Goal: Transaction & Acquisition: Purchase product/service

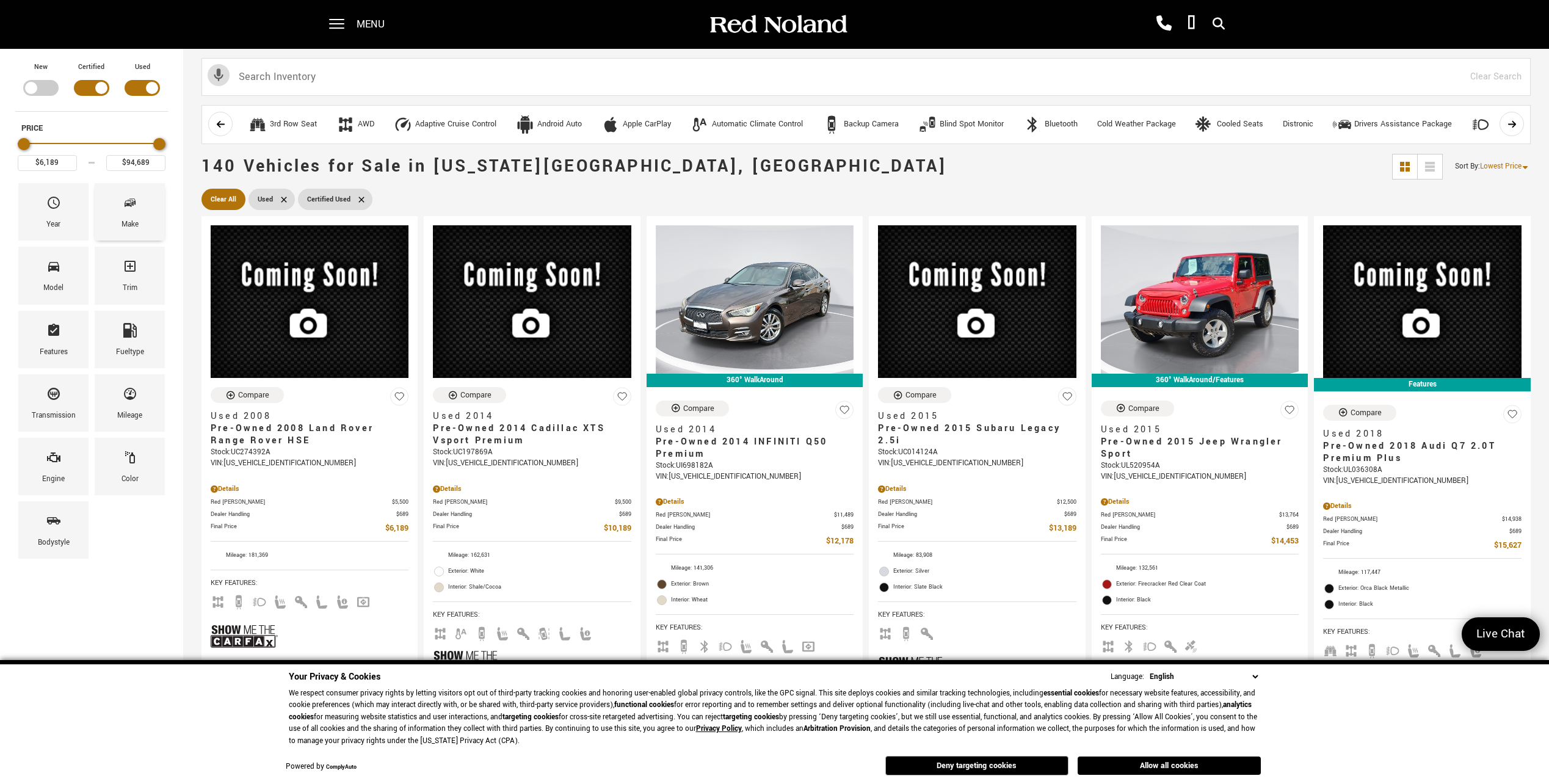
click at [128, 201] on icon "Make" at bounding box center [128, 204] width 7 height 6
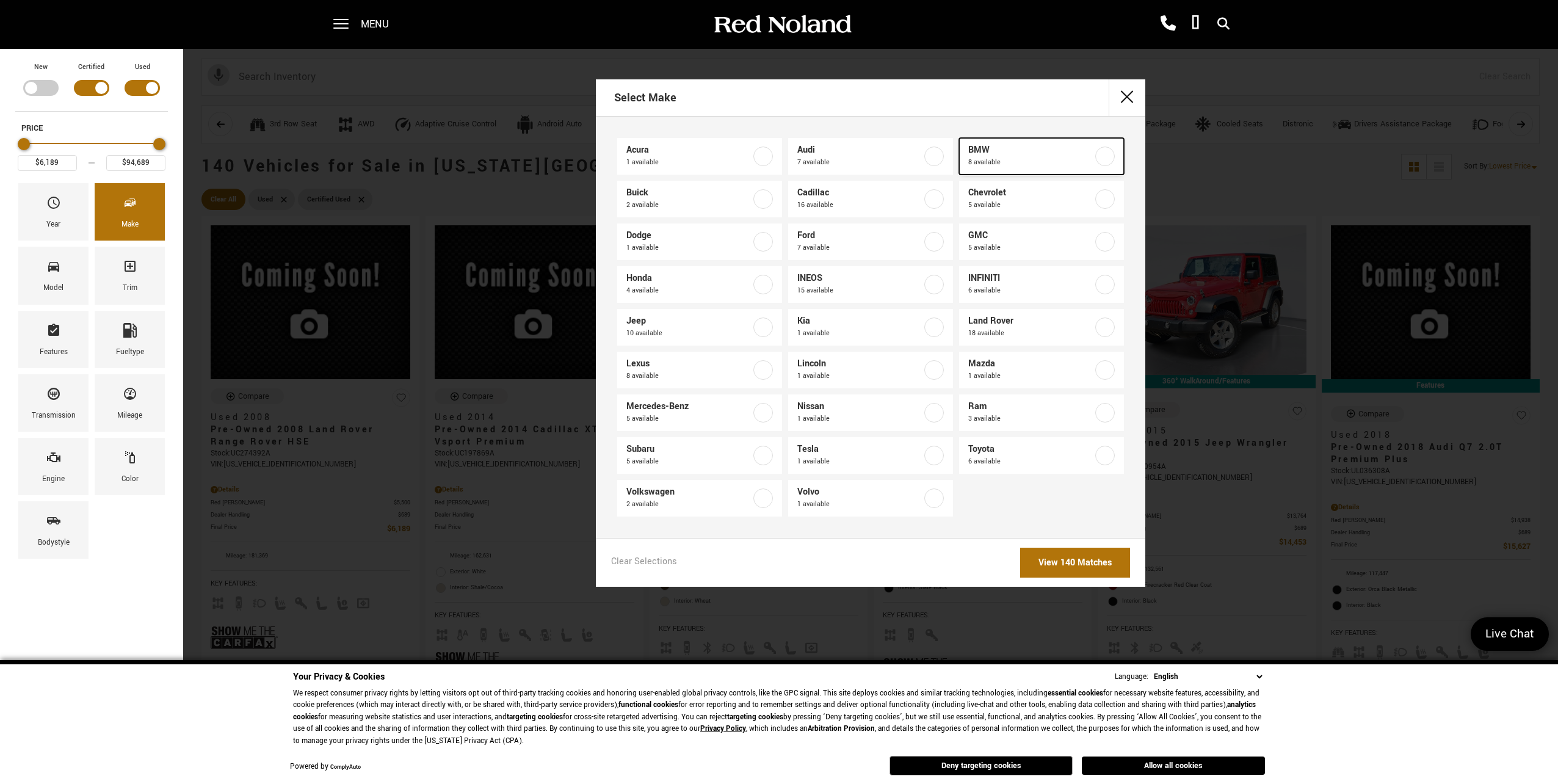
click at [1105, 155] on label at bounding box center [1105, 156] width 19 height 19
type input "$21,689"
type input "$85,189"
checkbox input "true"
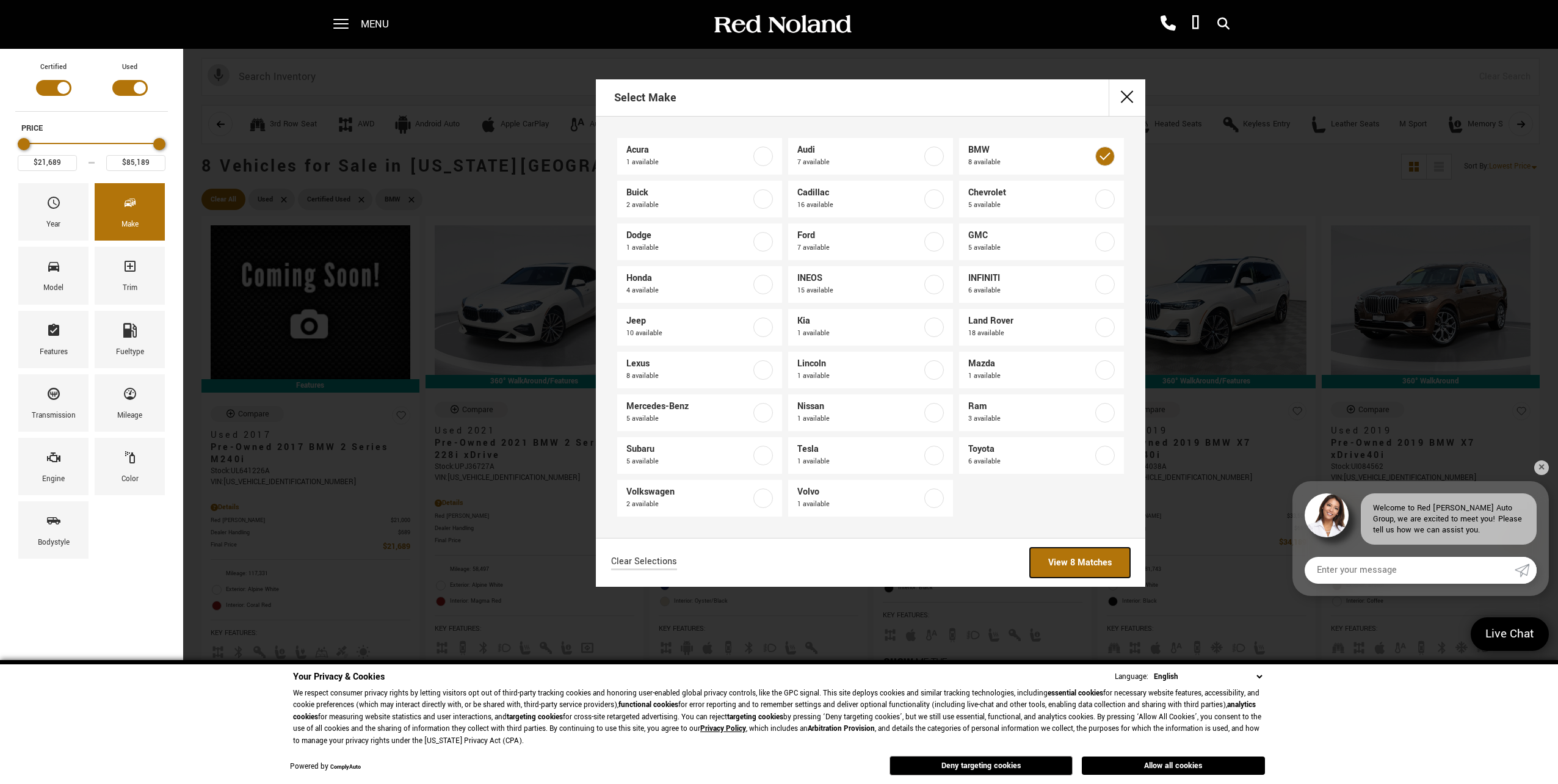
click at [1063, 564] on link "View 8 Matches" at bounding box center [1080, 562] width 100 height 30
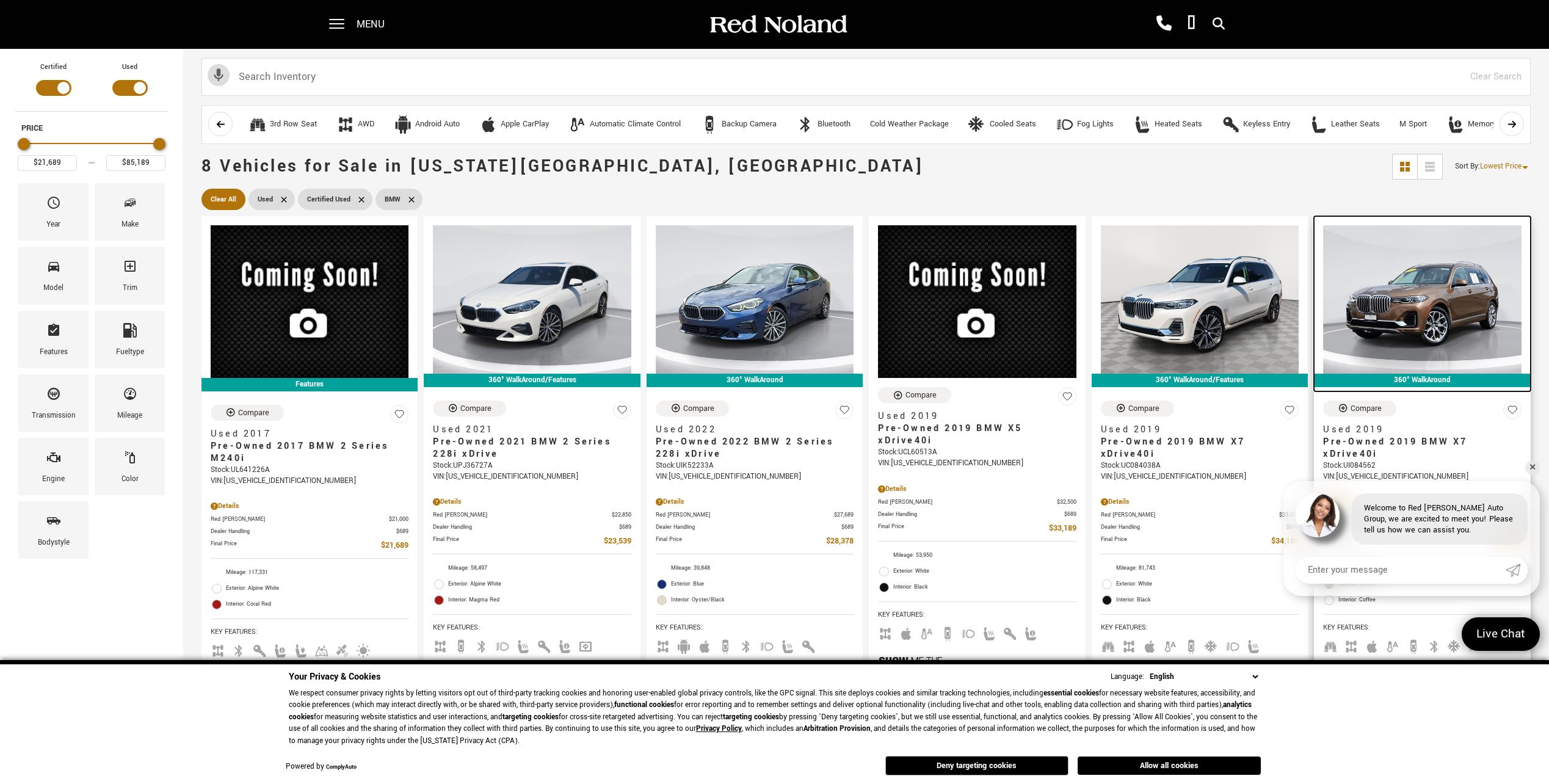
click at [1420, 292] on img at bounding box center [1422, 299] width 198 height 148
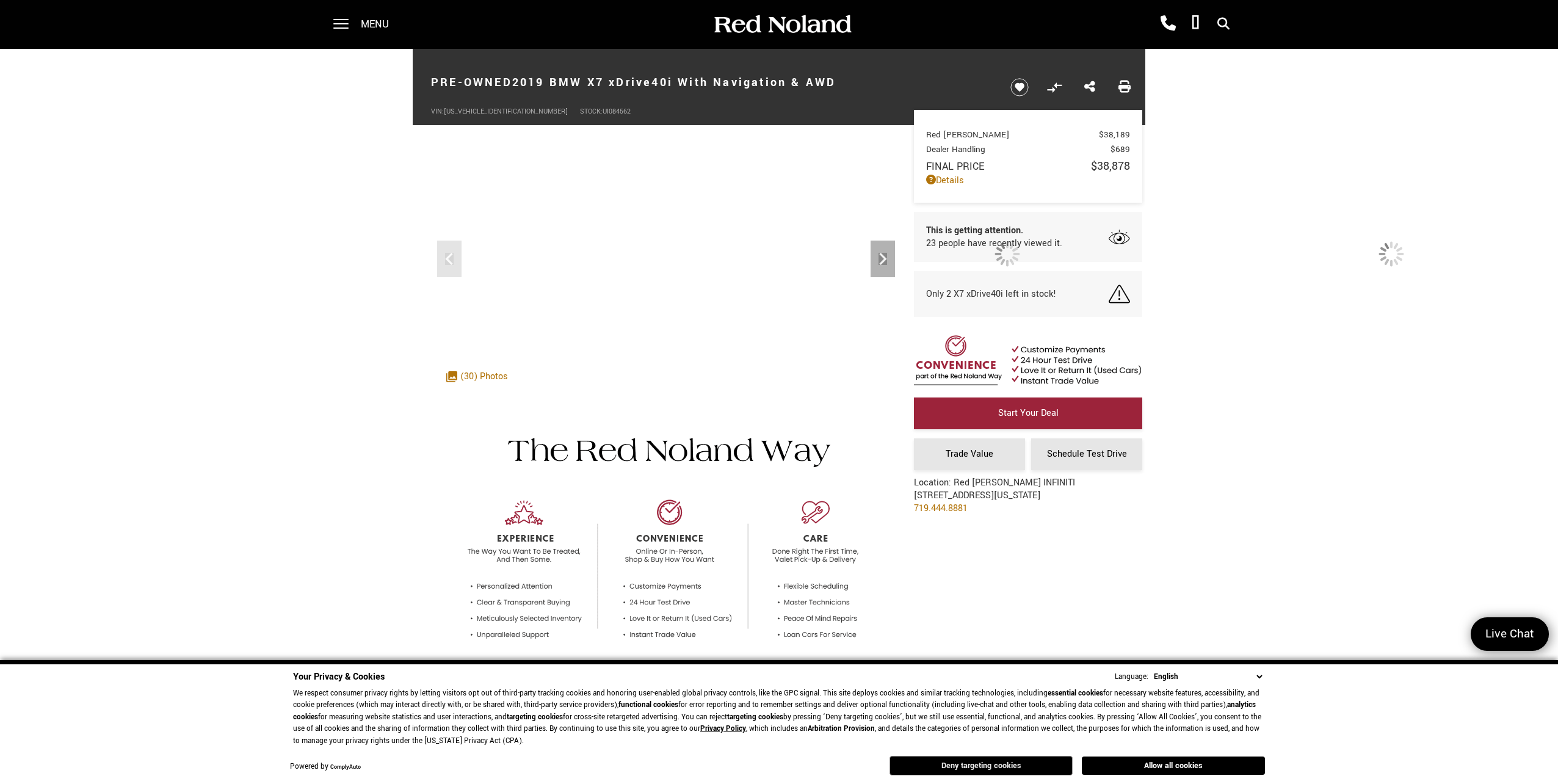
click at [1021, 771] on button "Deny targeting cookies" at bounding box center [980, 765] width 183 height 19
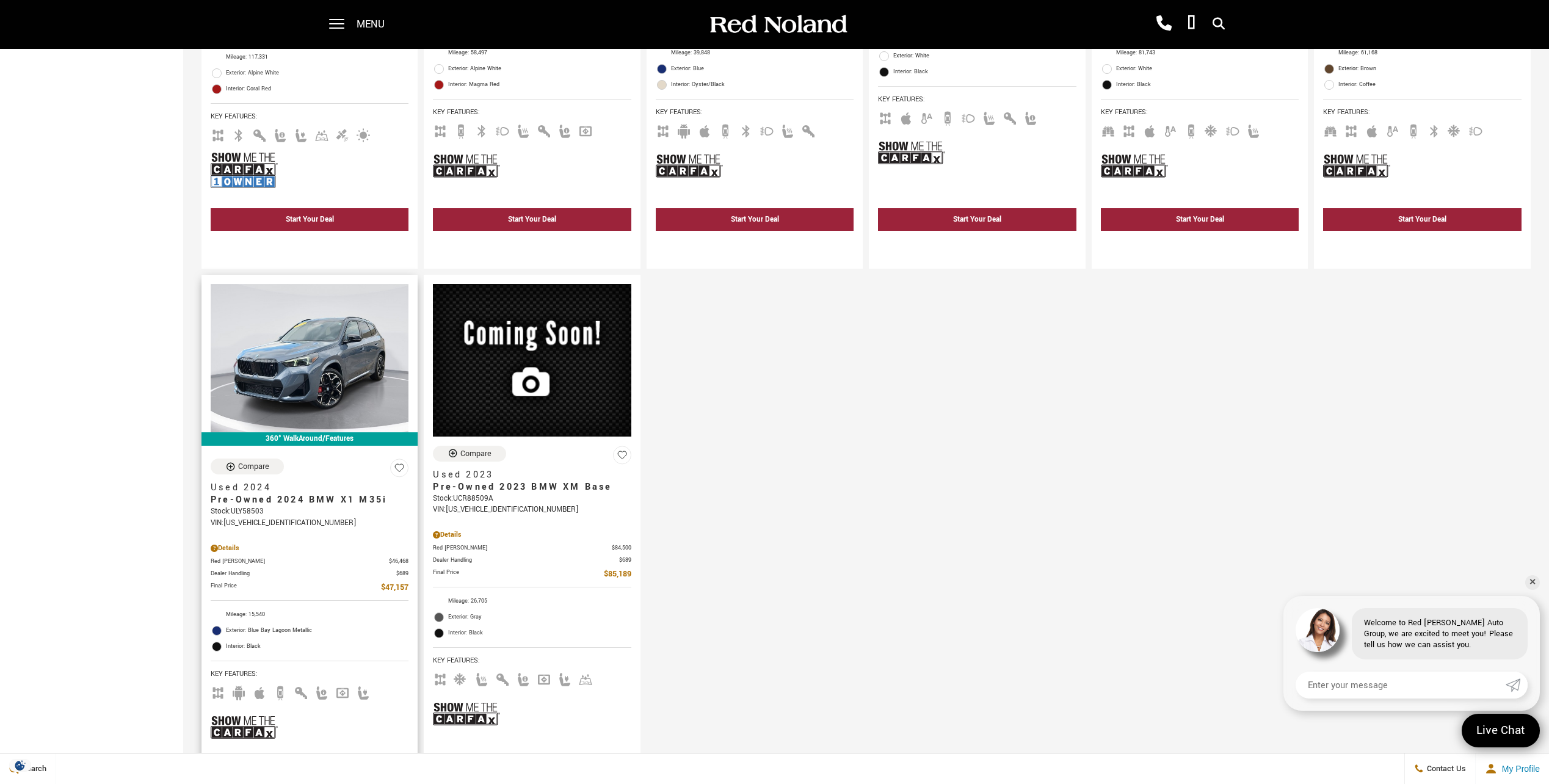
scroll to position [488, 0]
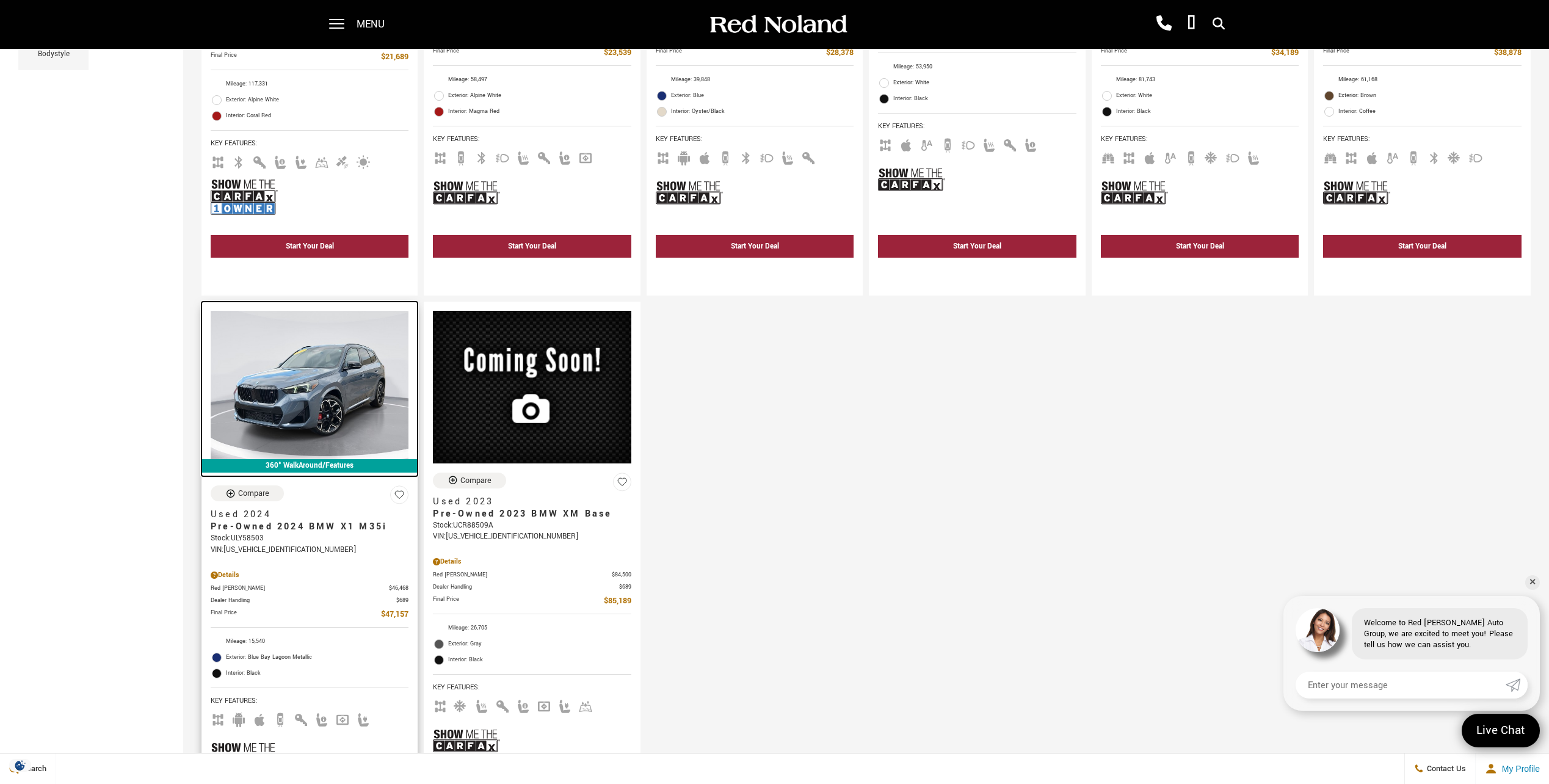
click at [340, 414] on img at bounding box center [309, 385] width 198 height 148
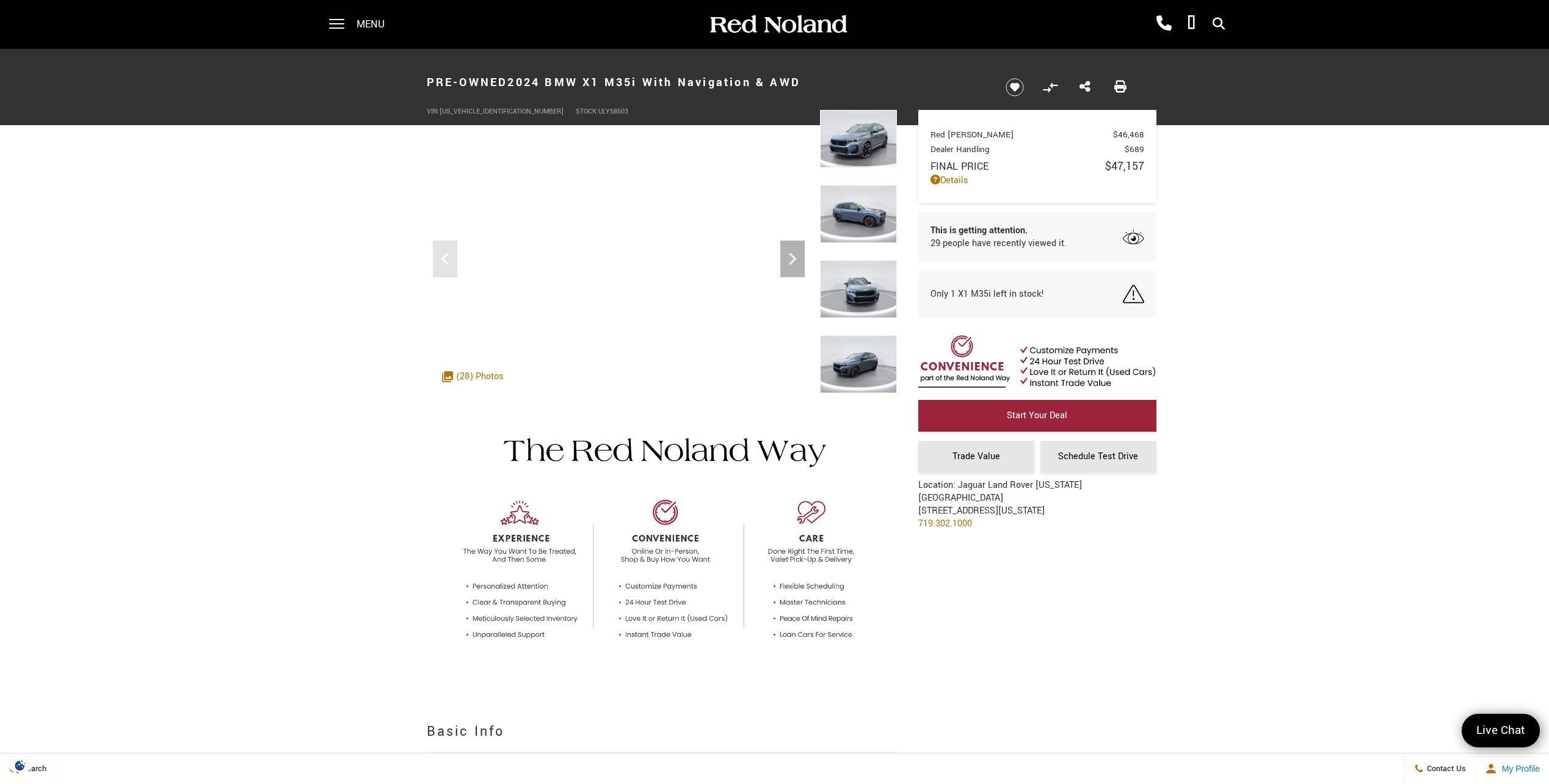
click at [850, 129] on img at bounding box center [859, 139] width 77 height 58
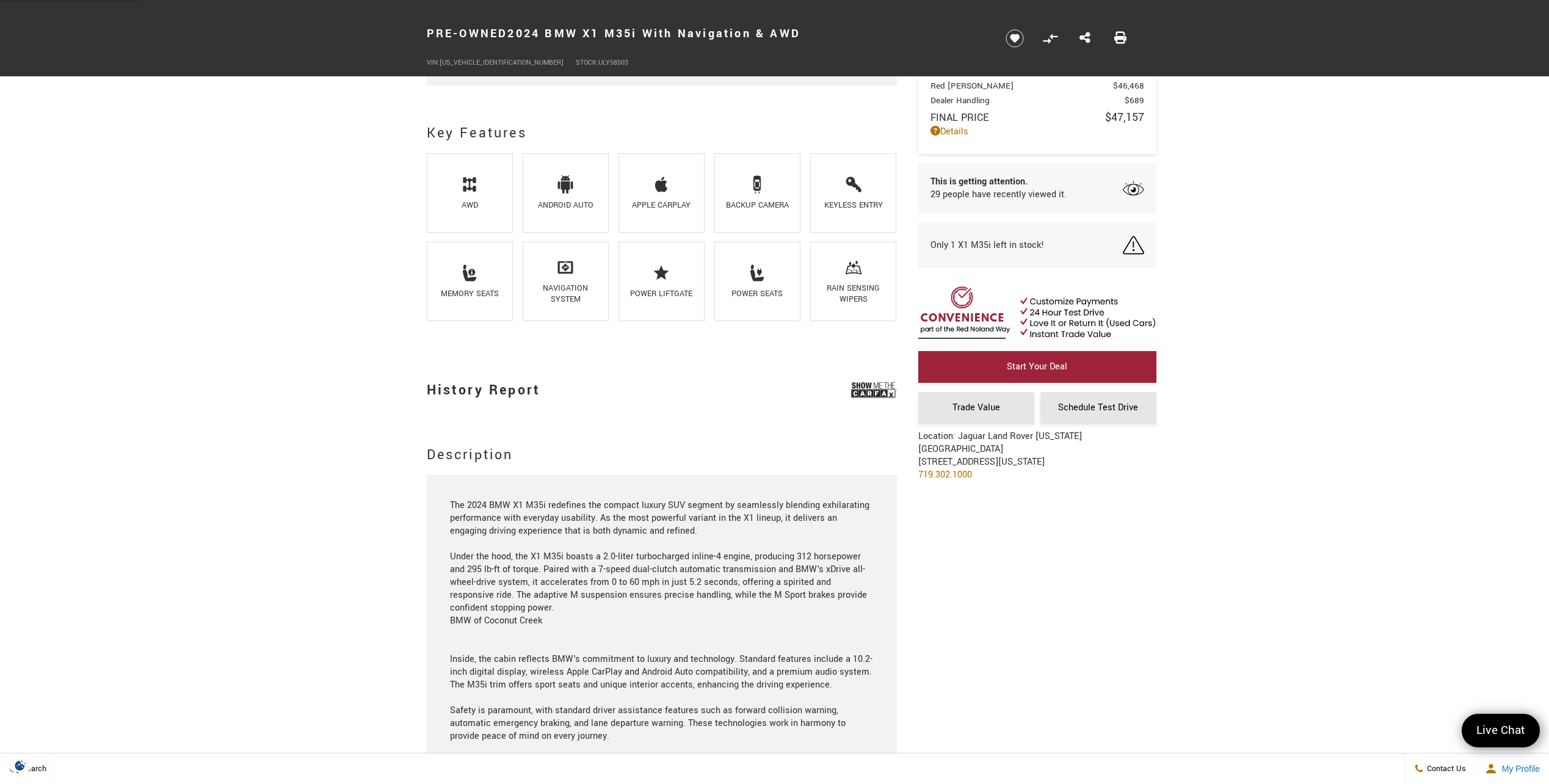
scroll to position [793, 0]
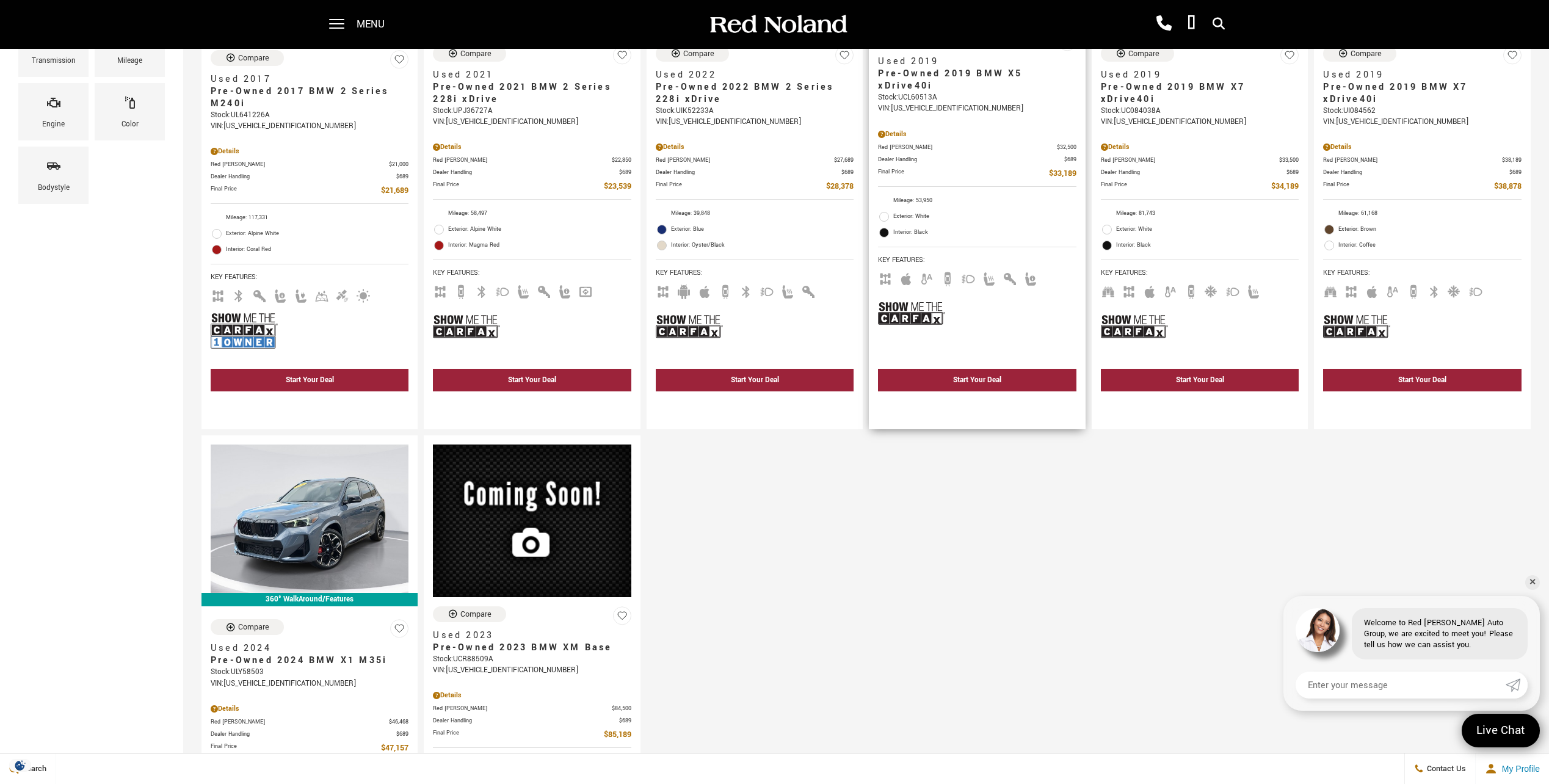
scroll to position [183, 0]
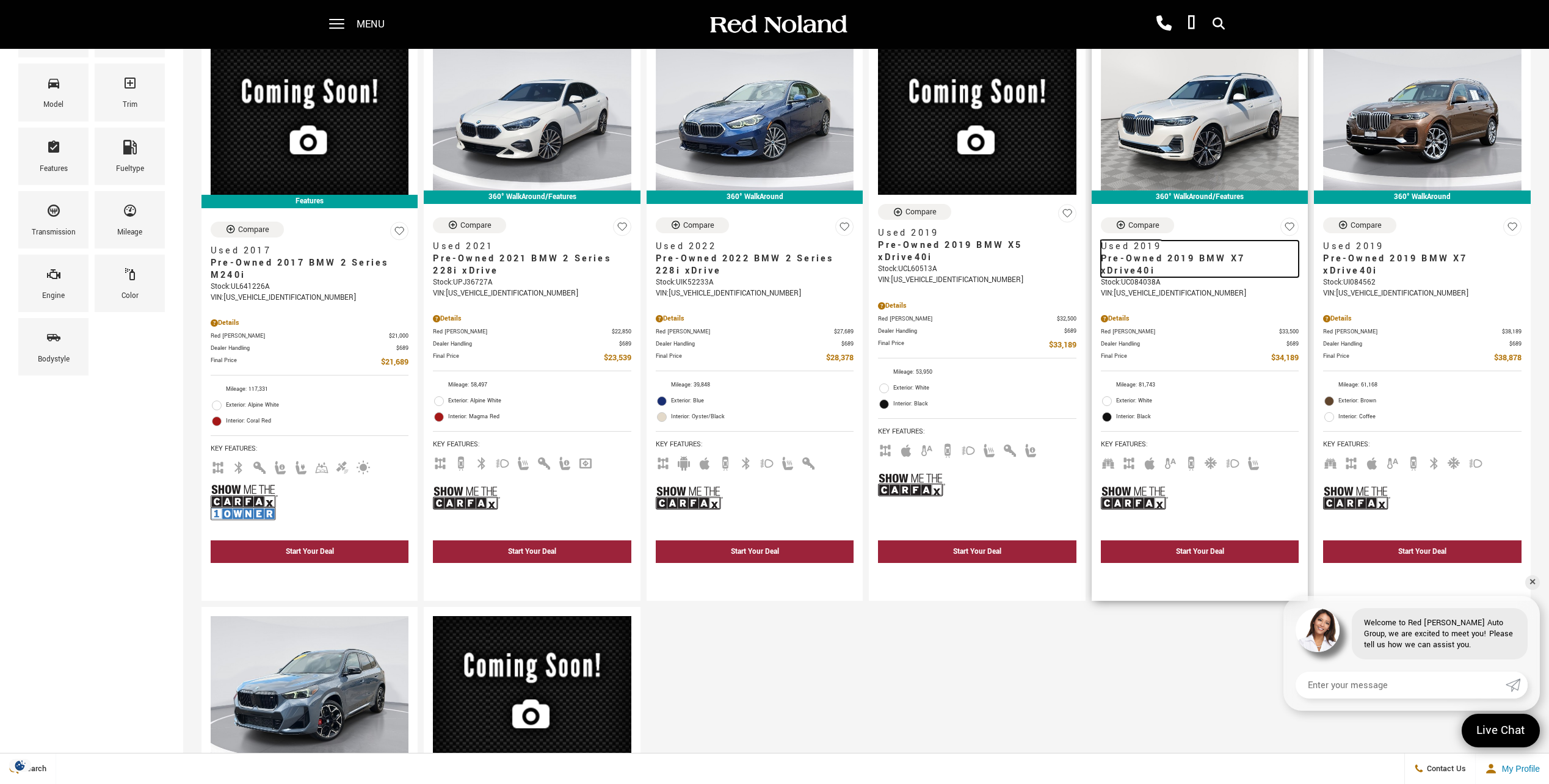
click at [1163, 261] on span "Pre-Owned 2019 BMW X7 xDrive40i" at bounding box center [1196, 265] width 189 height 24
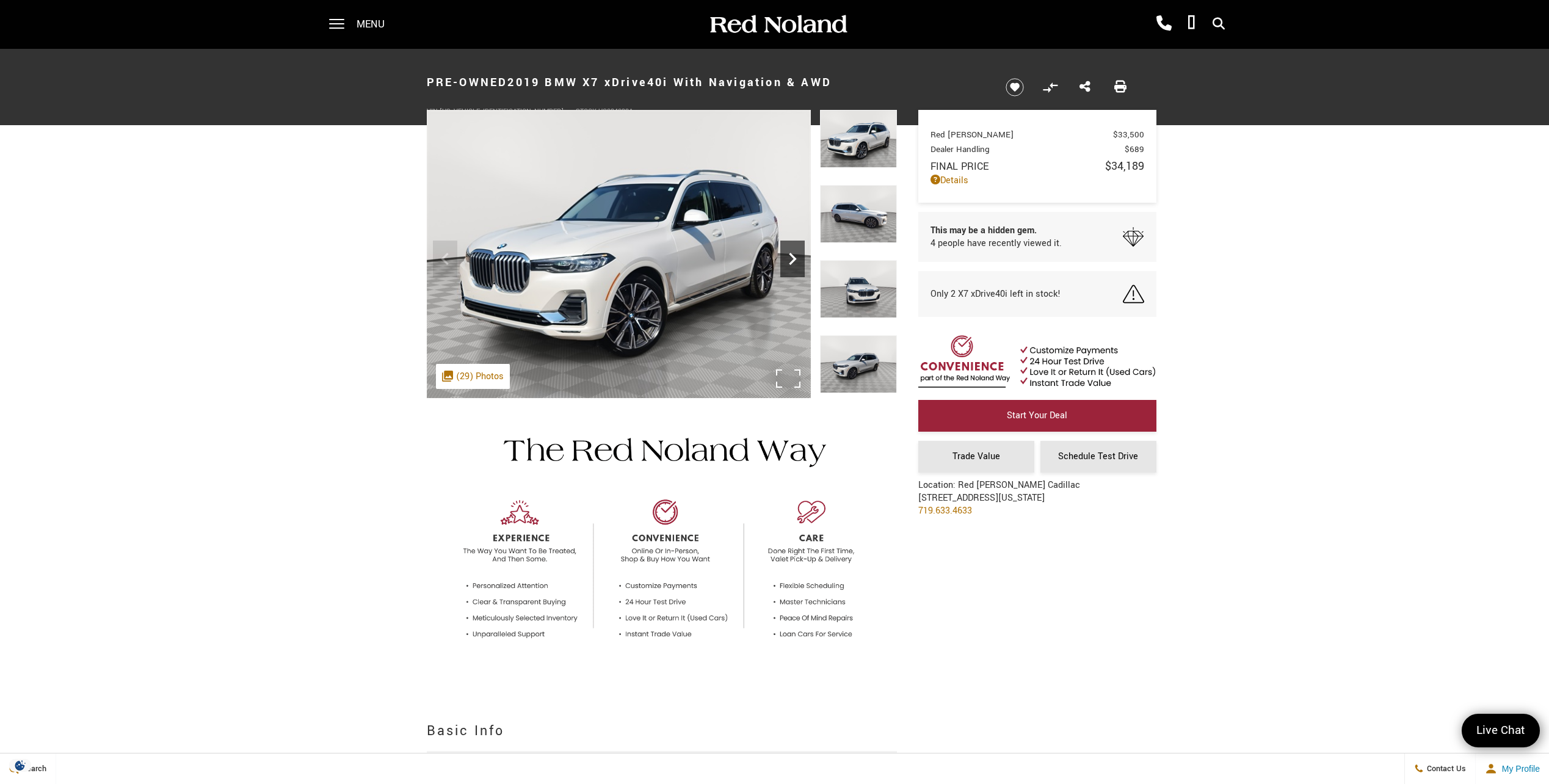
click at [788, 257] on icon "Next" at bounding box center [792, 259] width 24 height 24
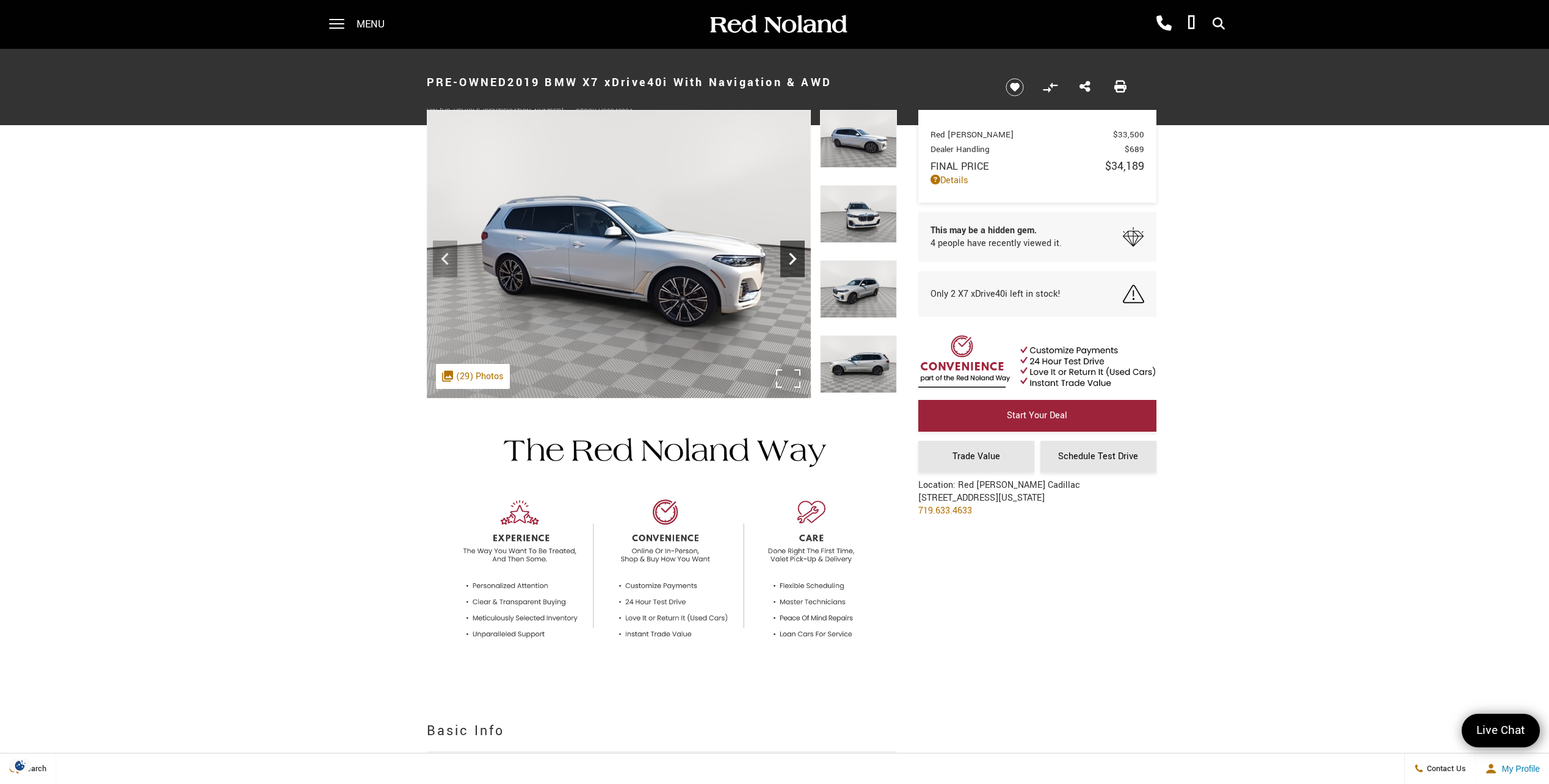
click at [788, 252] on icon "Next" at bounding box center [792, 259] width 24 height 24
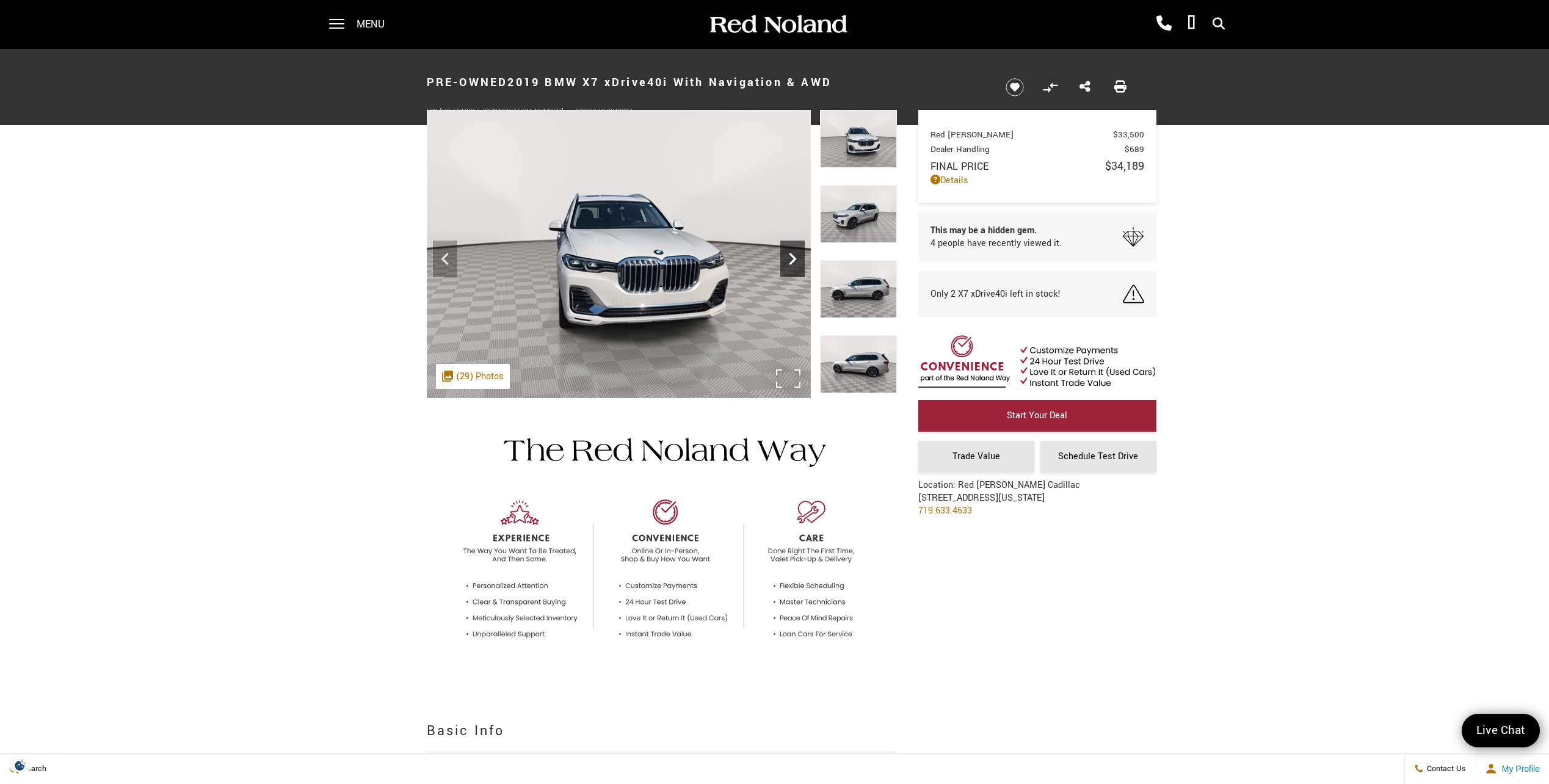
click at [788, 252] on icon "Next" at bounding box center [792, 259] width 24 height 24
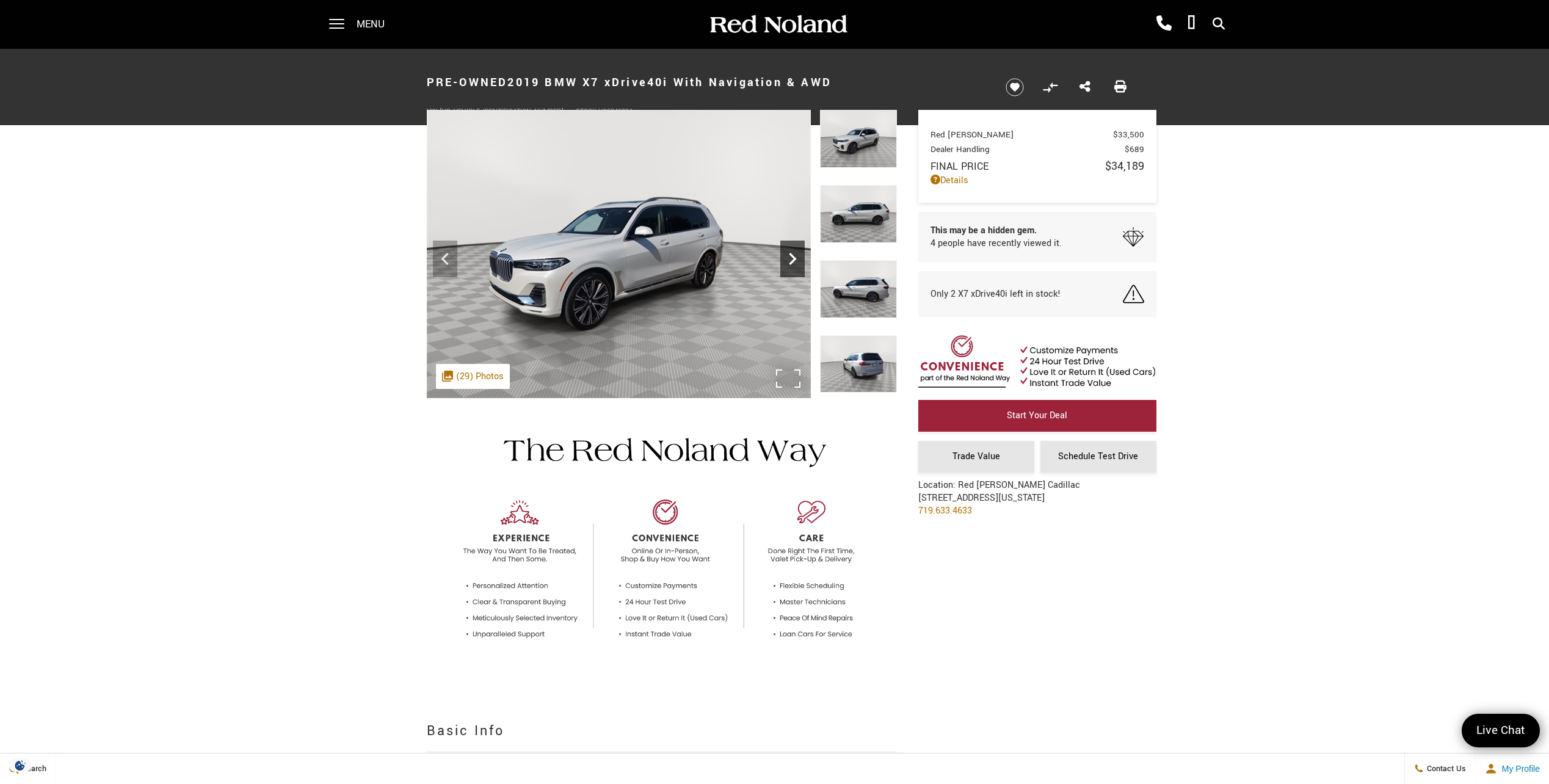
click at [790, 255] on icon "Next" at bounding box center [792, 259] width 7 height 12
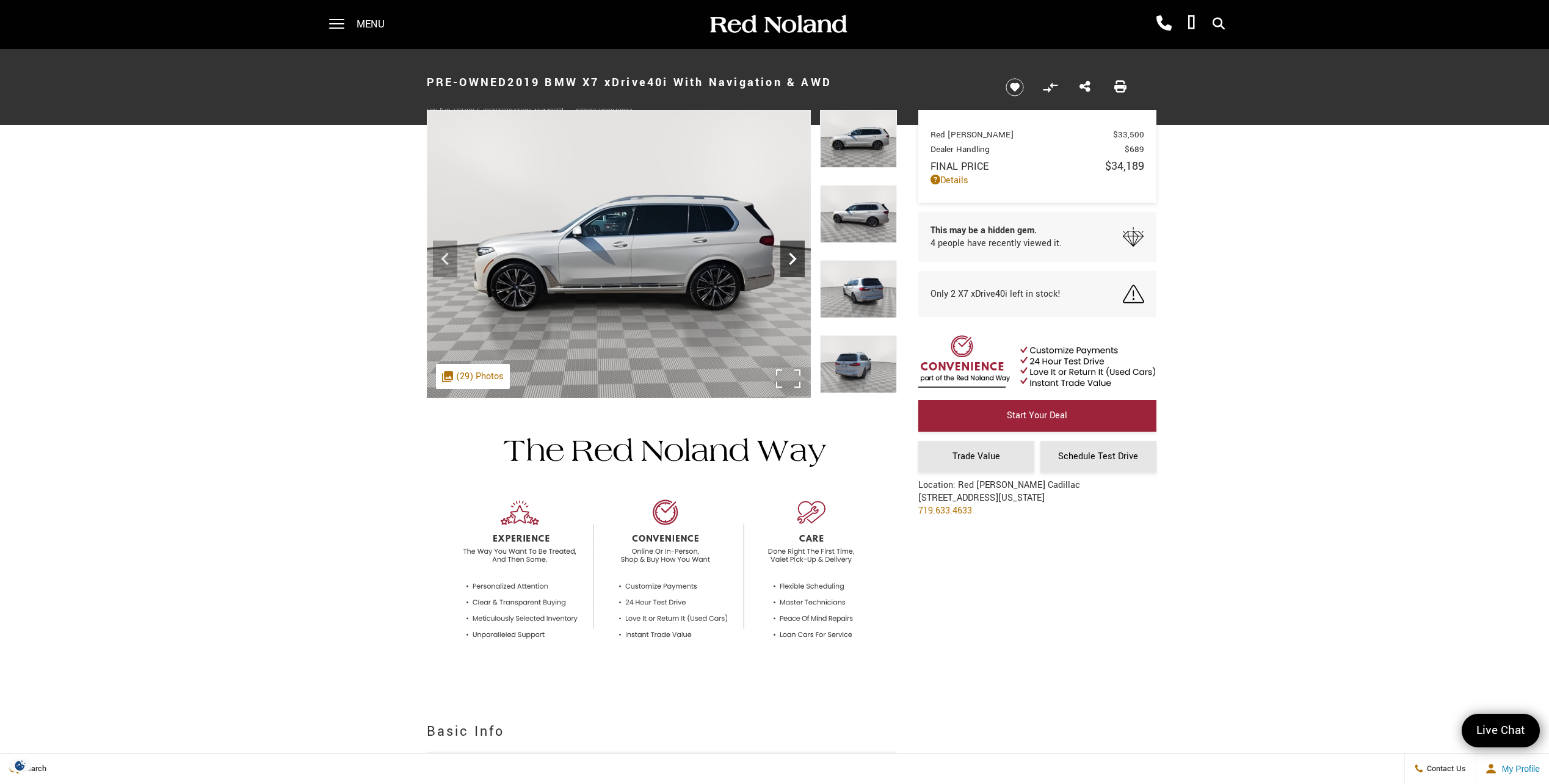
click at [790, 255] on icon "Next" at bounding box center [792, 259] width 7 height 12
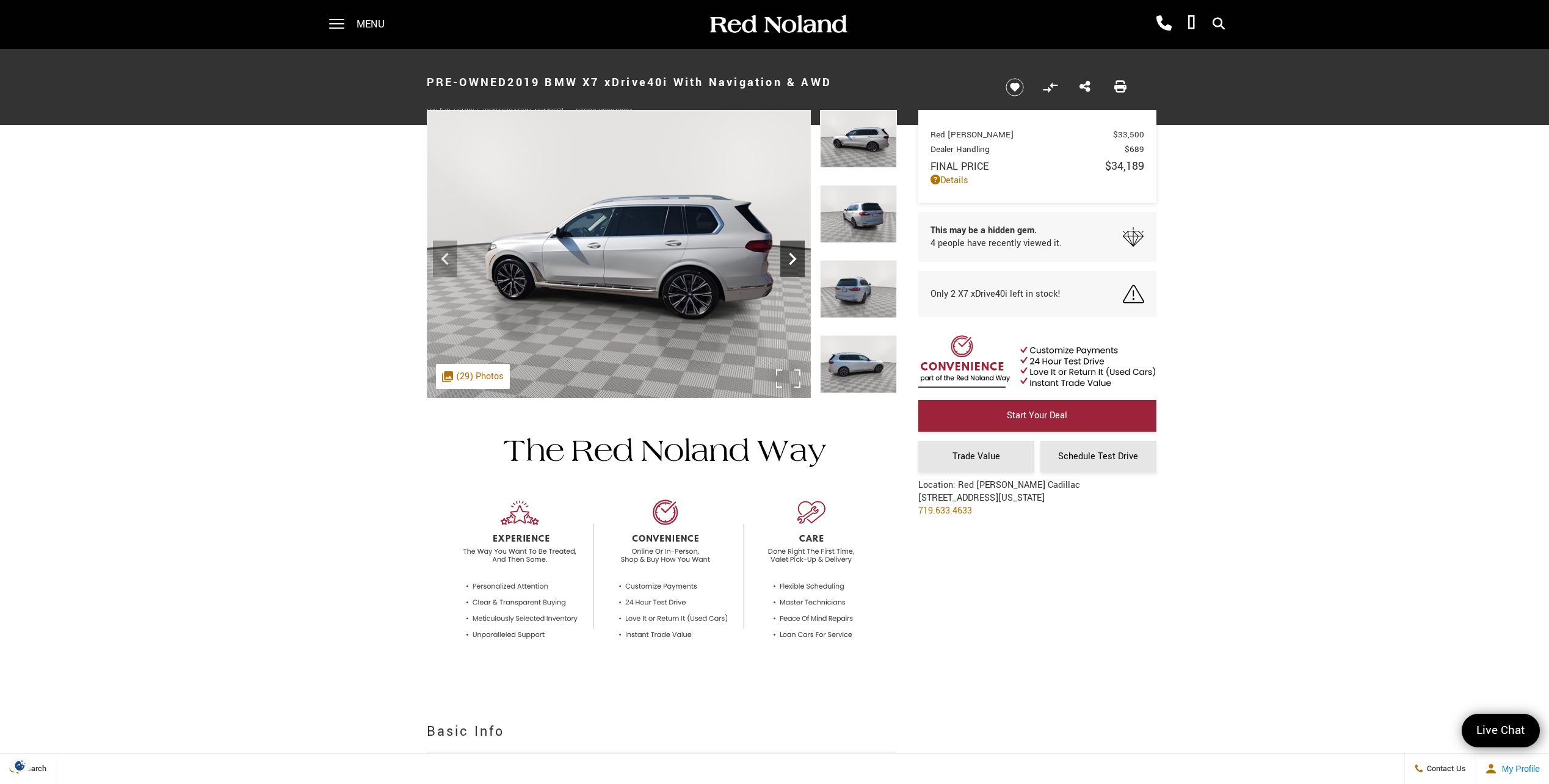
click at [790, 255] on icon "Next" at bounding box center [792, 259] width 24 height 24
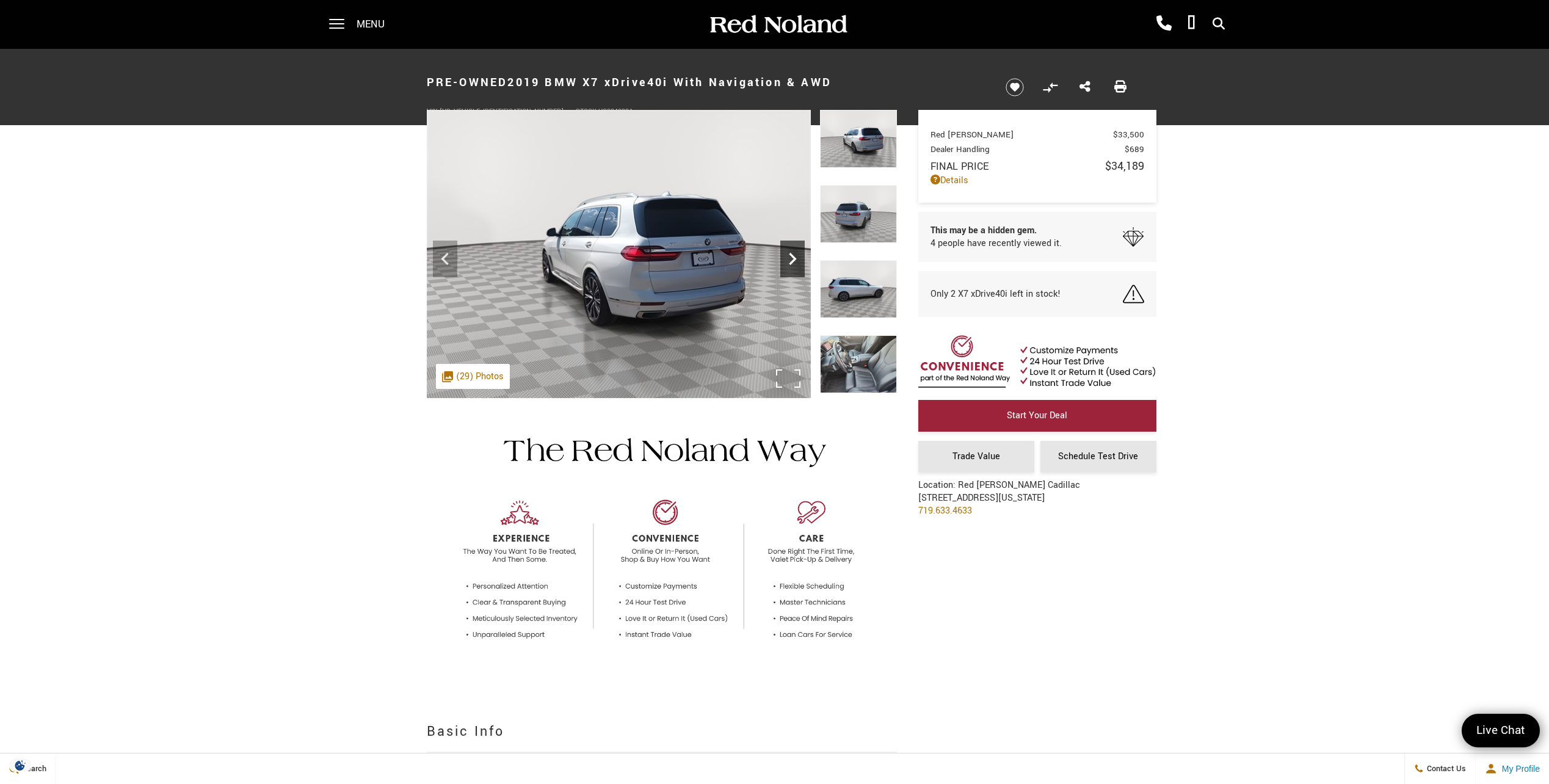
click at [790, 255] on icon "Next" at bounding box center [792, 259] width 24 height 24
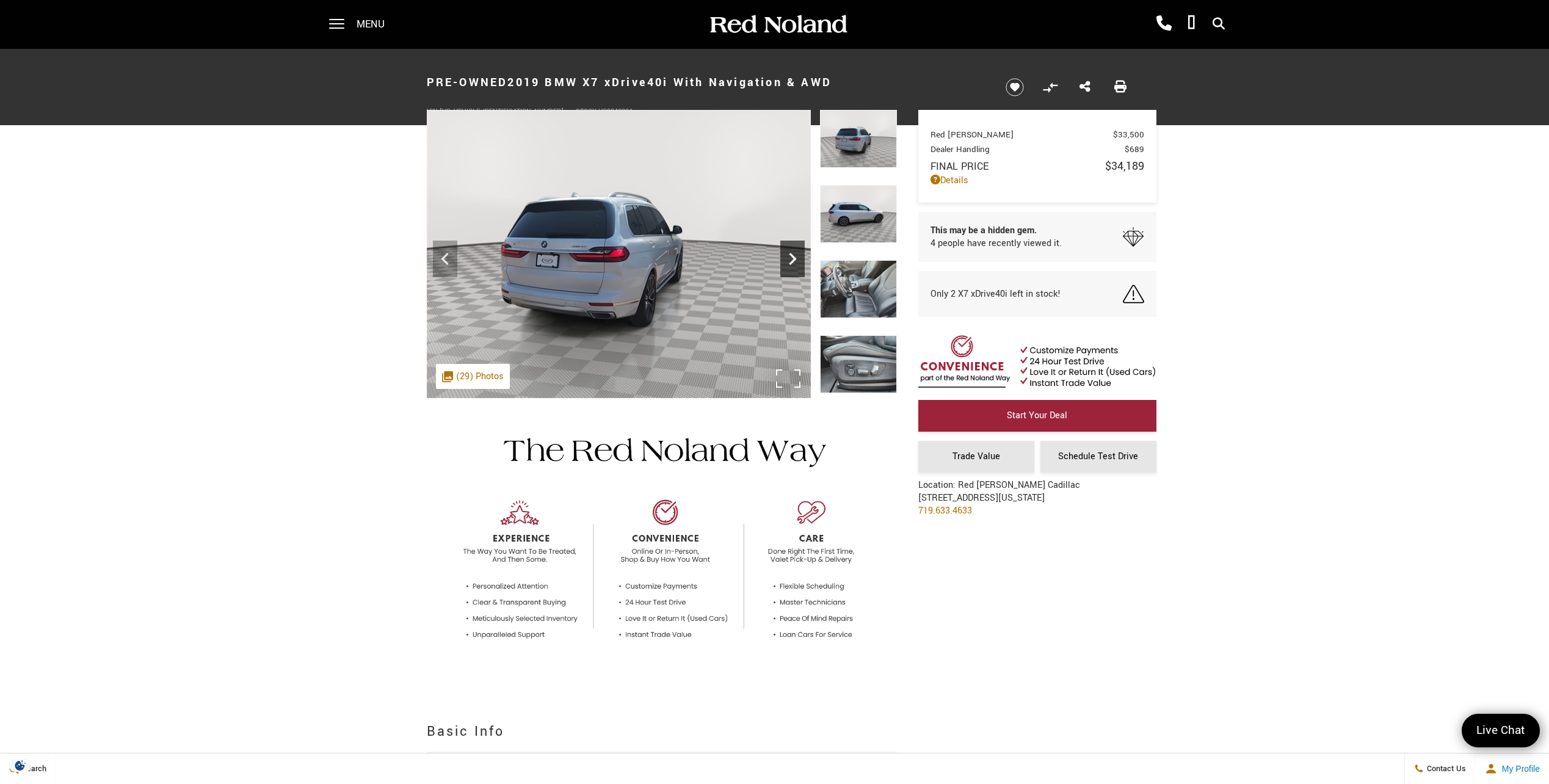
click at [790, 256] on icon "Next" at bounding box center [792, 259] width 24 height 24
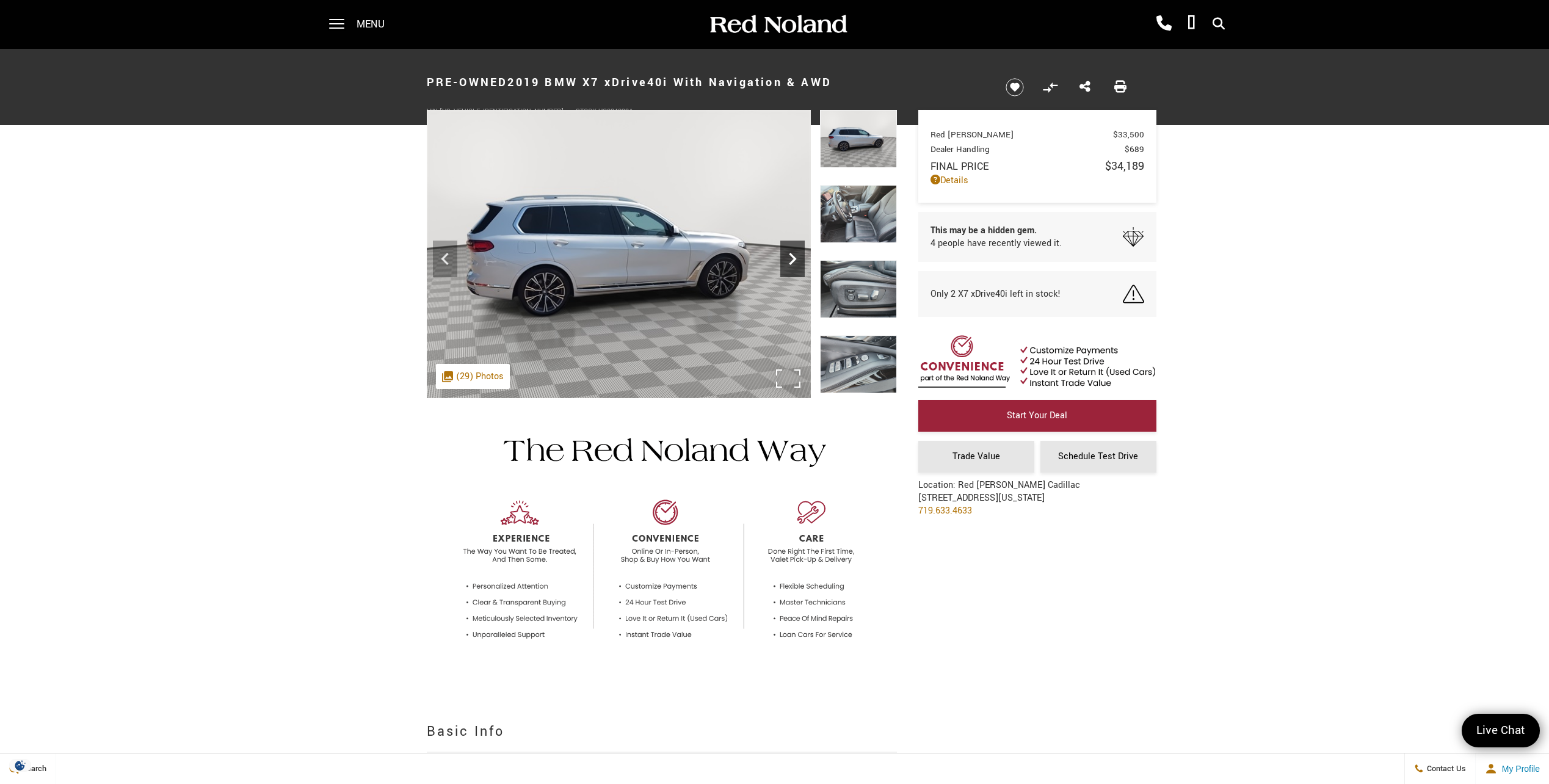
click at [790, 257] on icon "Next" at bounding box center [792, 259] width 24 height 24
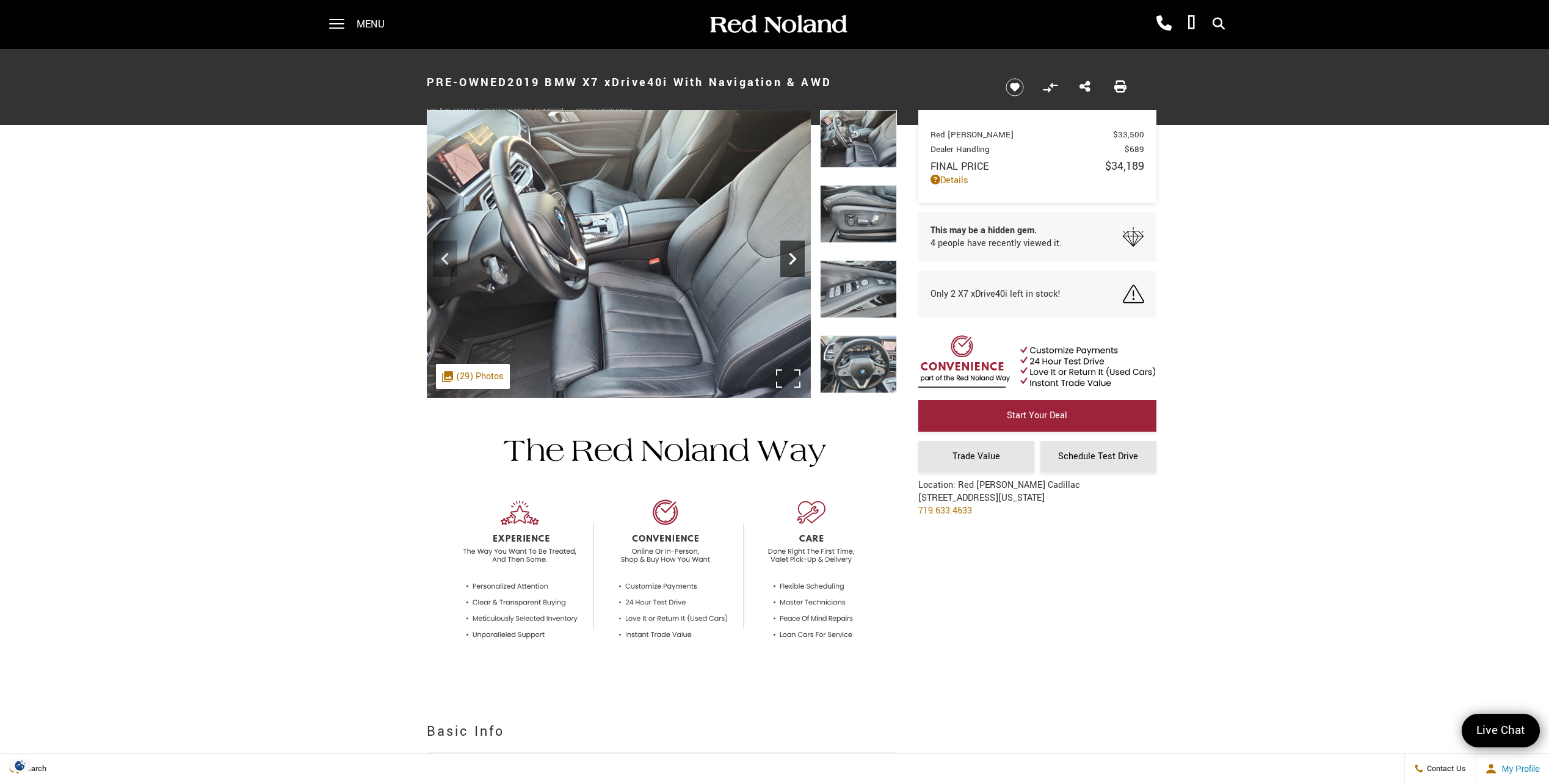
click at [790, 257] on icon "Next" at bounding box center [792, 259] width 24 height 24
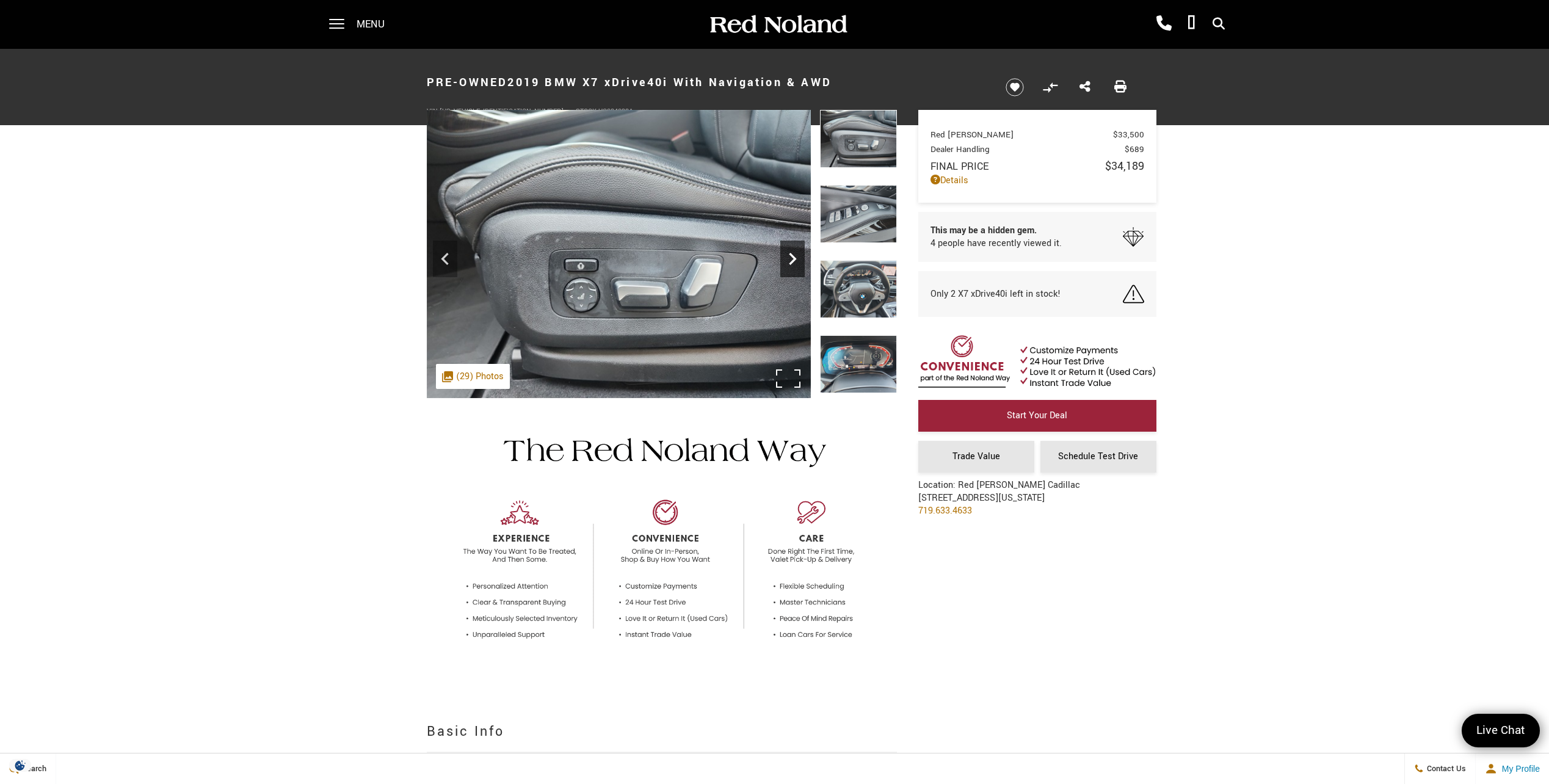
click at [788, 257] on icon "Next" at bounding box center [792, 259] width 24 height 24
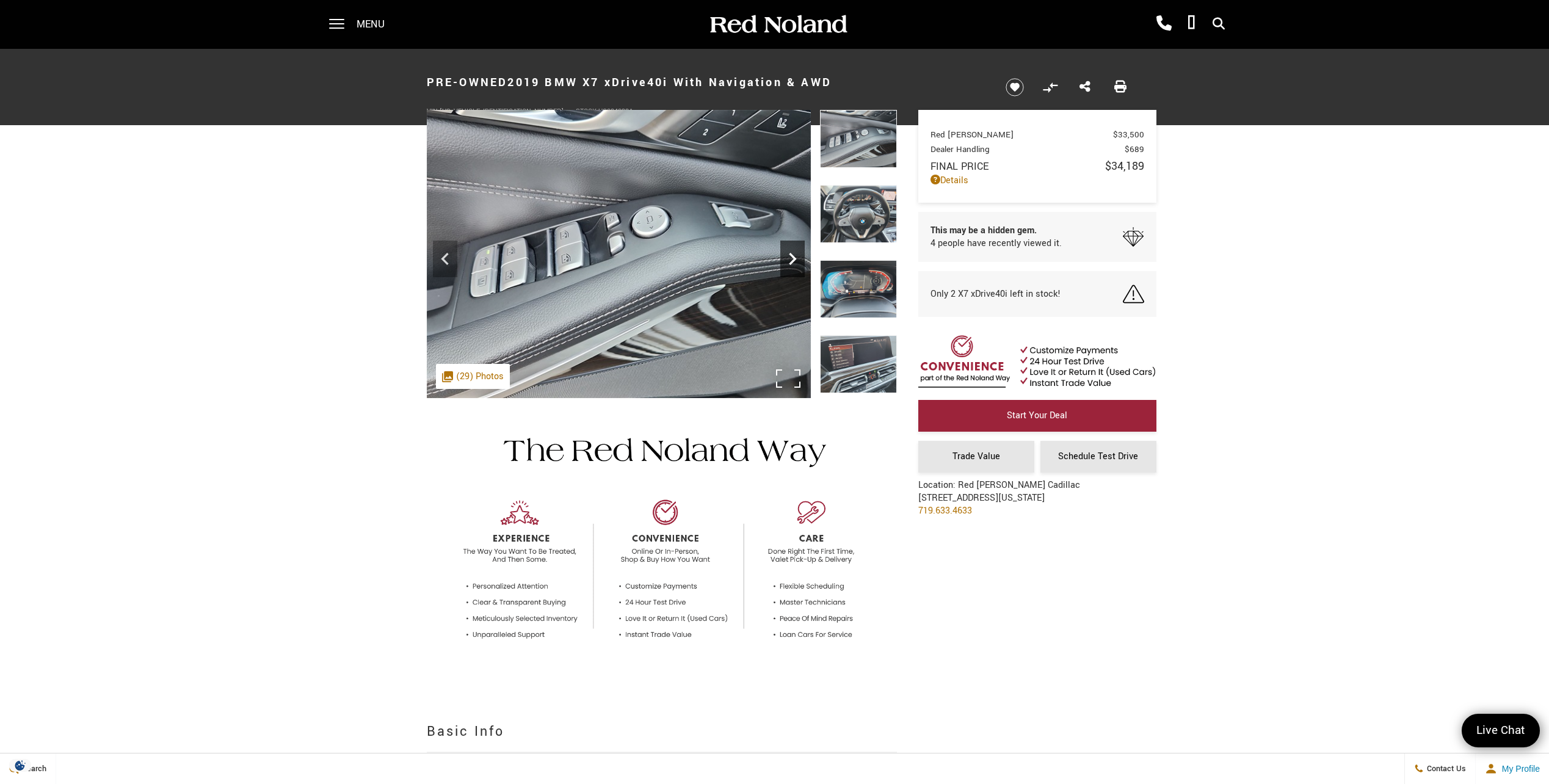
click at [788, 257] on icon "Next" at bounding box center [792, 259] width 24 height 24
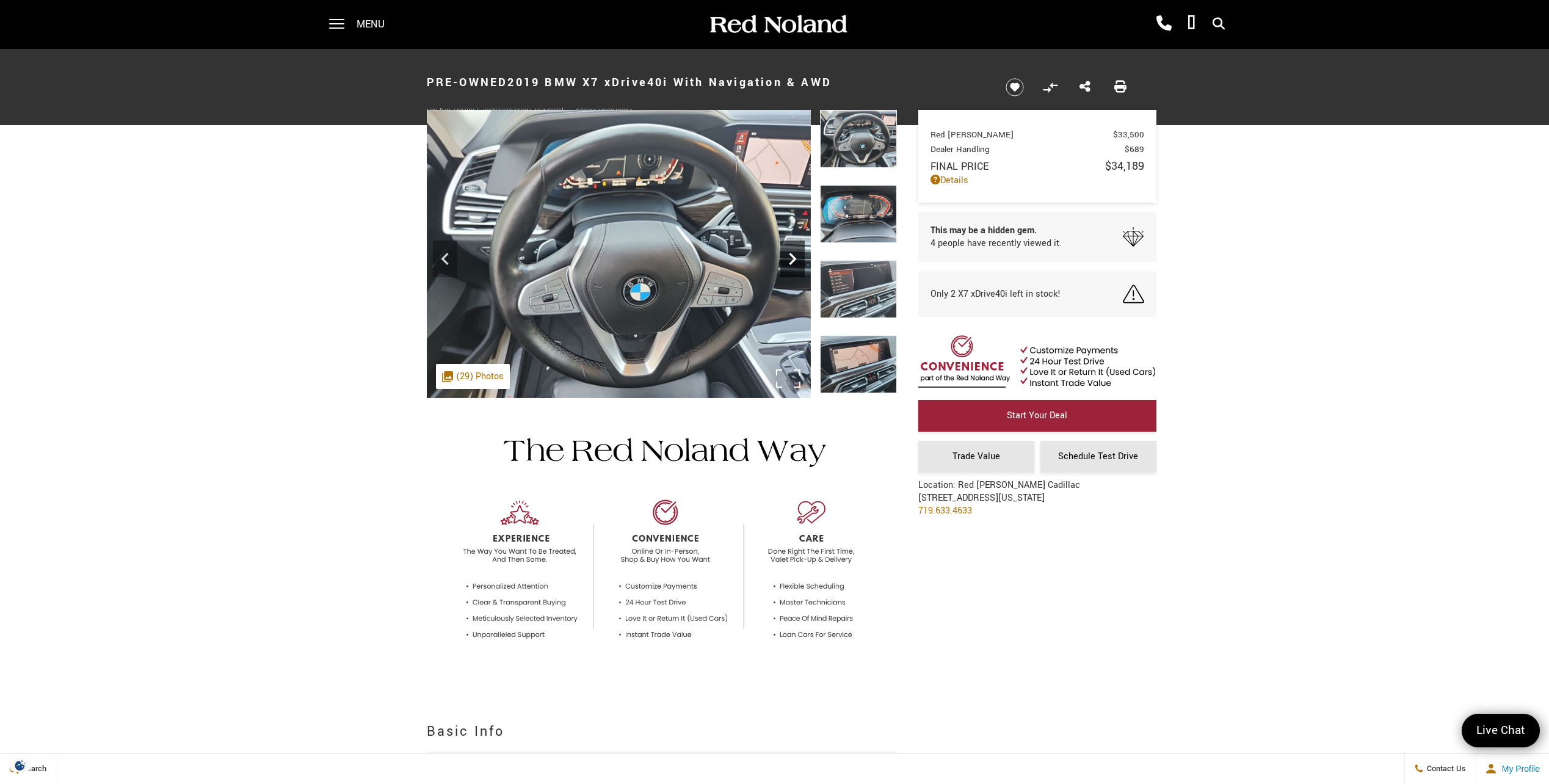
click at [788, 257] on icon "Next" at bounding box center [792, 259] width 24 height 24
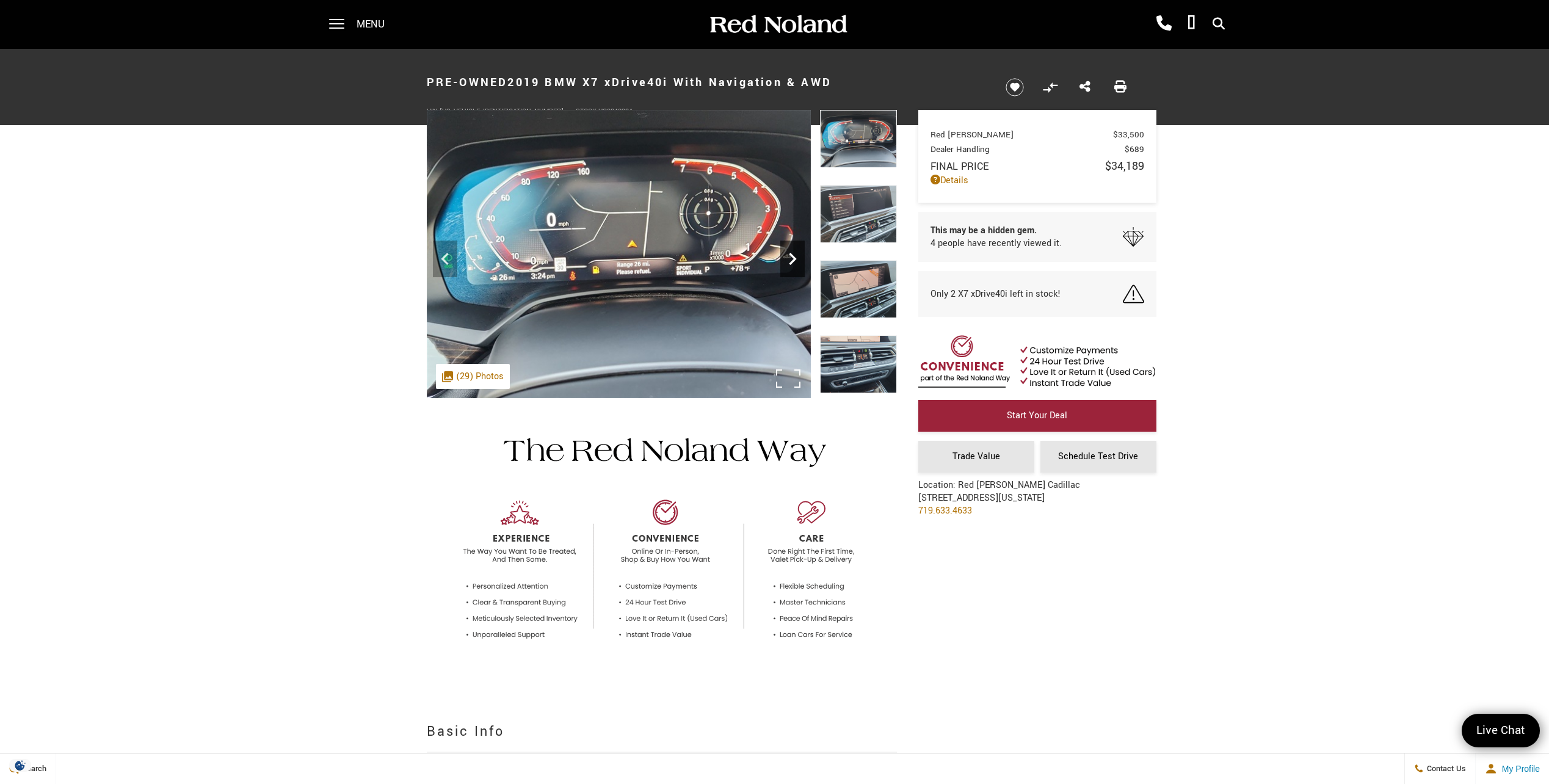
click at [787, 259] on icon "Next" at bounding box center [792, 259] width 24 height 24
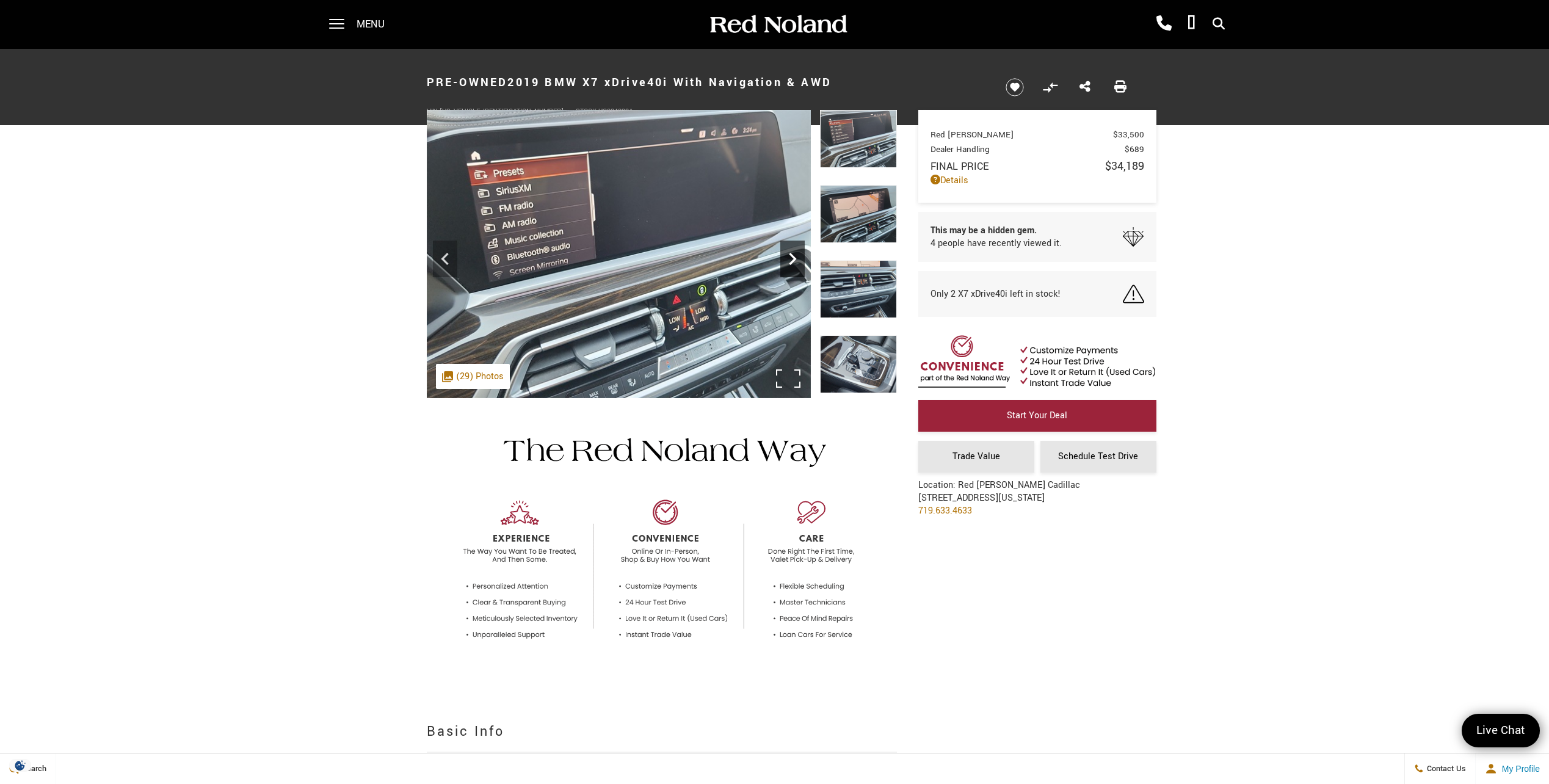
click at [787, 259] on icon "Next" at bounding box center [792, 259] width 24 height 24
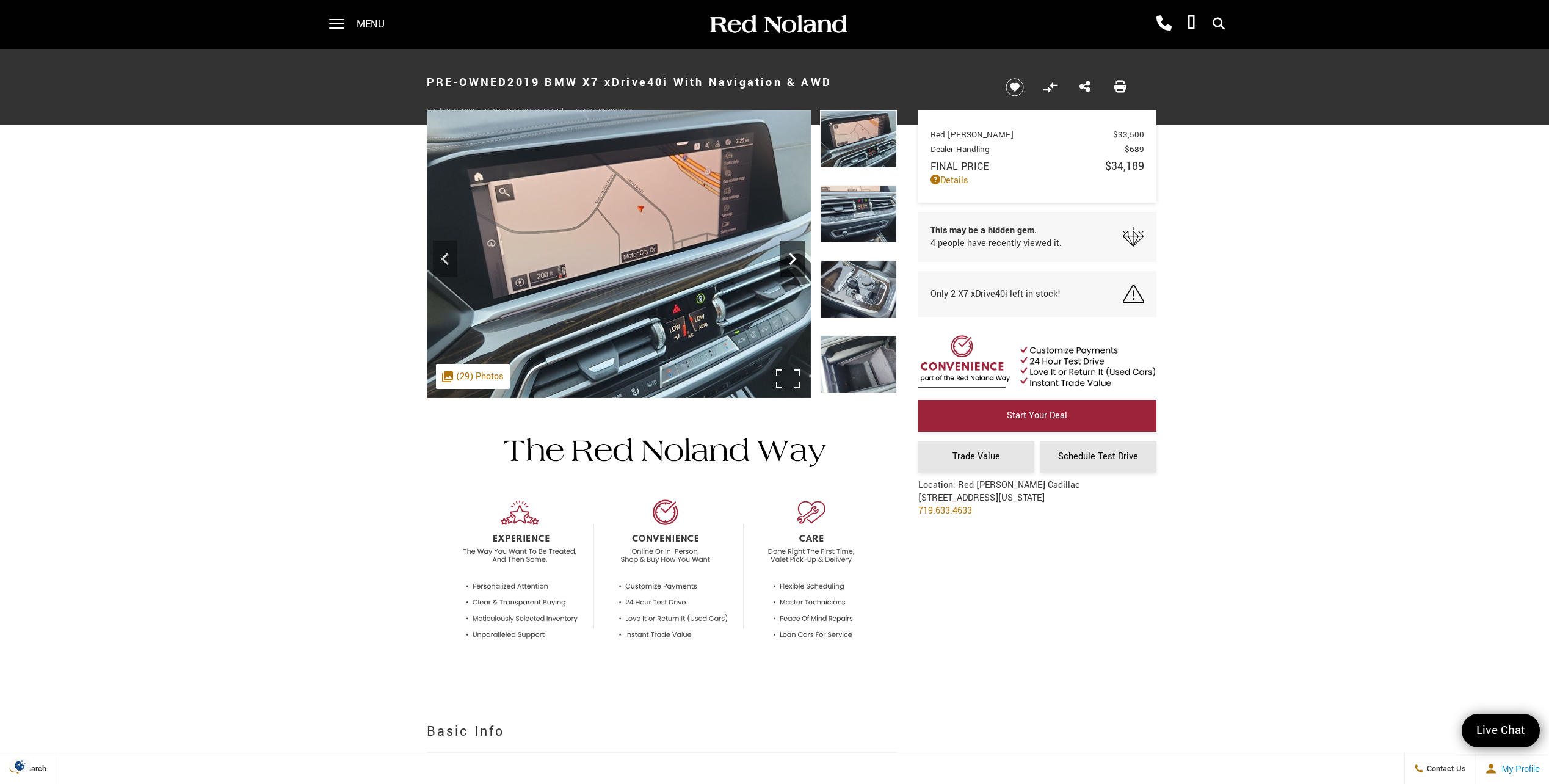
click at [786, 259] on icon "Next" at bounding box center [792, 259] width 24 height 24
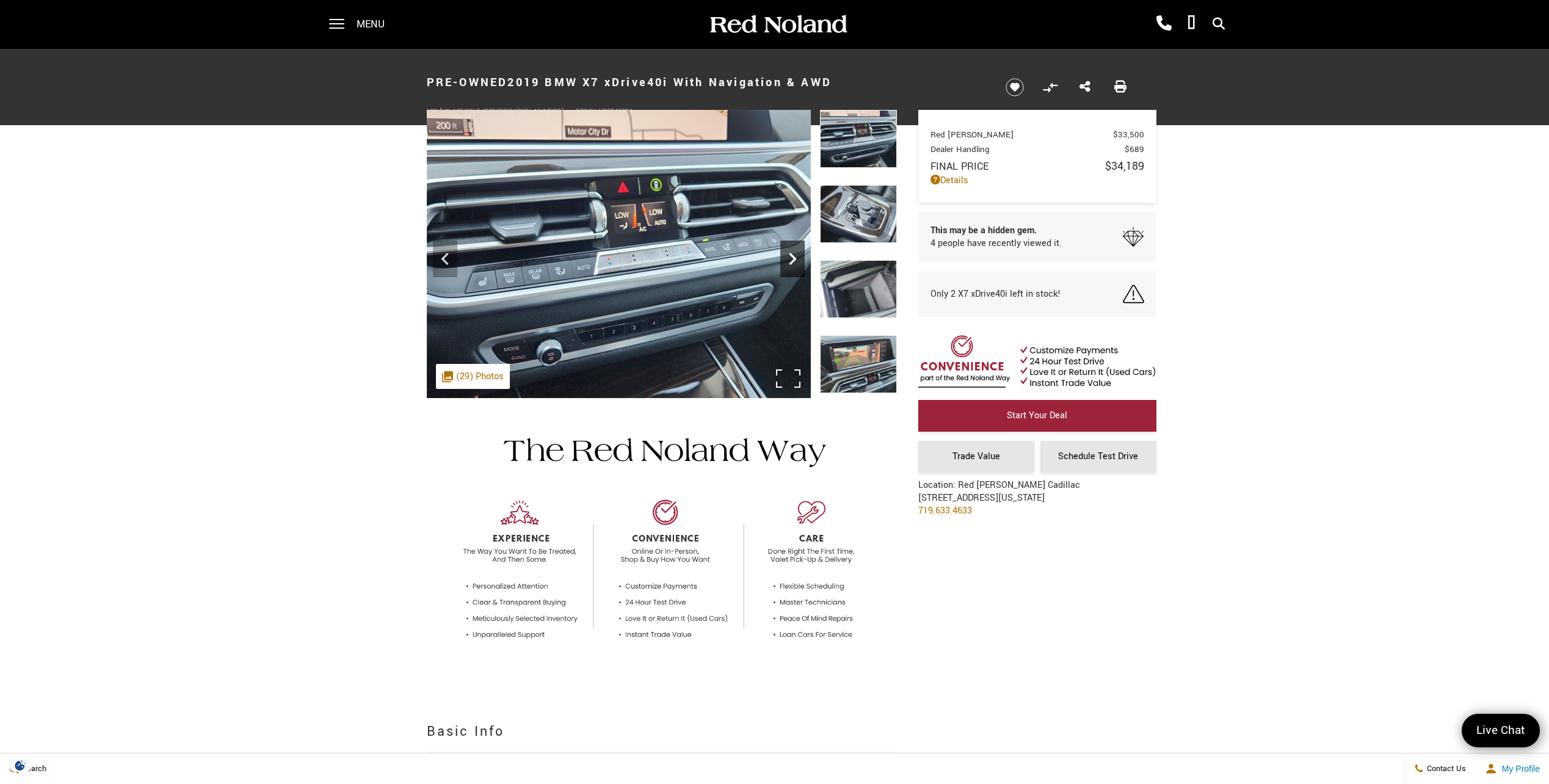
click at [786, 259] on icon "Next" at bounding box center [792, 259] width 24 height 24
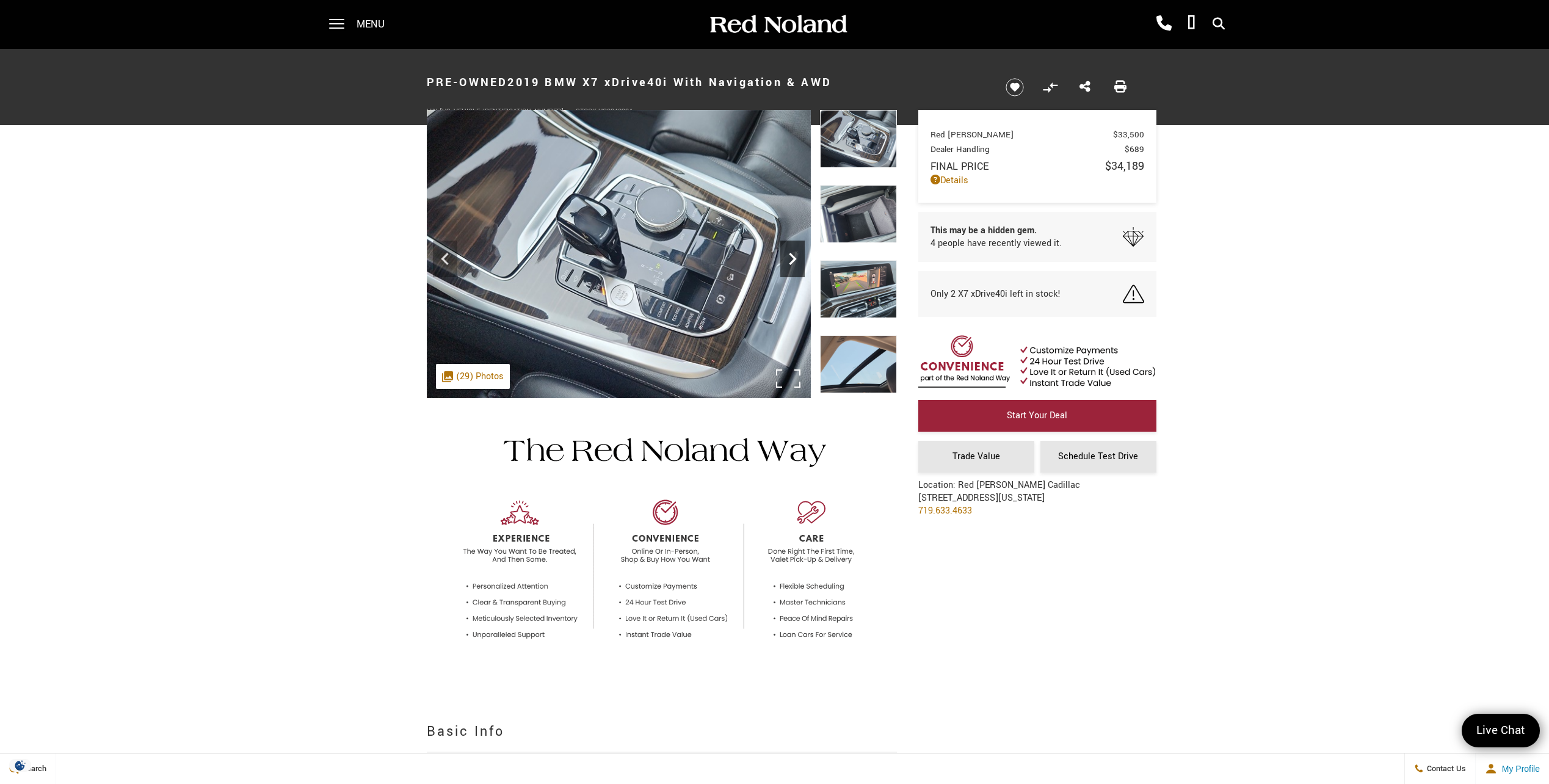
click at [788, 257] on icon "Next" at bounding box center [792, 259] width 24 height 24
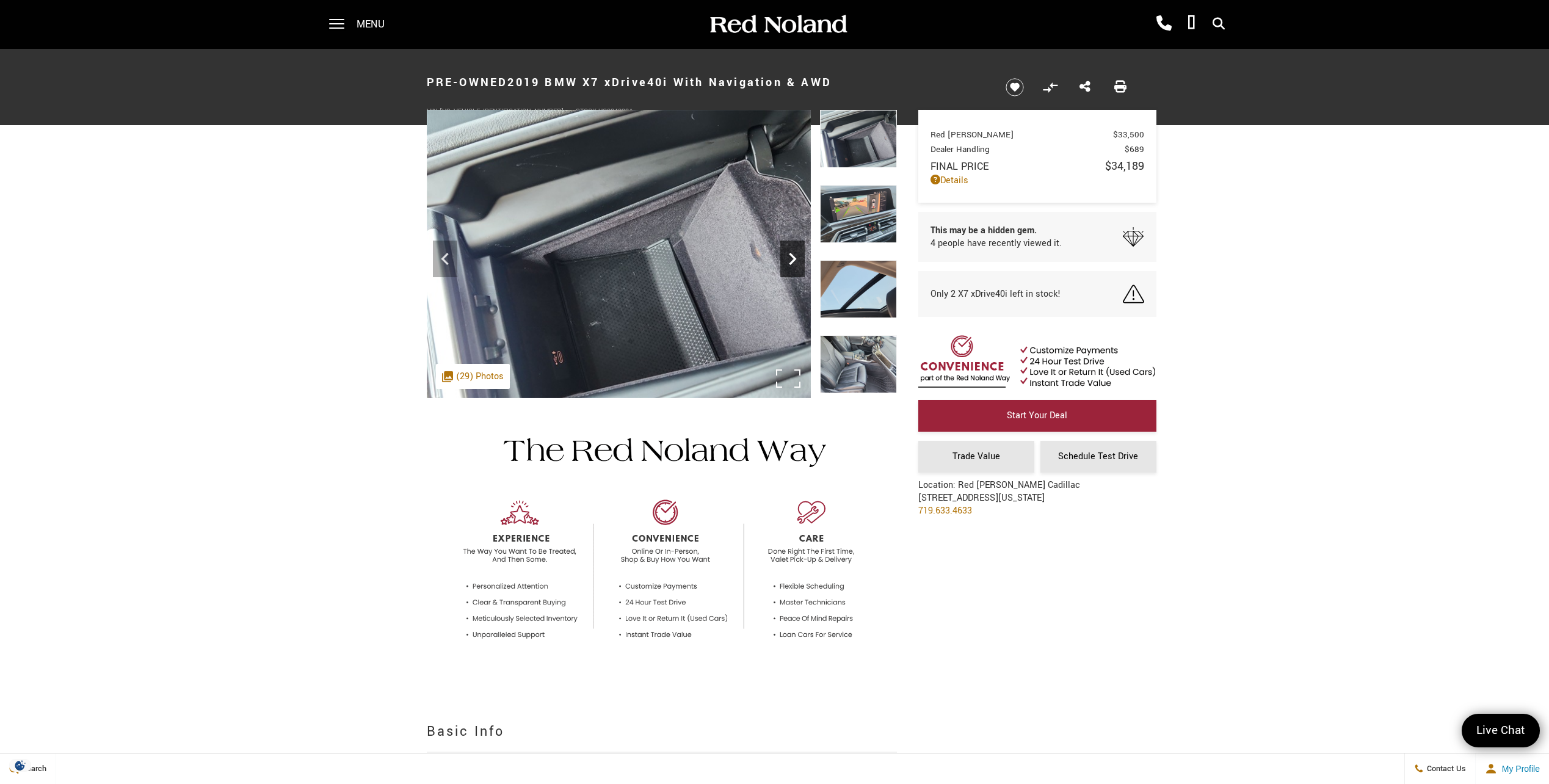
click at [794, 256] on icon "Next" at bounding box center [792, 259] width 7 height 12
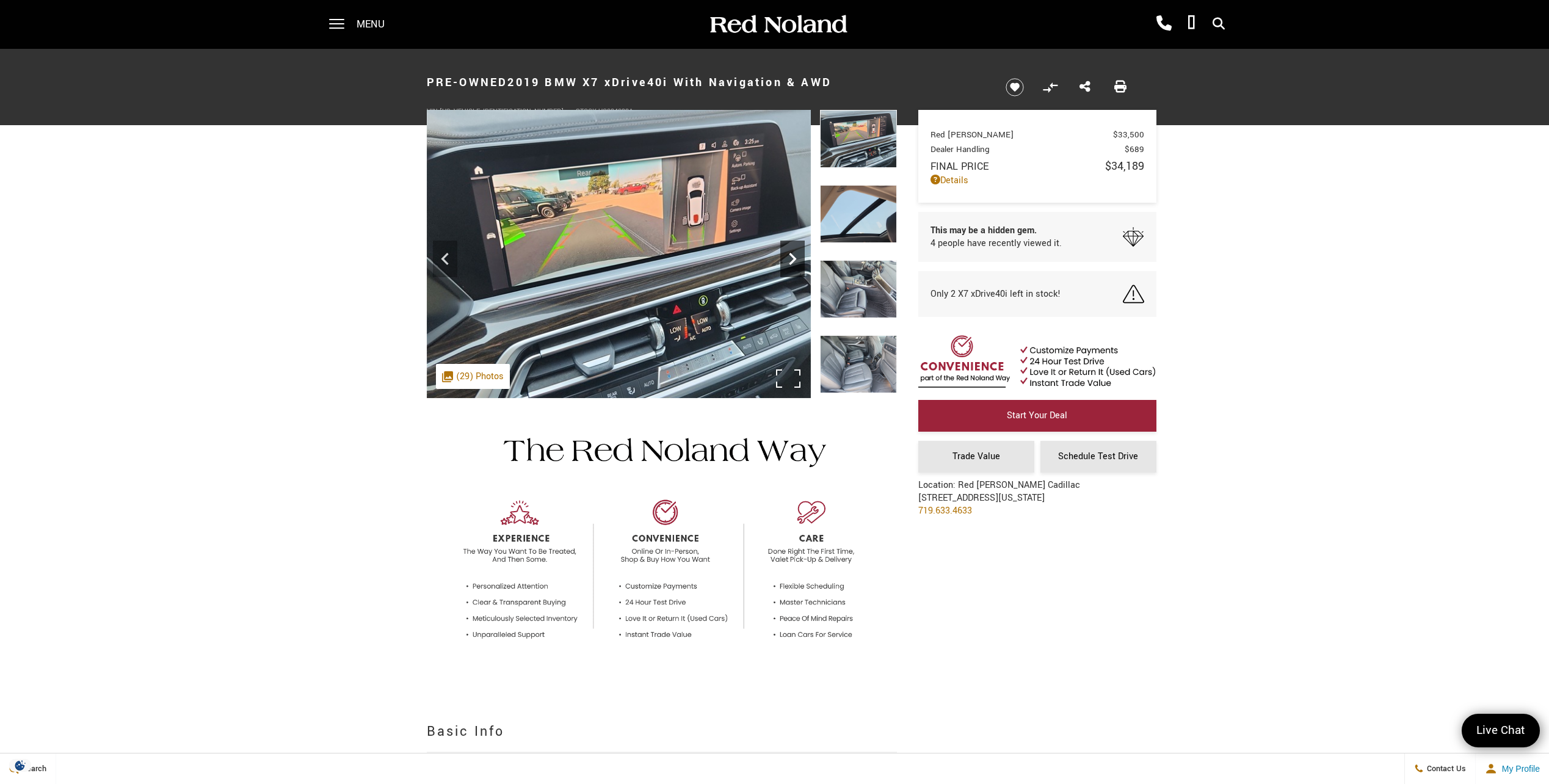
click at [791, 256] on icon "Next" at bounding box center [792, 259] width 7 height 12
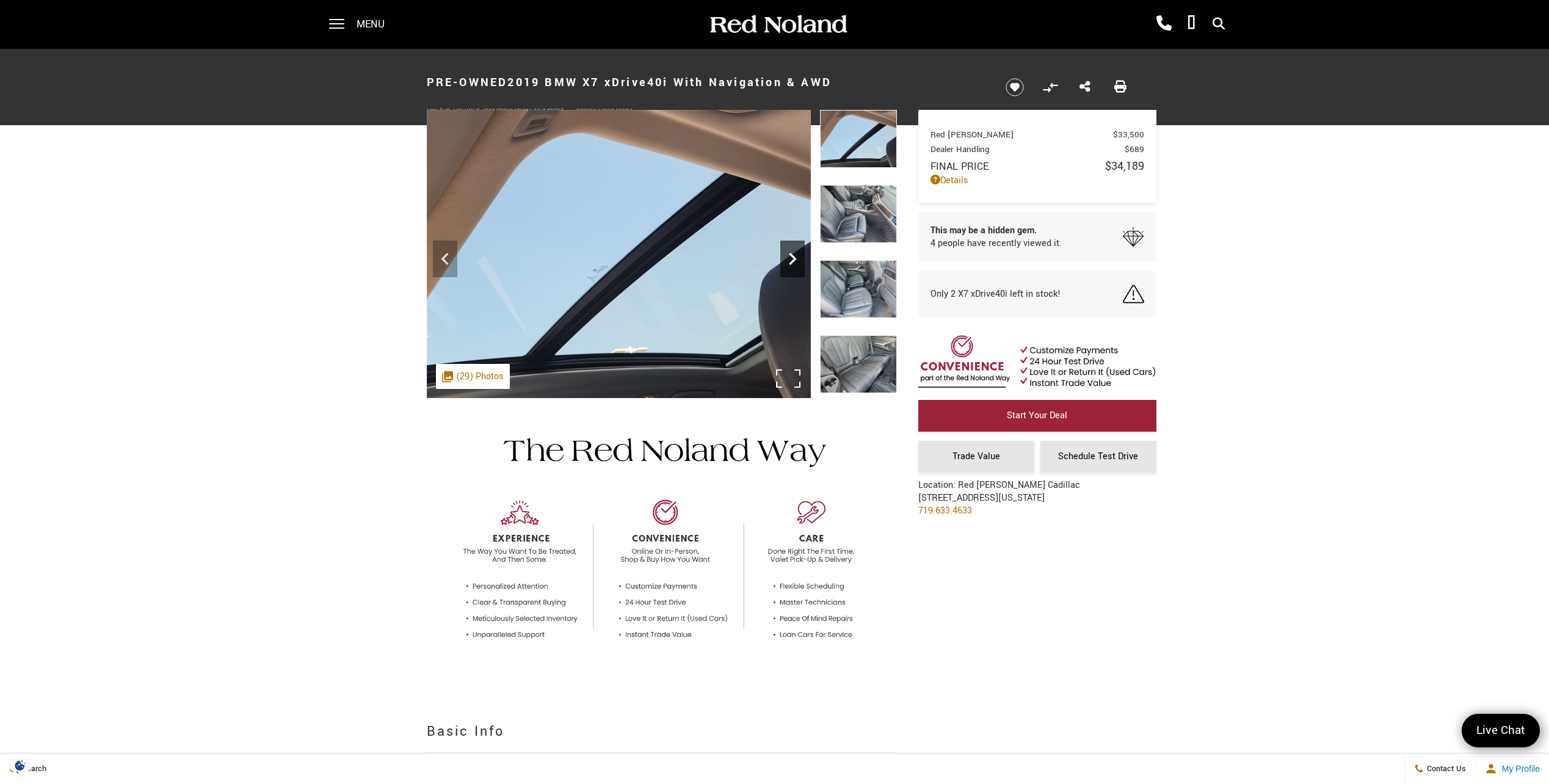
click at [788, 256] on icon "Next" at bounding box center [792, 259] width 24 height 24
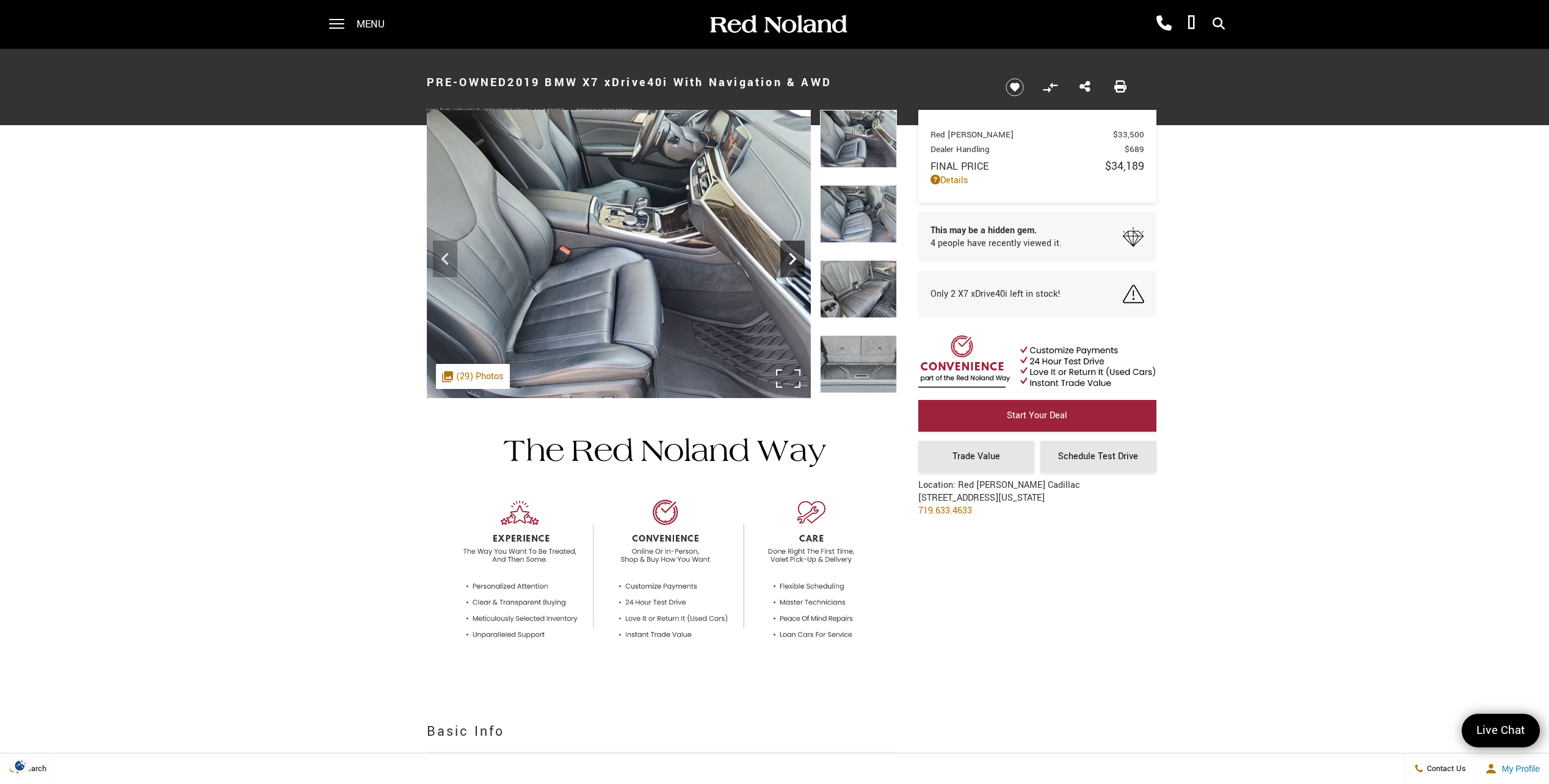
click at [788, 257] on icon "Next" at bounding box center [792, 259] width 24 height 24
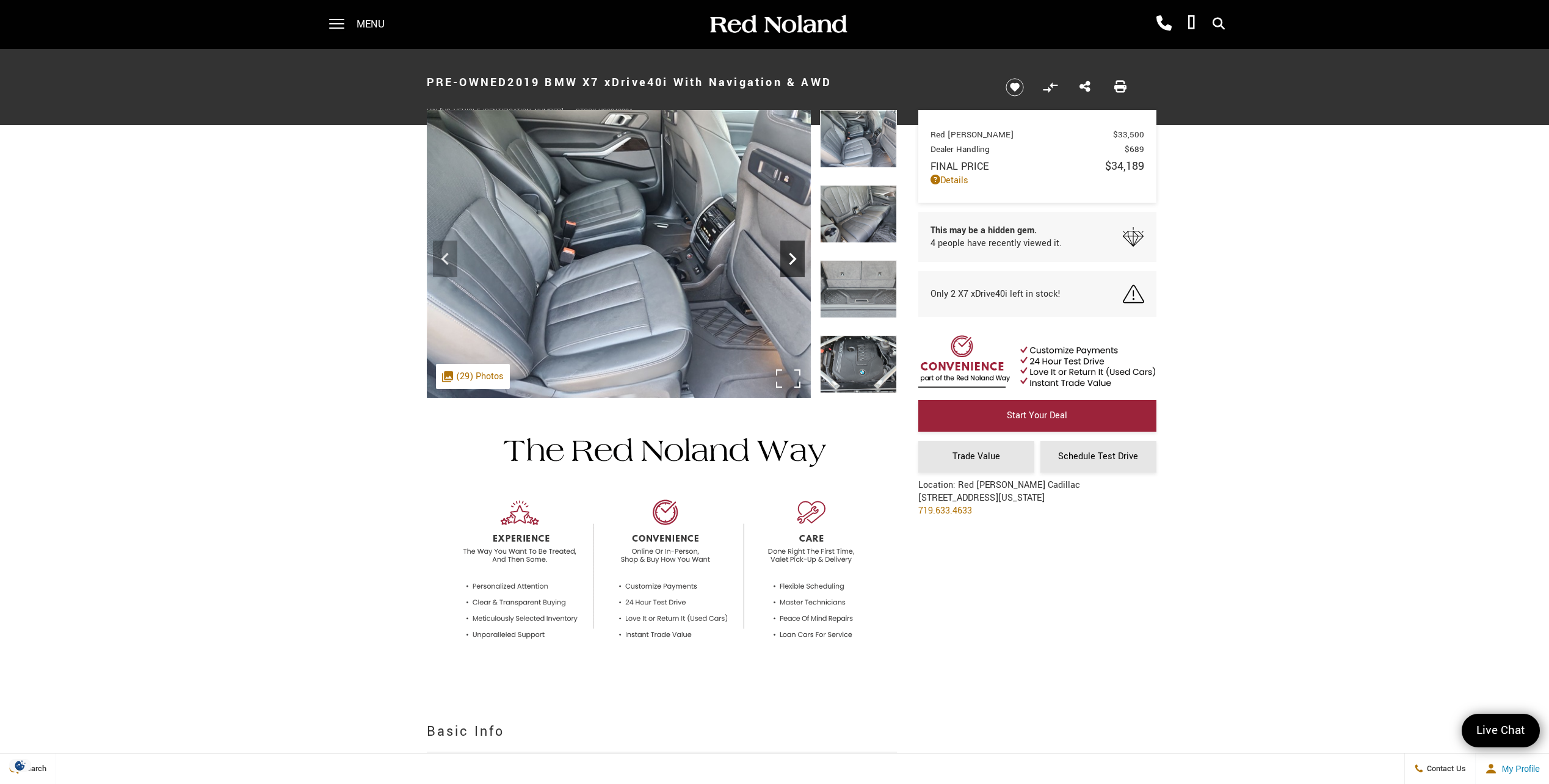
click at [788, 257] on icon "Next" at bounding box center [792, 259] width 24 height 24
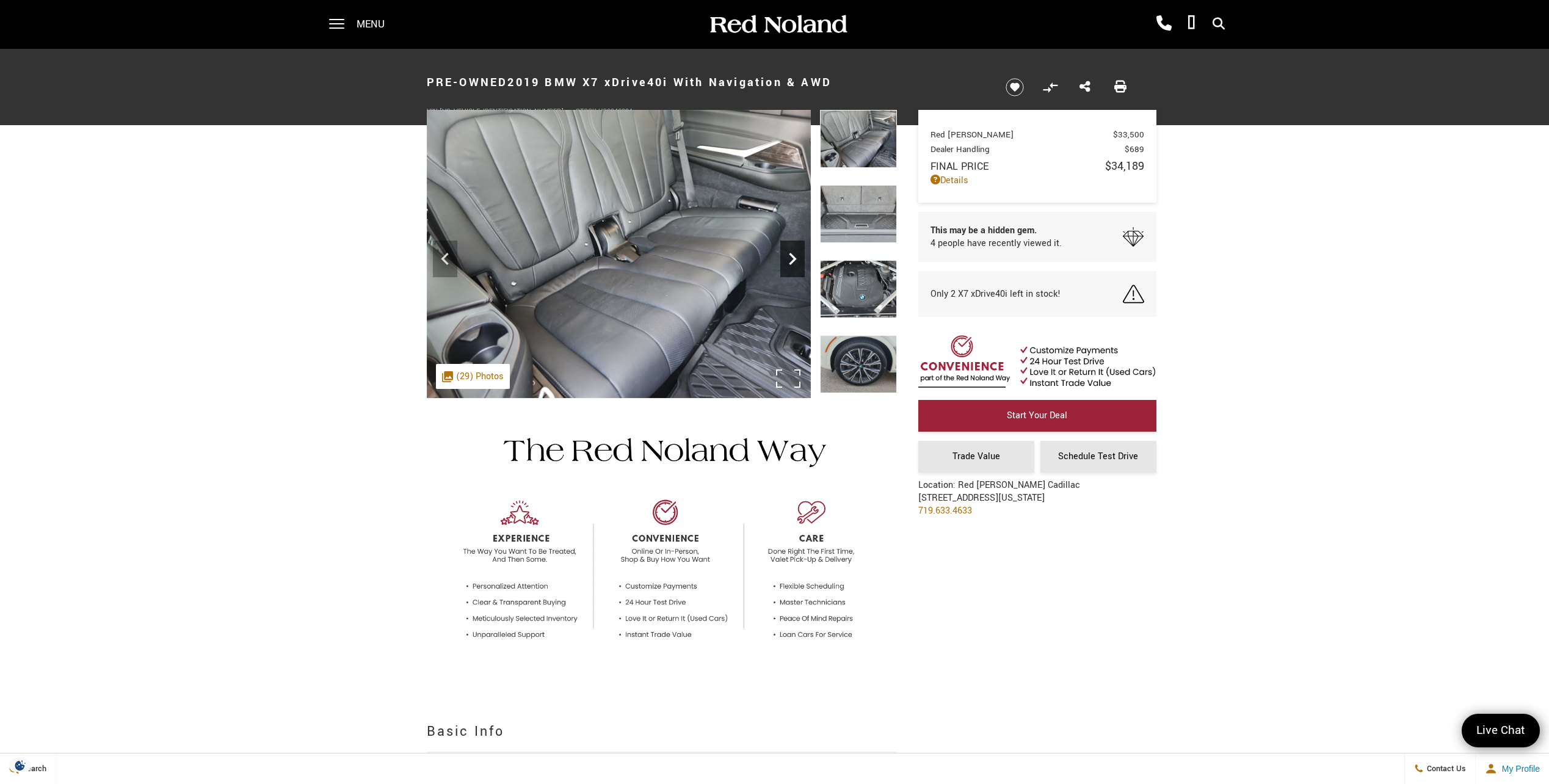
click at [788, 257] on icon "Next" at bounding box center [792, 259] width 24 height 24
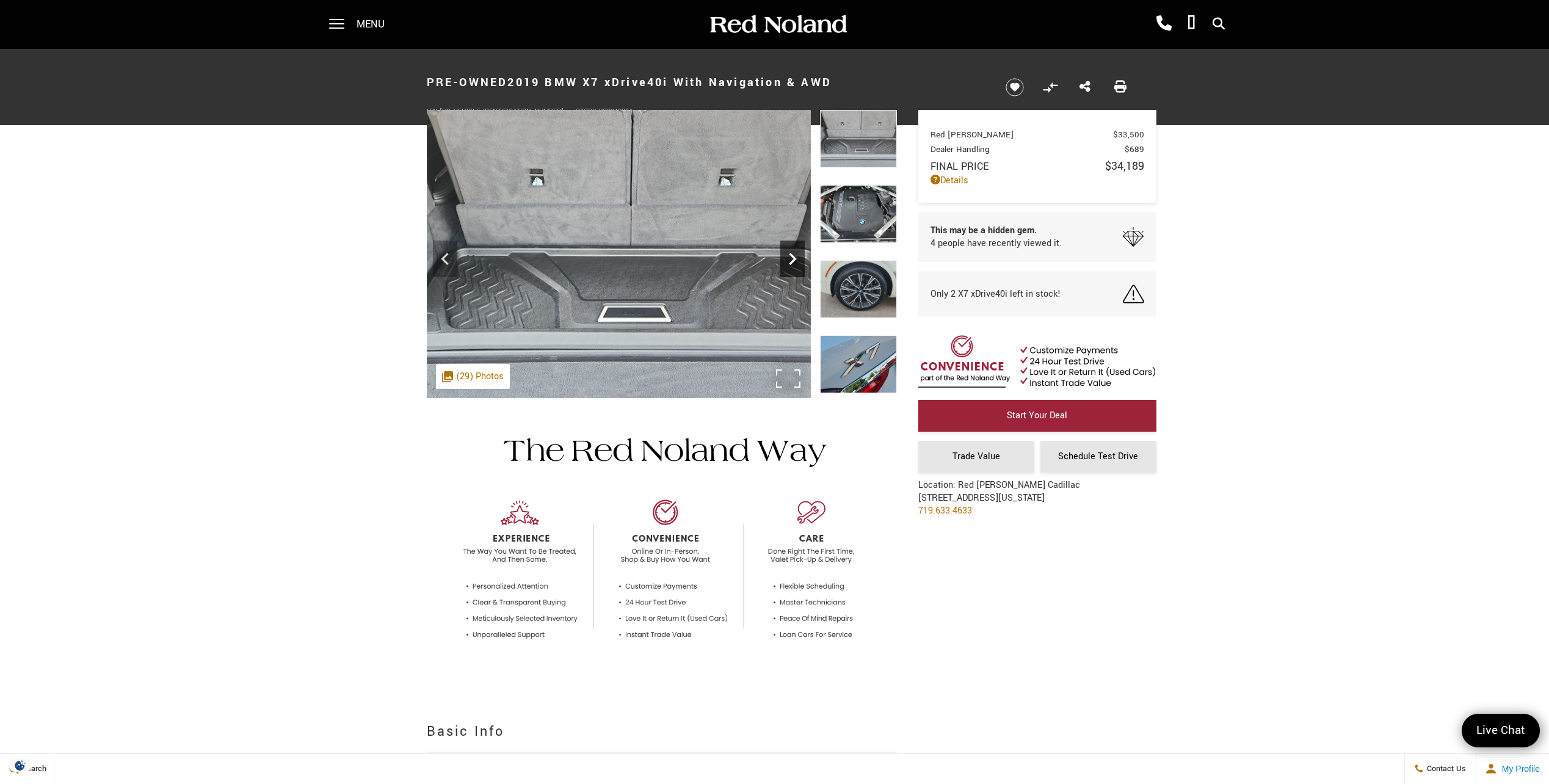
click at [788, 259] on icon "Next" at bounding box center [792, 259] width 24 height 24
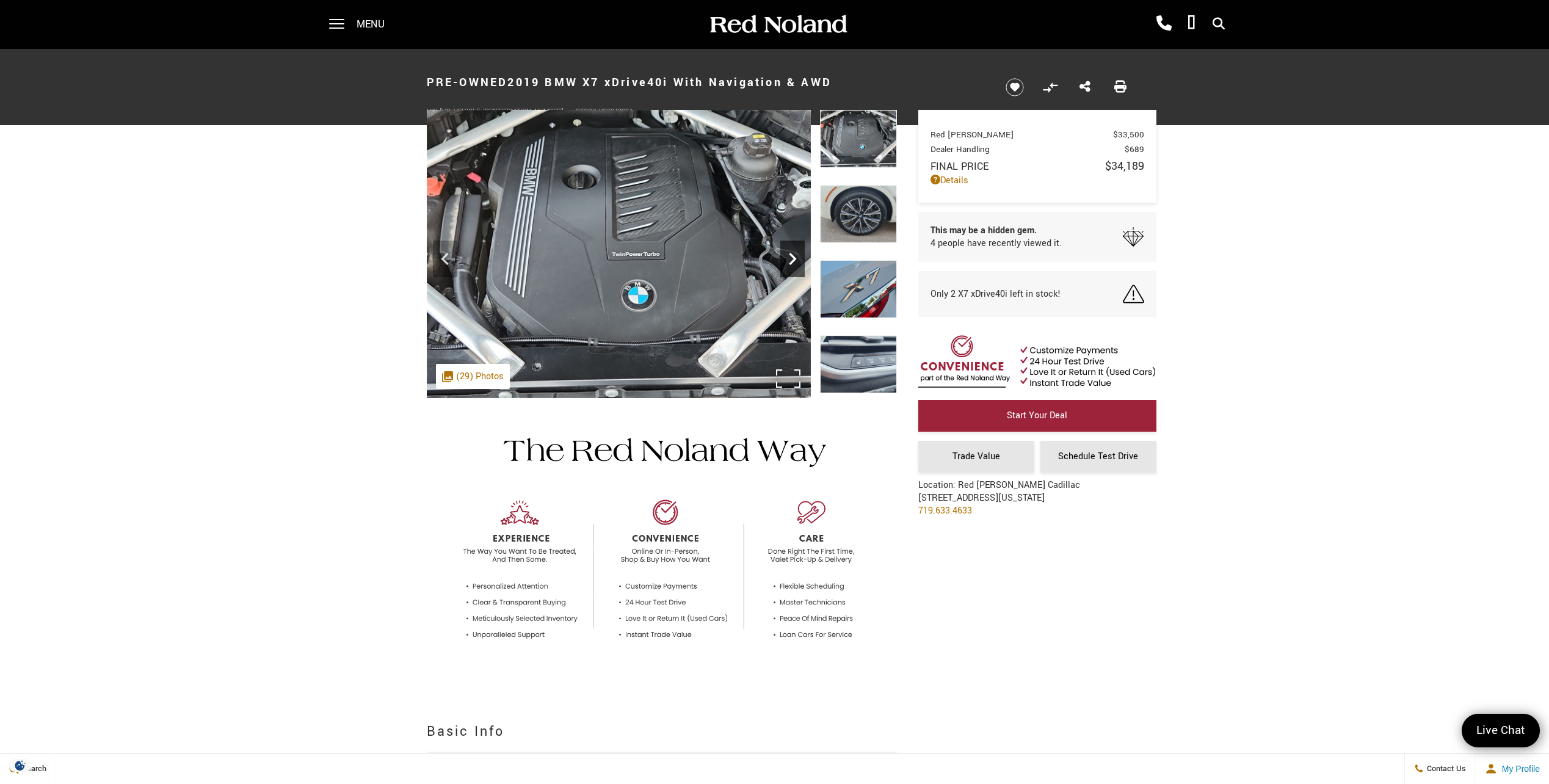
click at [786, 262] on icon "Next" at bounding box center [792, 259] width 24 height 24
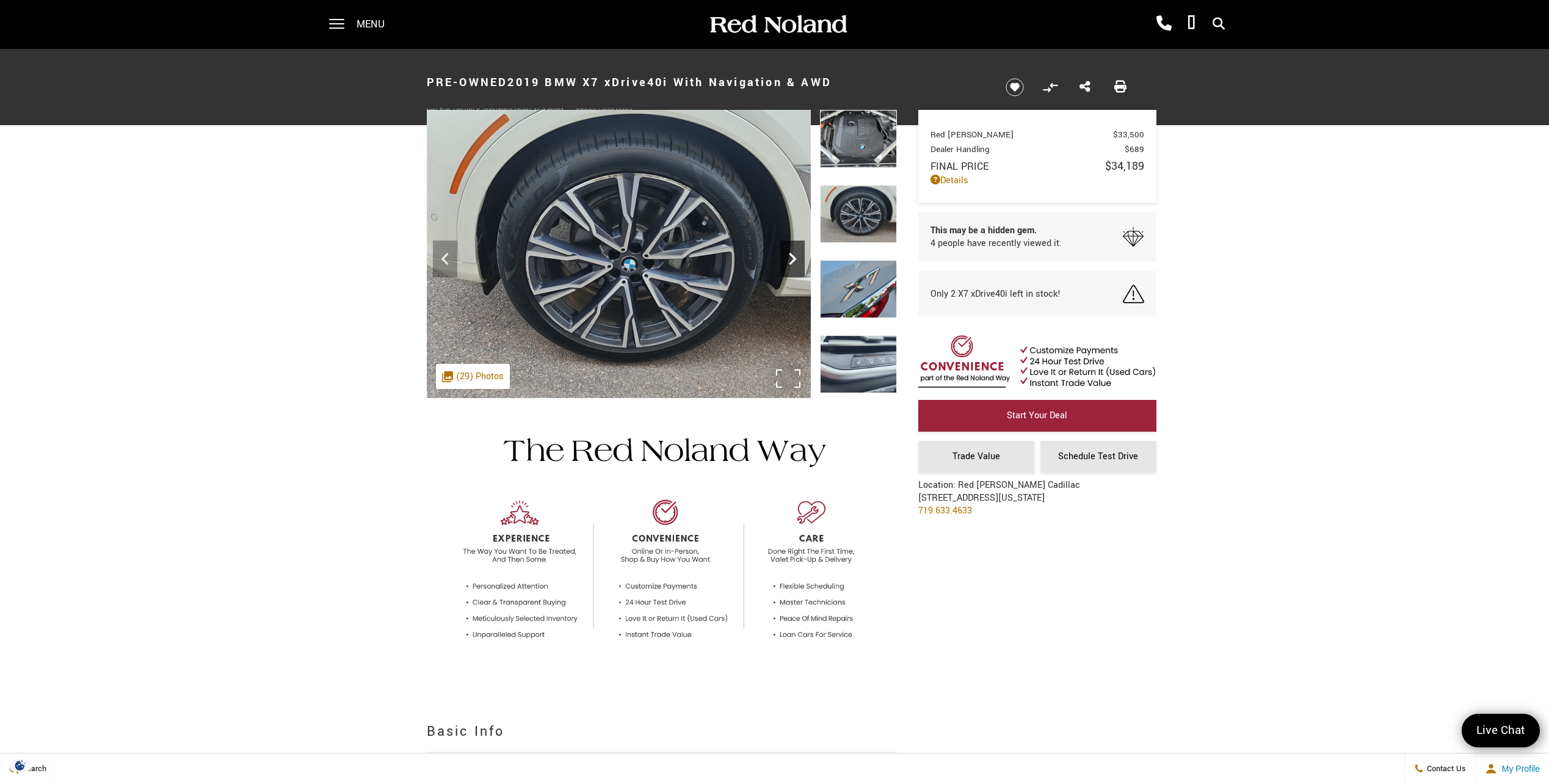
click at [786, 262] on icon "Next" at bounding box center [792, 259] width 24 height 24
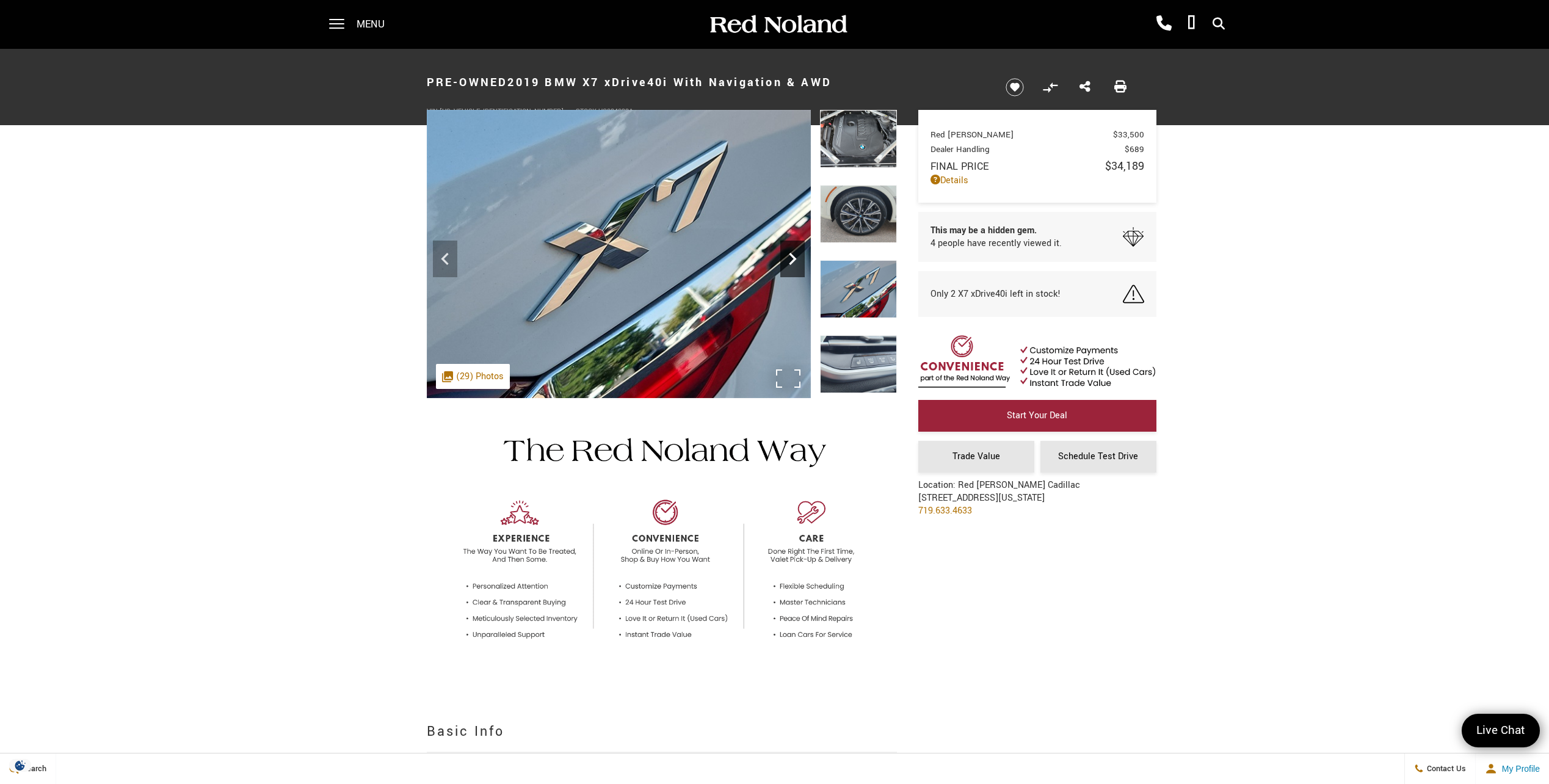
click at [789, 264] on icon "Next" at bounding box center [792, 259] width 24 height 24
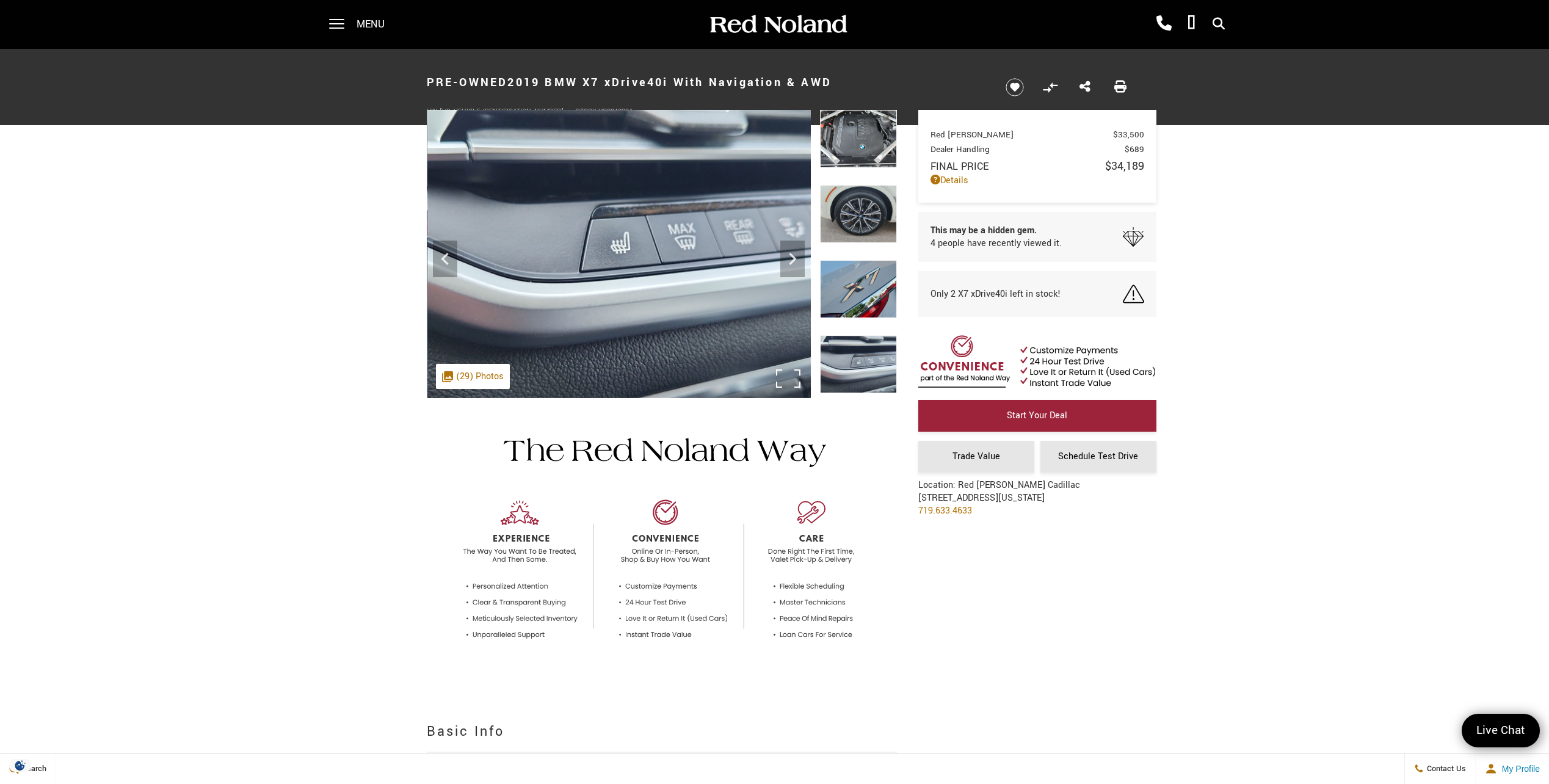
click at [787, 267] on div "360 WalkAround Powered By SpinCar" at bounding box center [619, 254] width 384 height 288
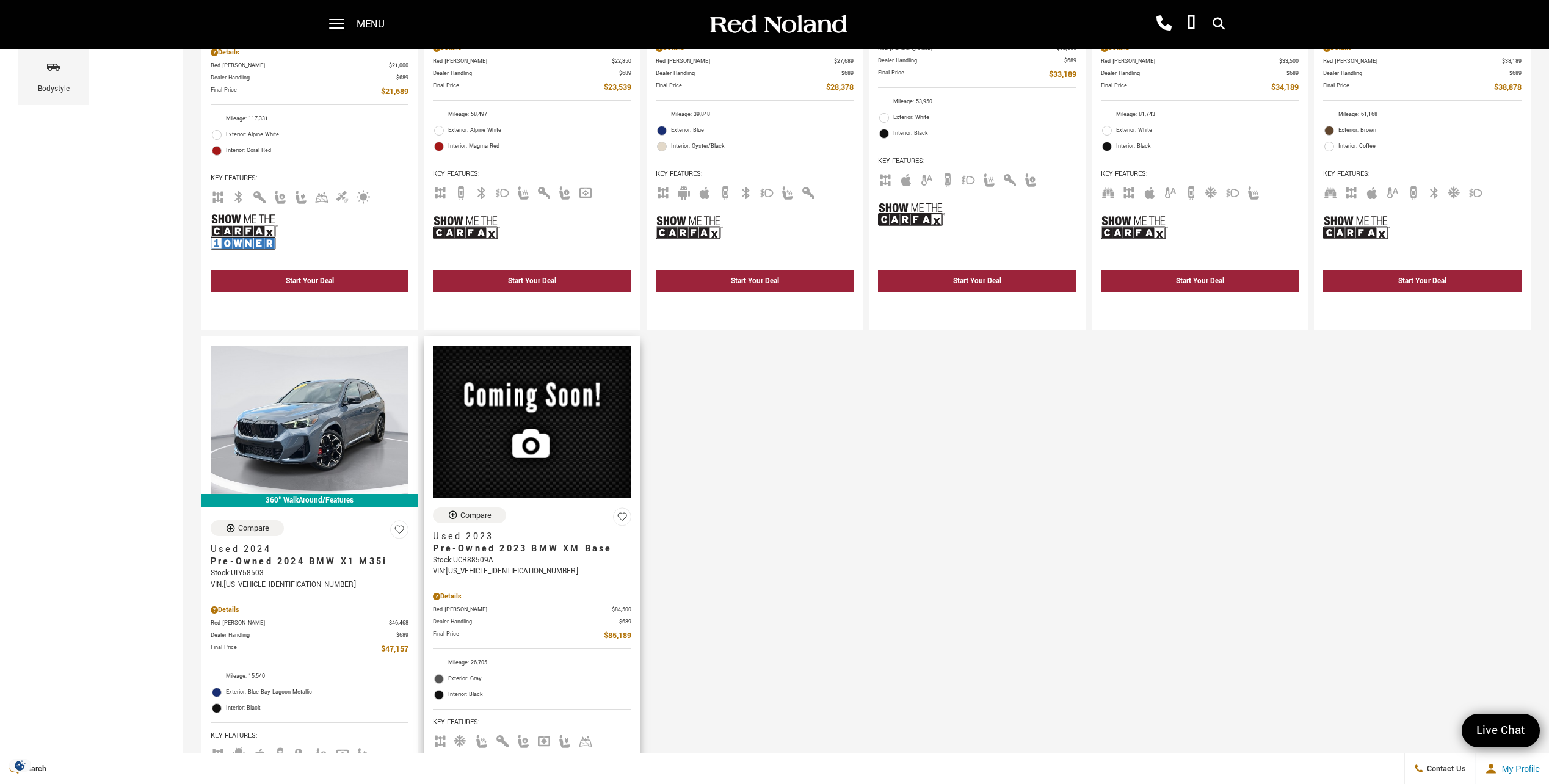
scroll to position [488, 0]
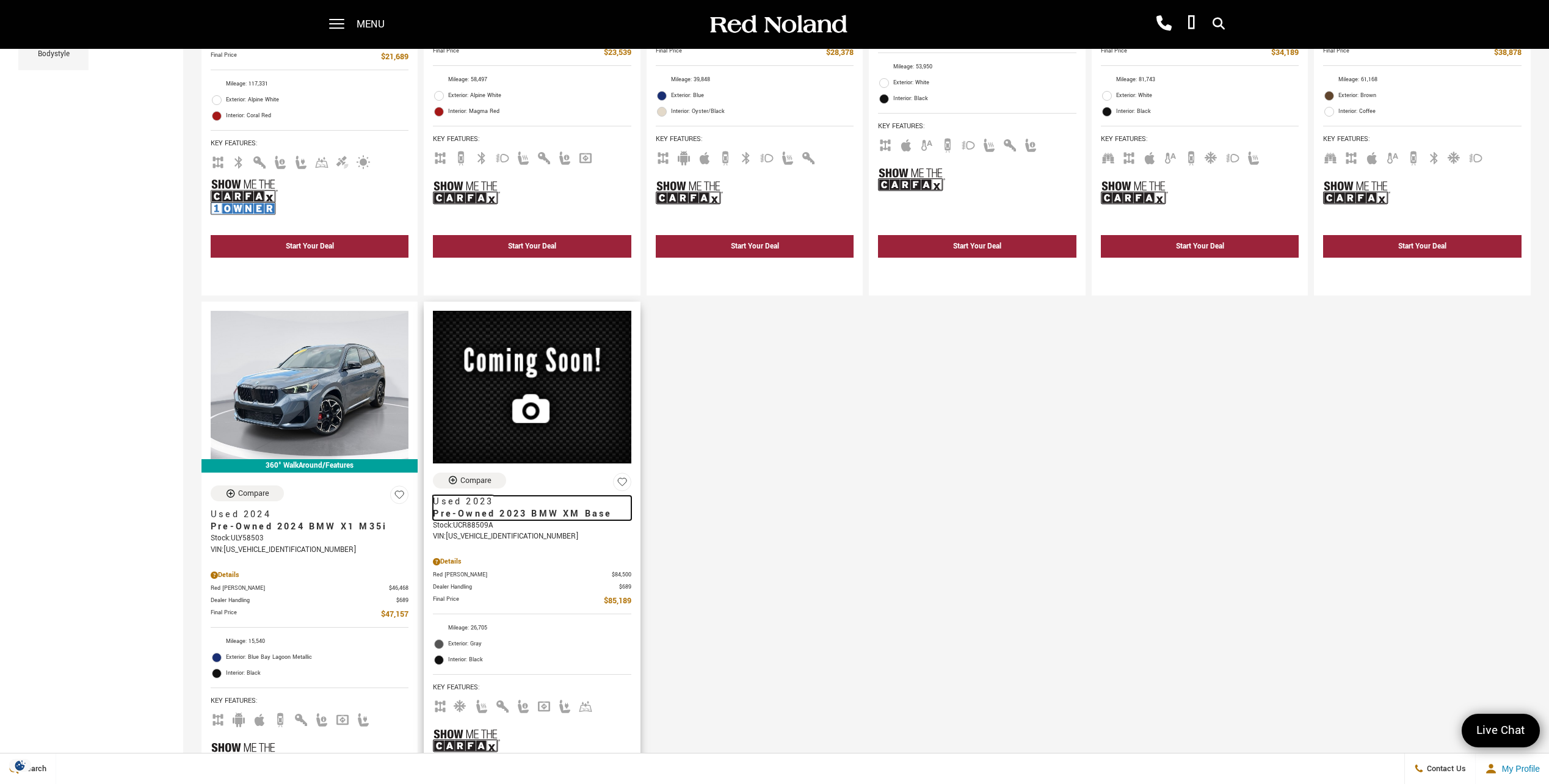
click at [523, 513] on span "Pre-Owned 2023 BMW XM Base" at bounding box center [528, 514] width 189 height 12
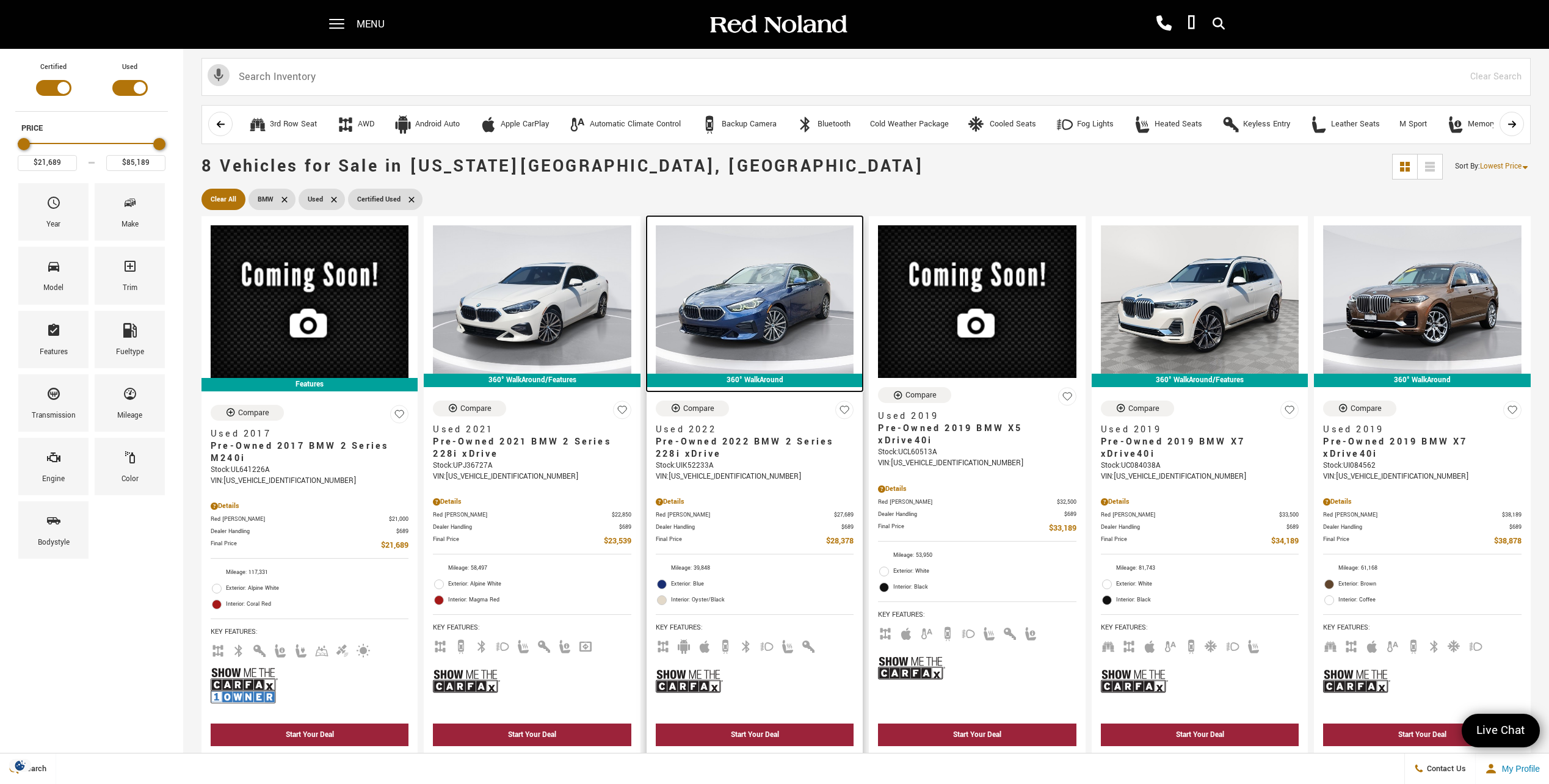
click at [745, 300] on img at bounding box center [755, 299] width 198 height 148
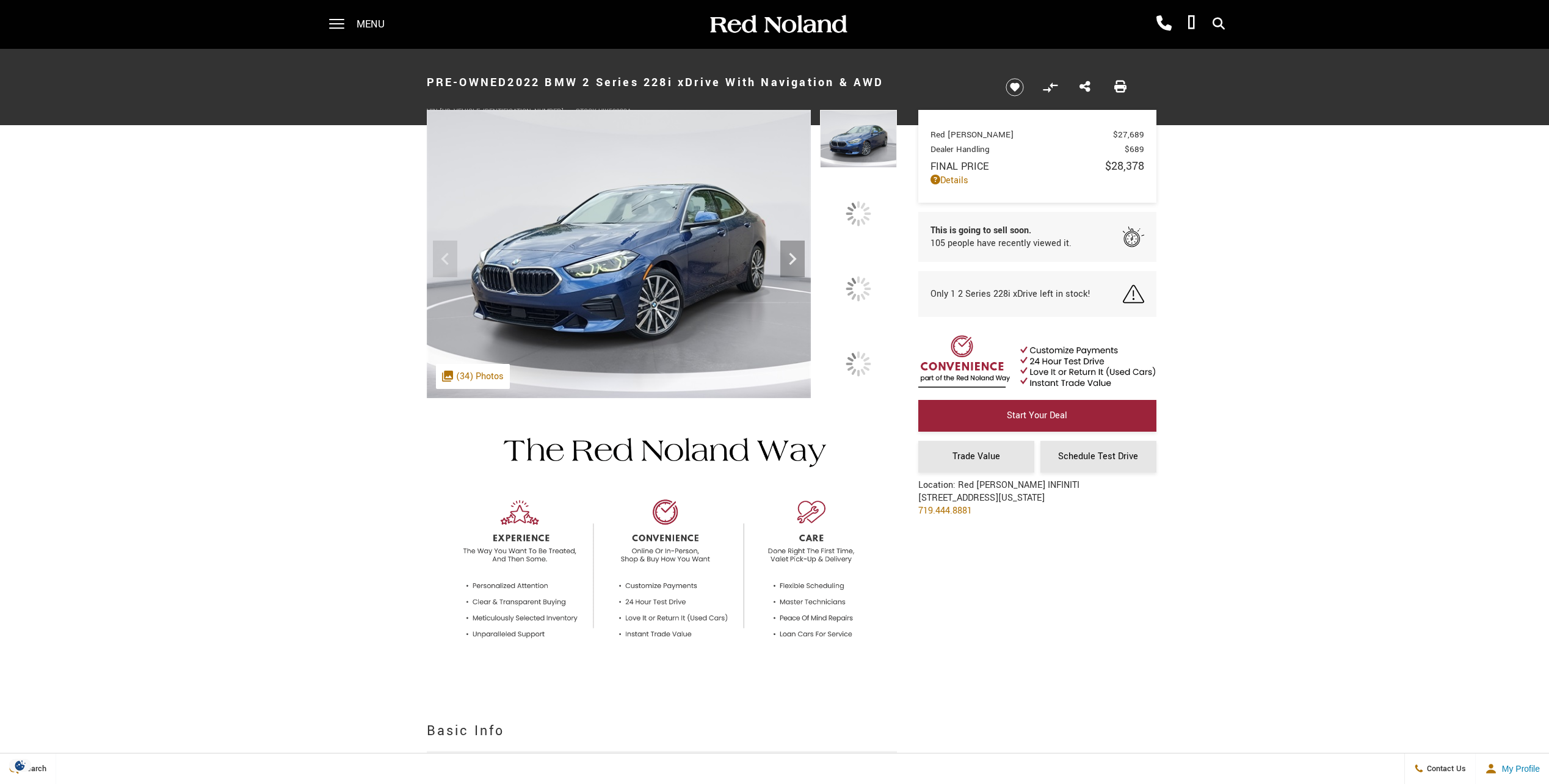
click at [867, 285] on div at bounding box center [859, 289] width 25 height 25
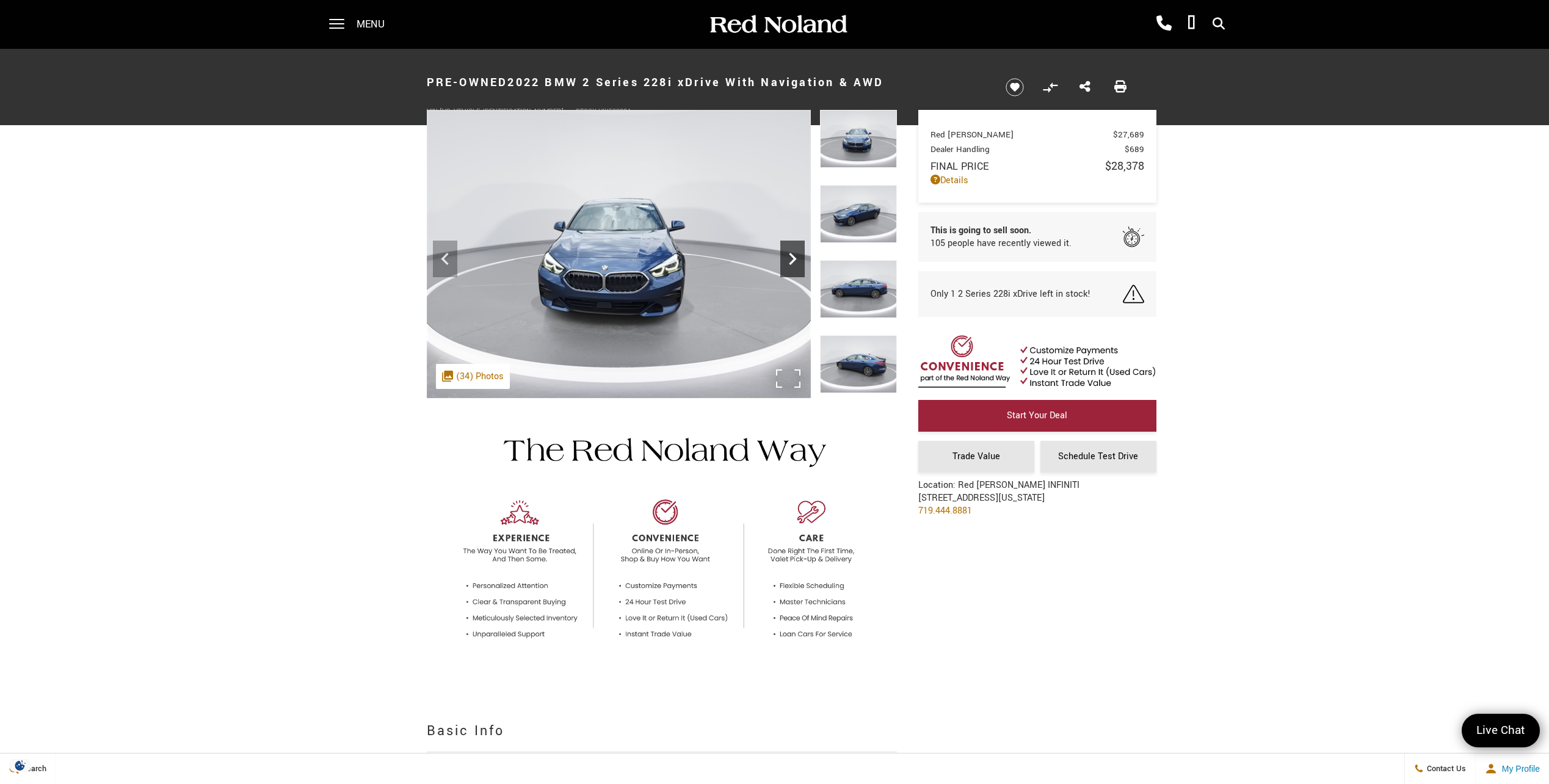
click at [798, 255] on icon "Next" at bounding box center [792, 259] width 24 height 24
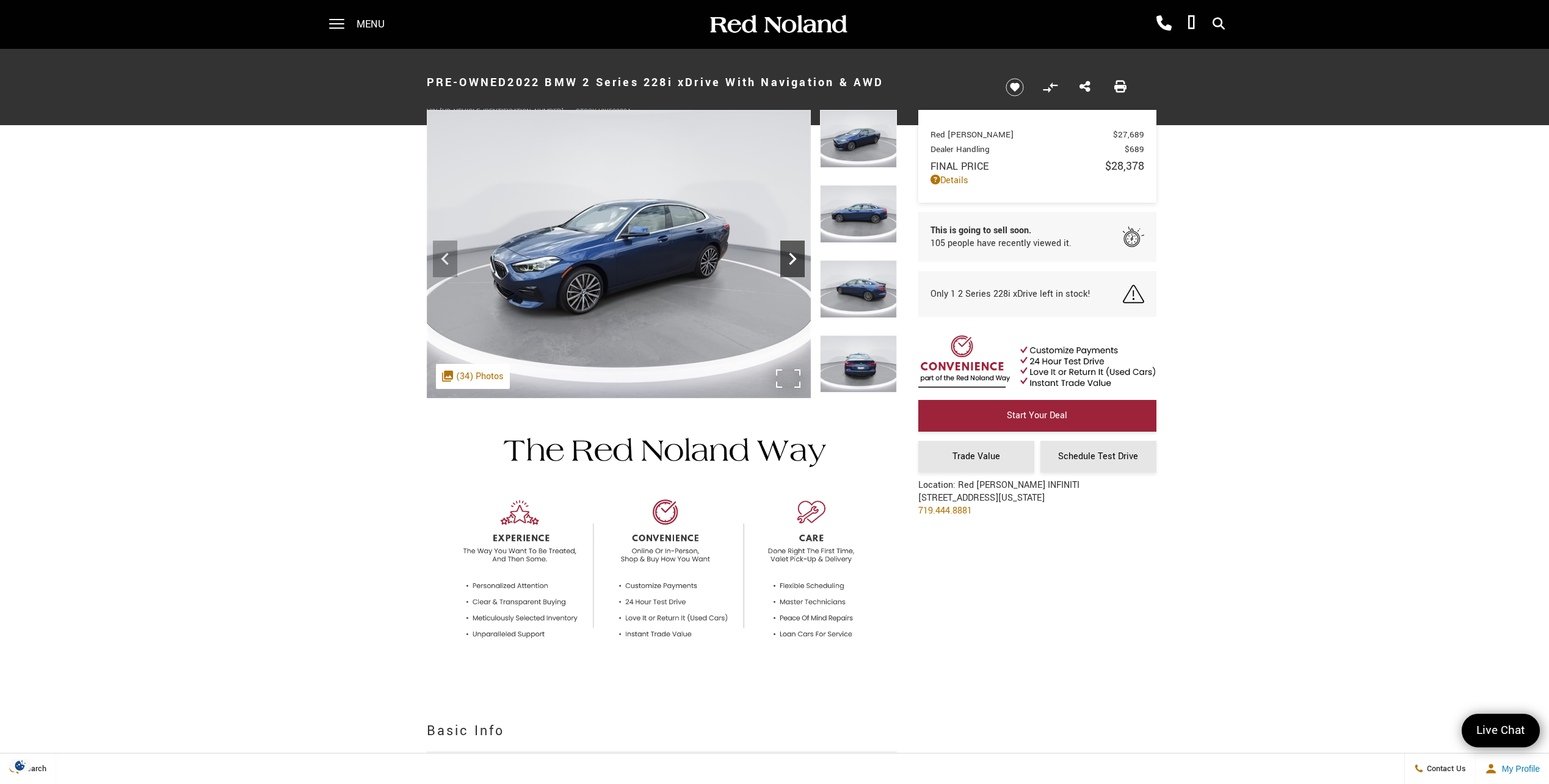
click at [798, 255] on icon "Next" at bounding box center [792, 259] width 24 height 24
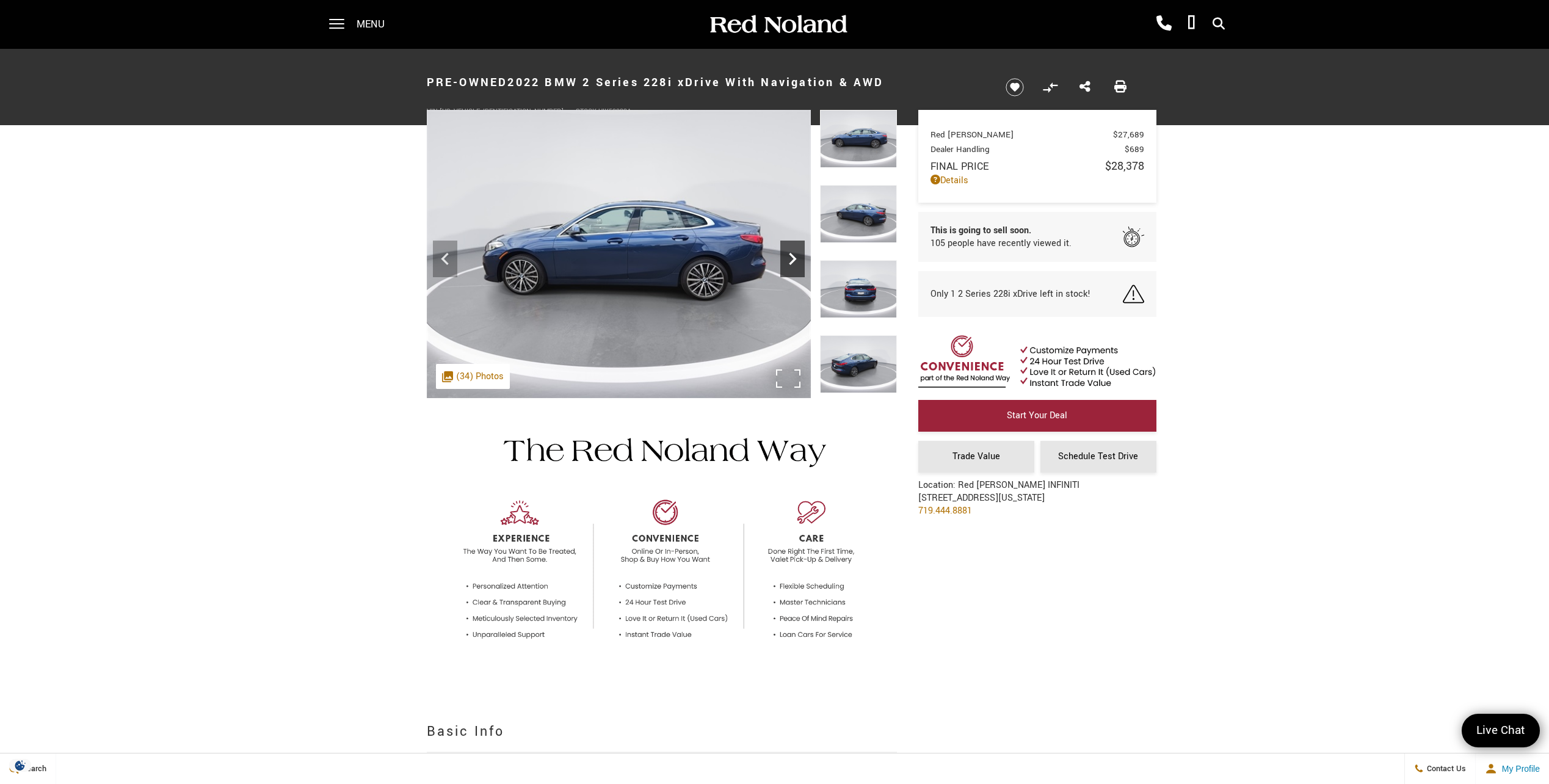
click at [798, 256] on icon "Next" at bounding box center [792, 259] width 24 height 24
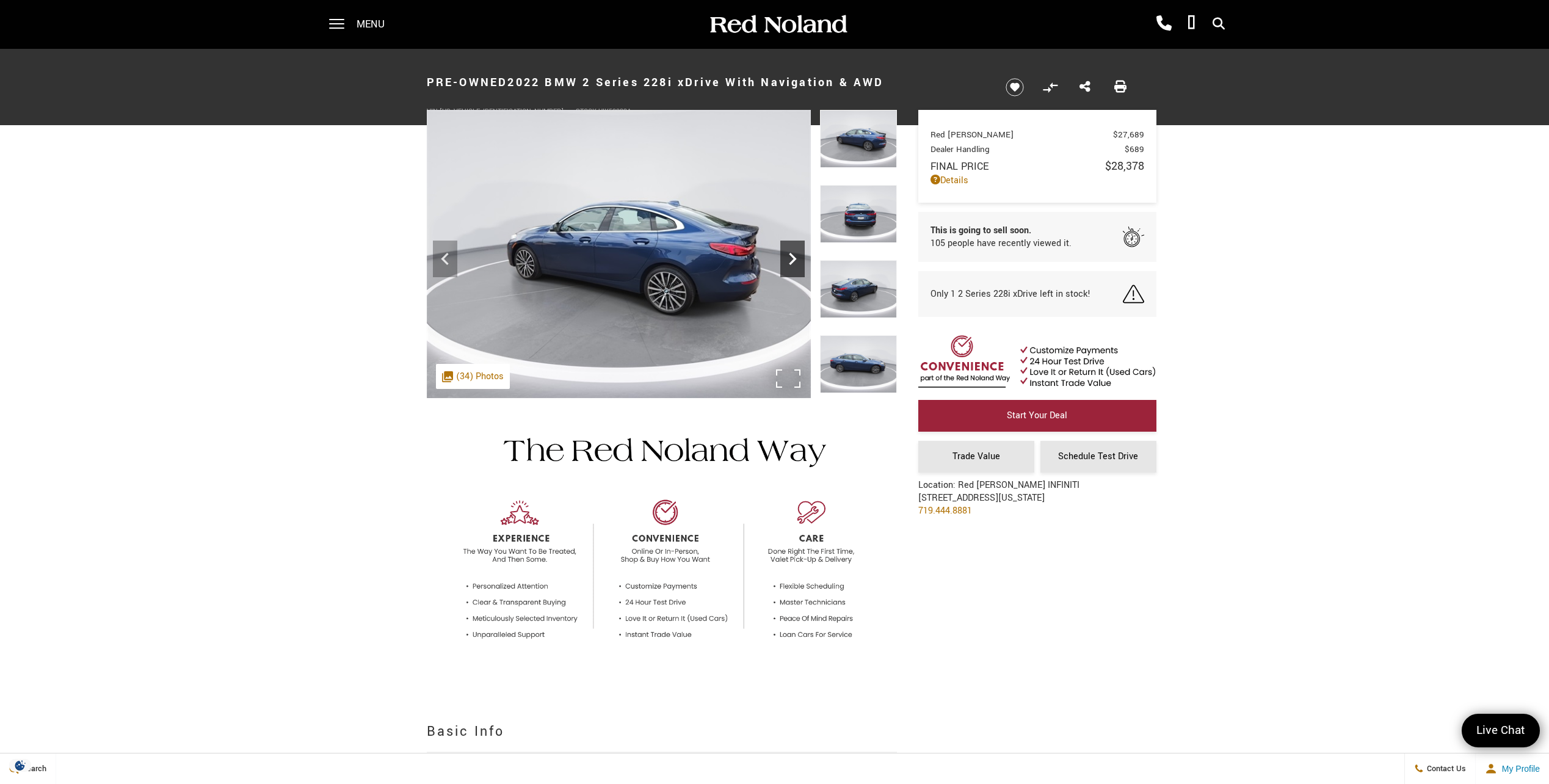
click at [794, 257] on icon "Next" at bounding box center [792, 259] width 7 height 12
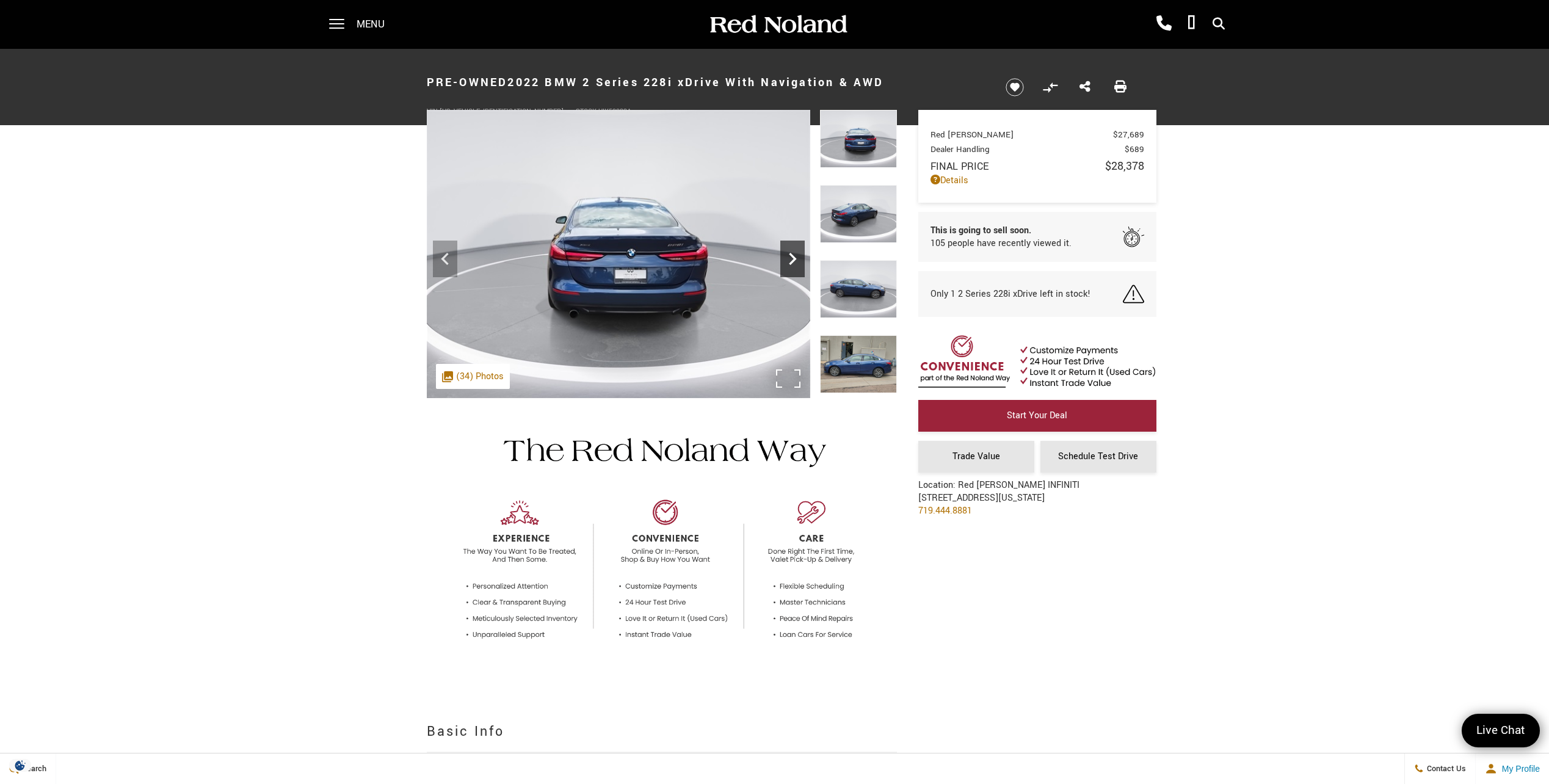
click at [794, 257] on icon "Next" at bounding box center [792, 259] width 7 height 12
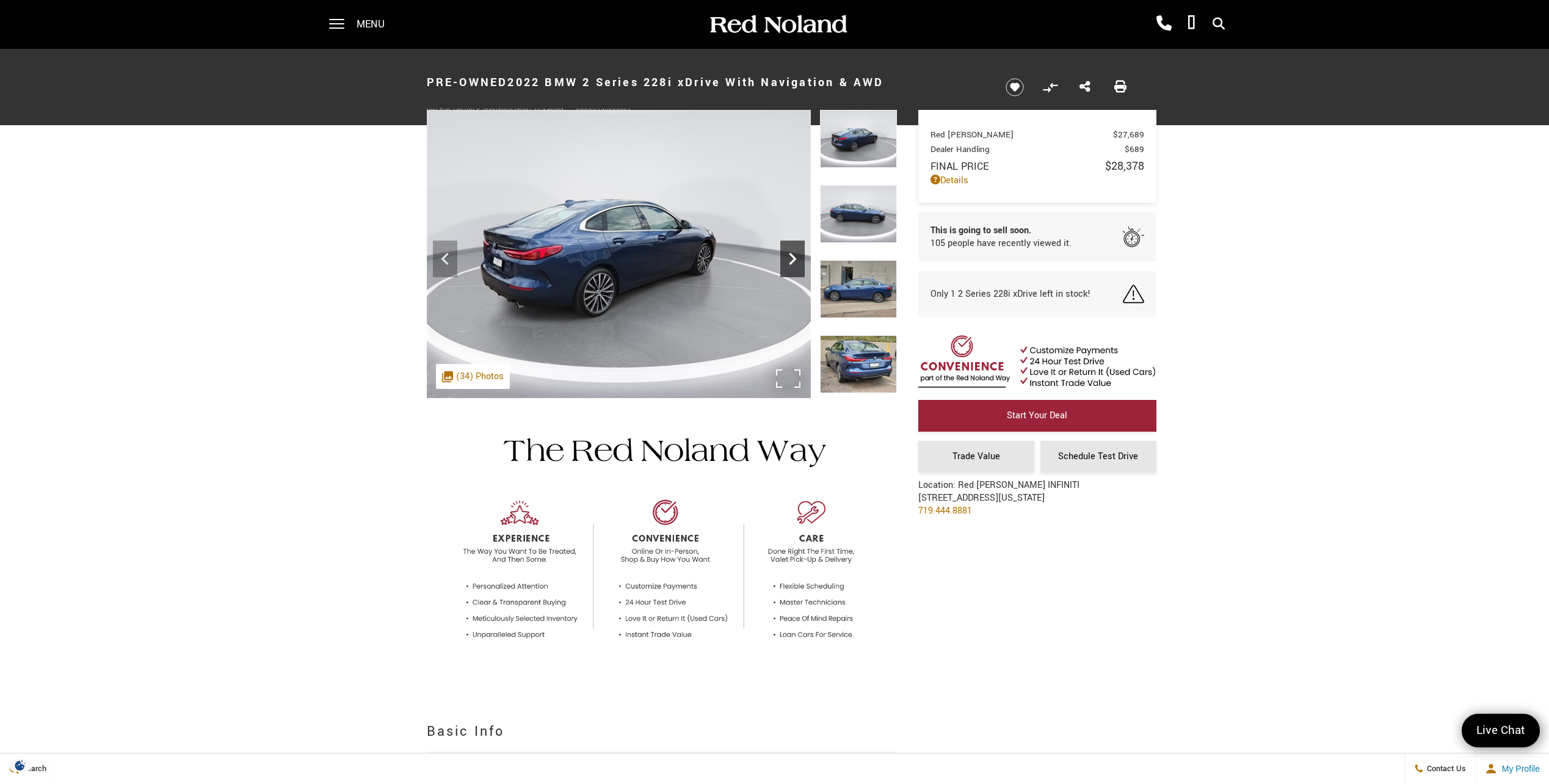
click at [790, 257] on icon "Next" at bounding box center [792, 259] width 24 height 24
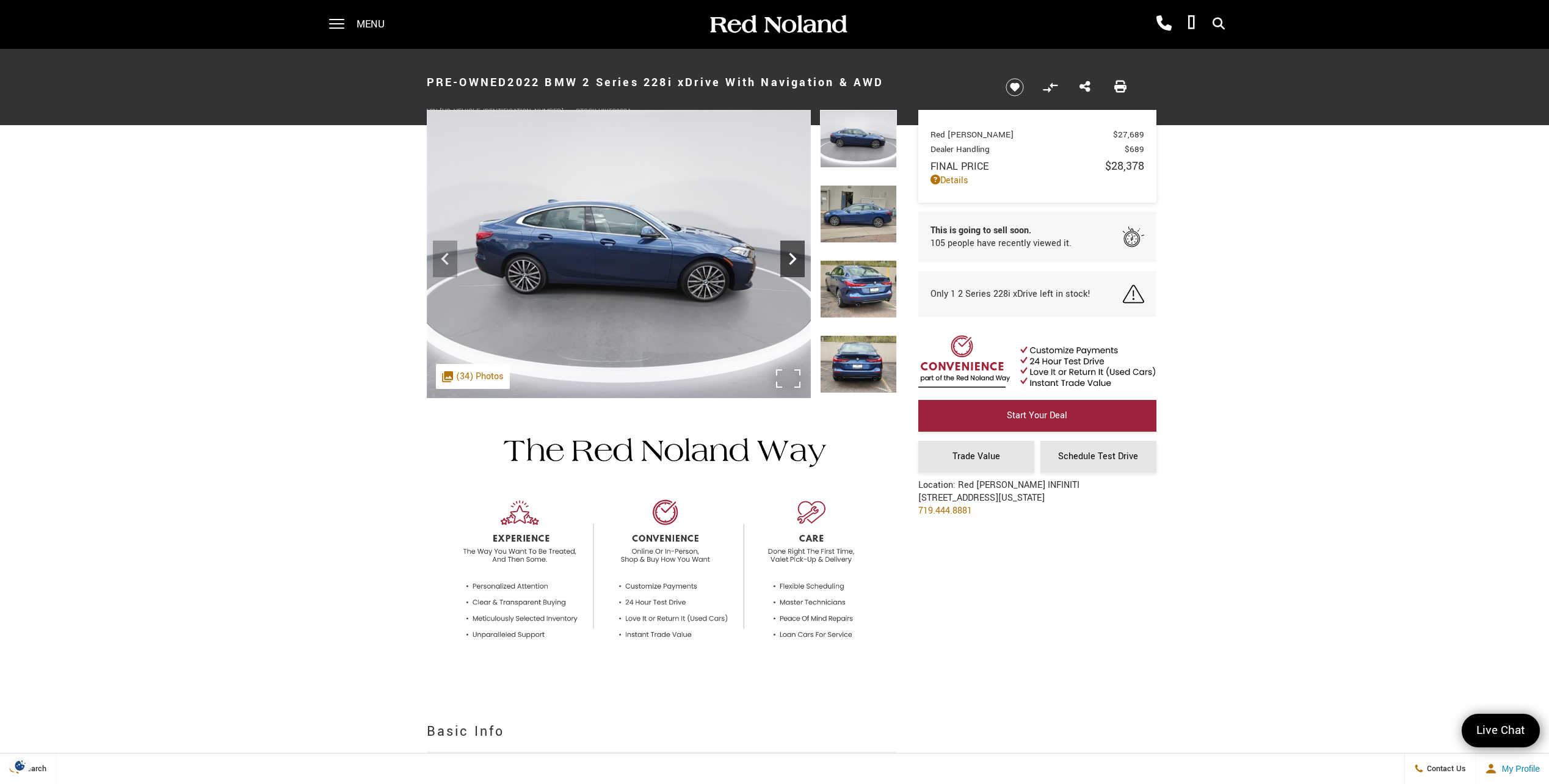
click at [788, 257] on icon "Next" at bounding box center [792, 259] width 24 height 24
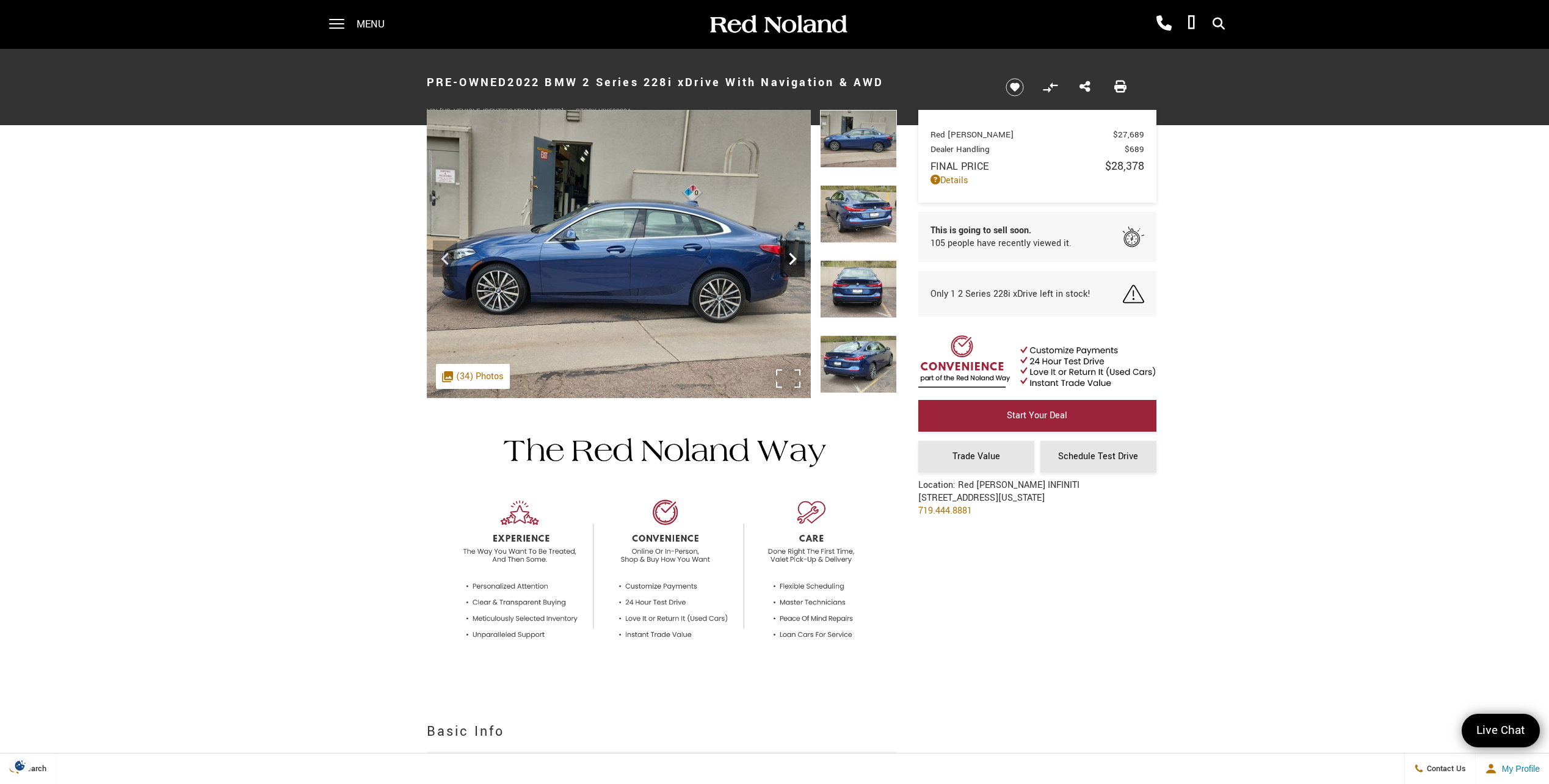
click at [785, 259] on icon "Next" at bounding box center [792, 259] width 24 height 24
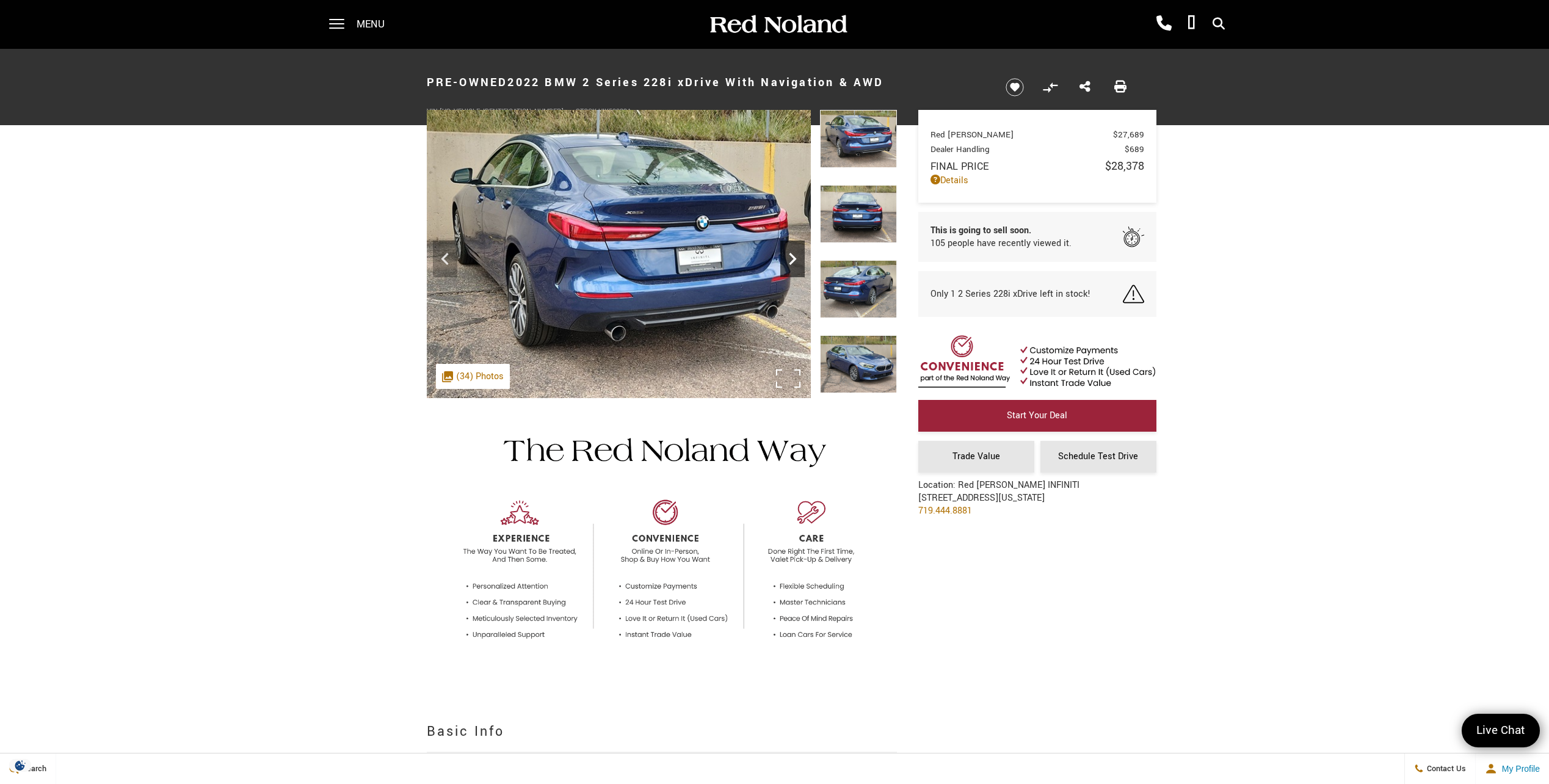
click at [782, 259] on icon "Next" at bounding box center [792, 259] width 24 height 24
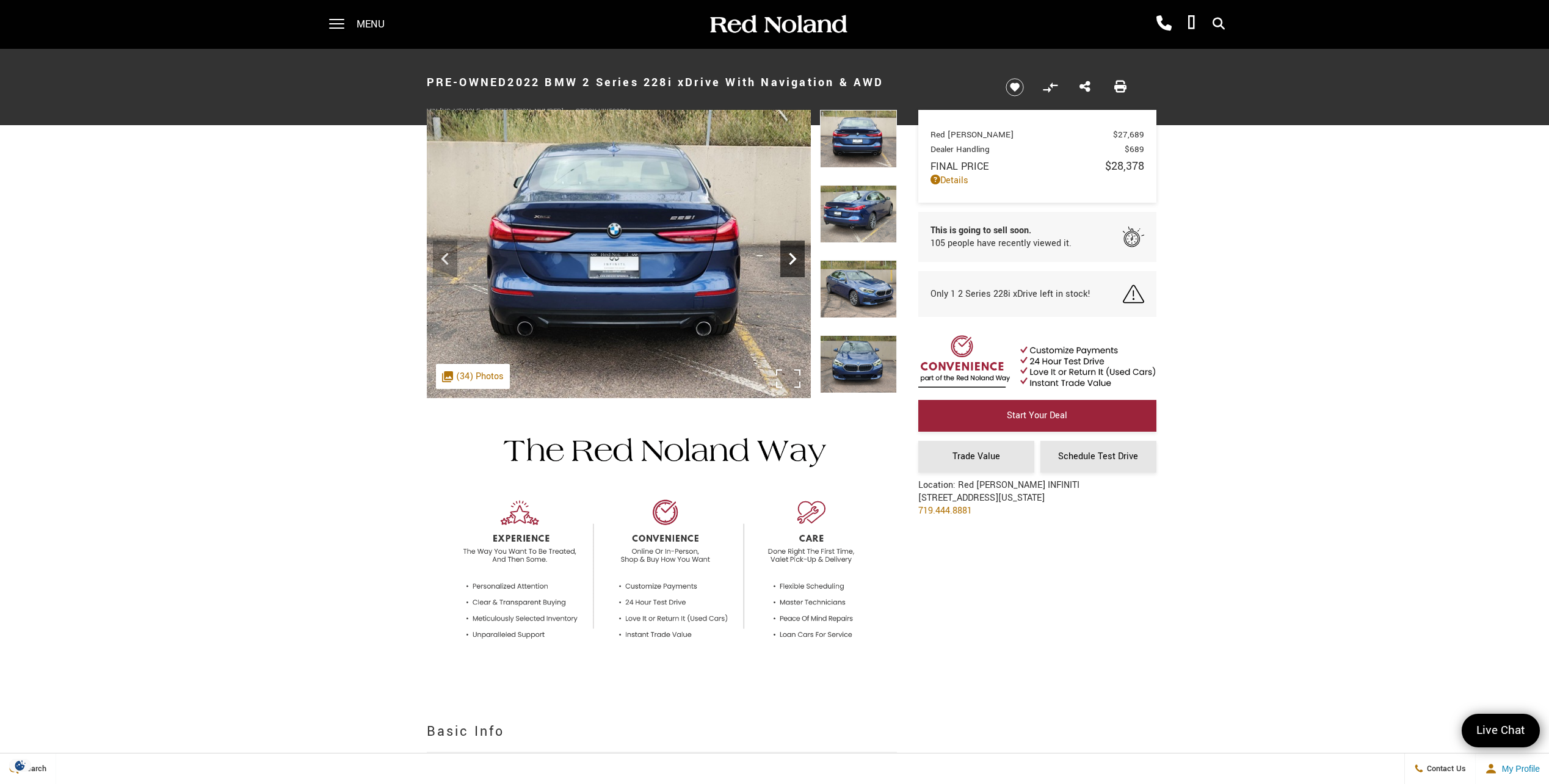
click at [782, 259] on icon "Next" at bounding box center [792, 259] width 24 height 24
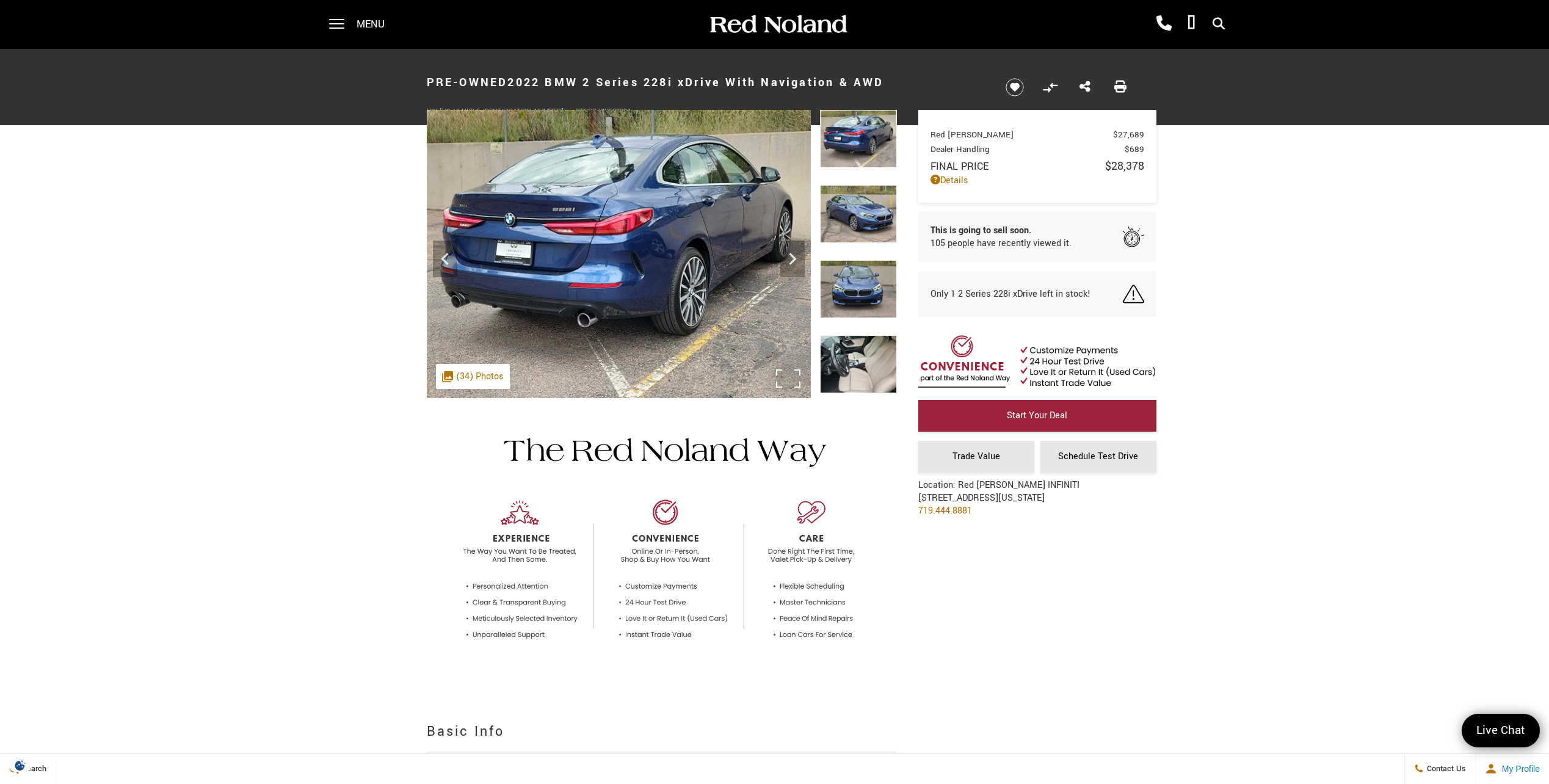
click at [780, 259] on img at bounding box center [619, 254] width 384 height 288
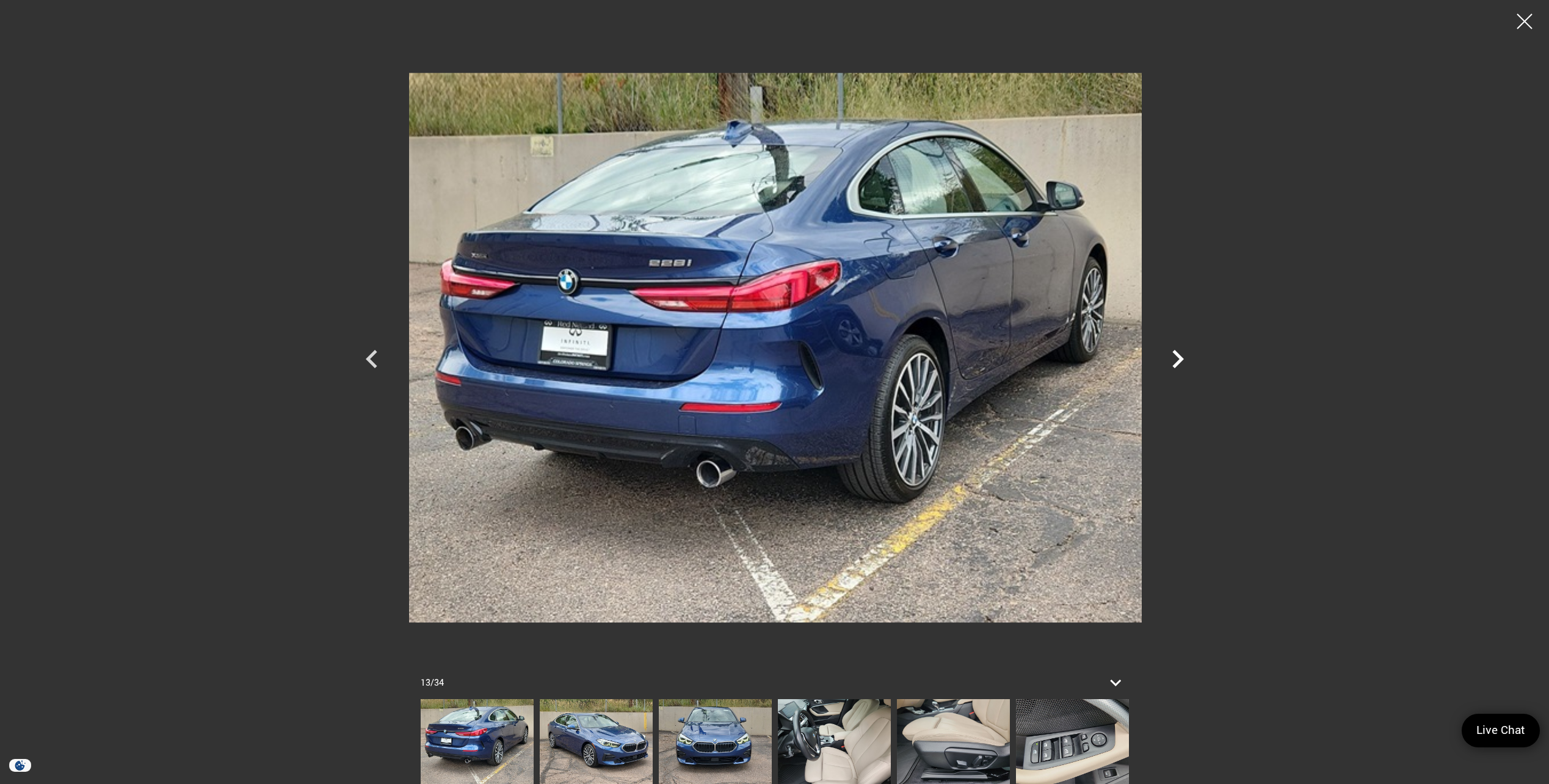
click at [1174, 349] on icon "Next" at bounding box center [1178, 358] width 37 height 37
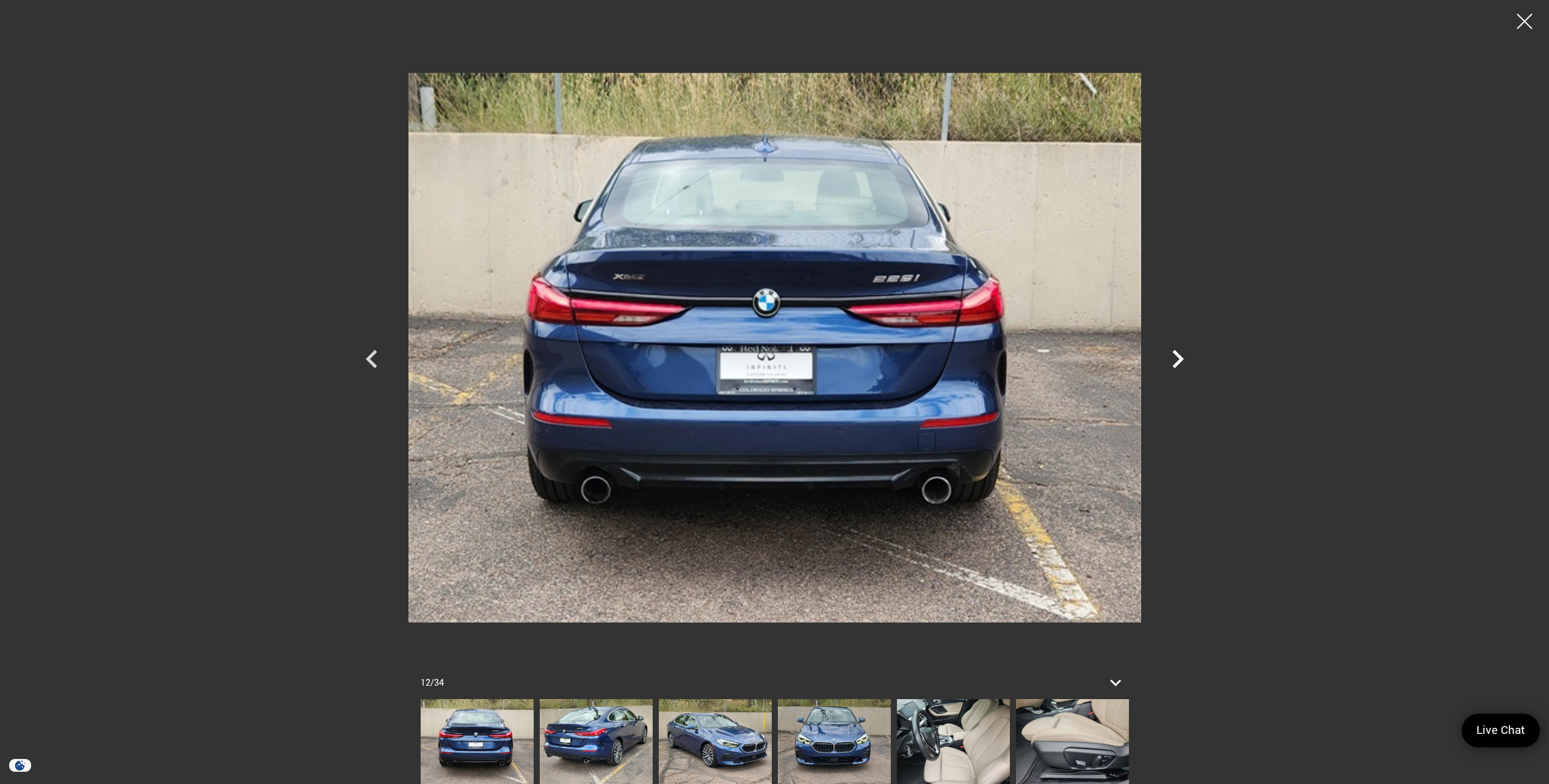
click at [1178, 354] on icon "Next" at bounding box center [1178, 358] width 11 height 18
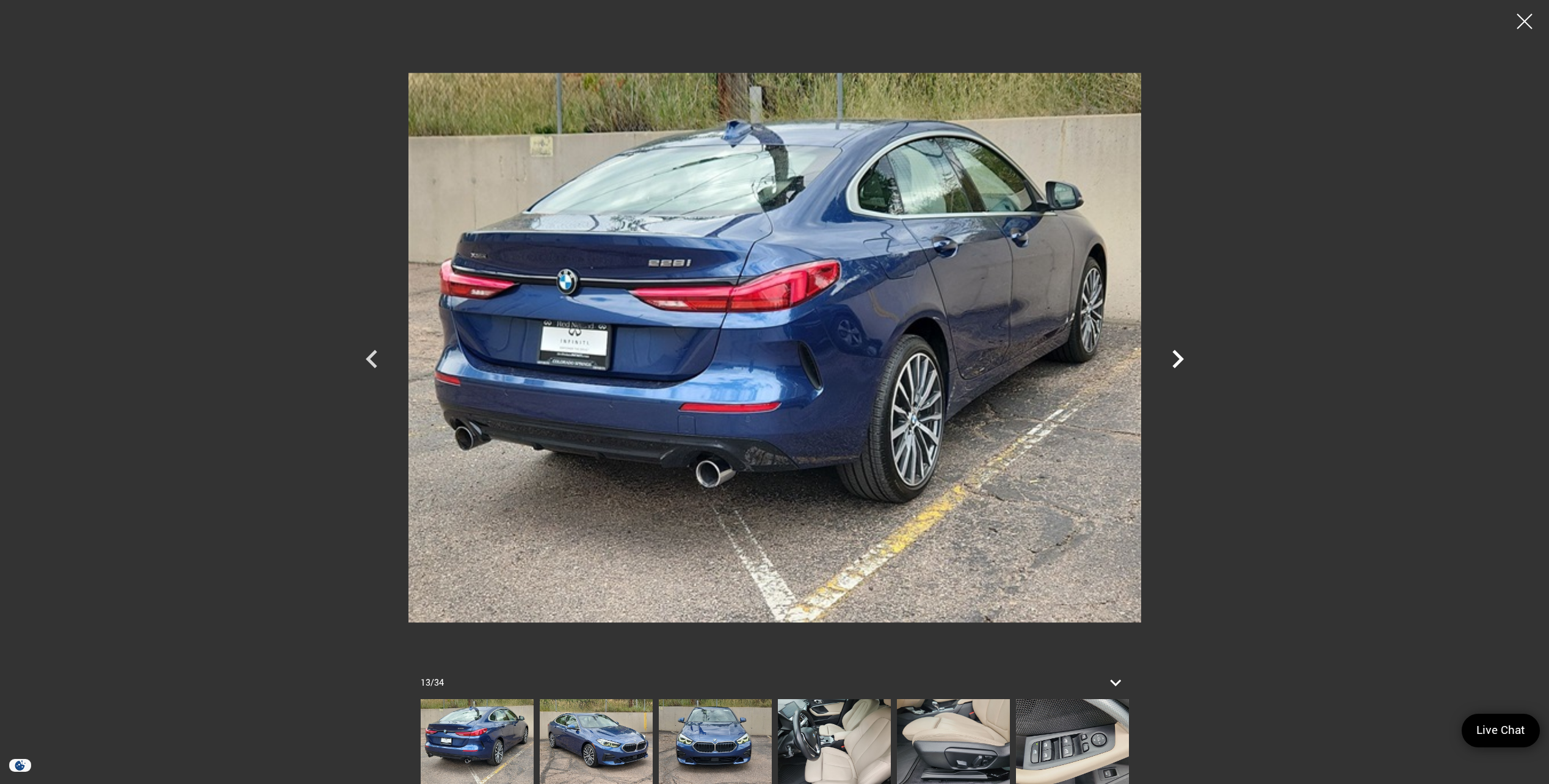
click at [1178, 354] on icon "Next" at bounding box center [1178, 358] width 11 height 18
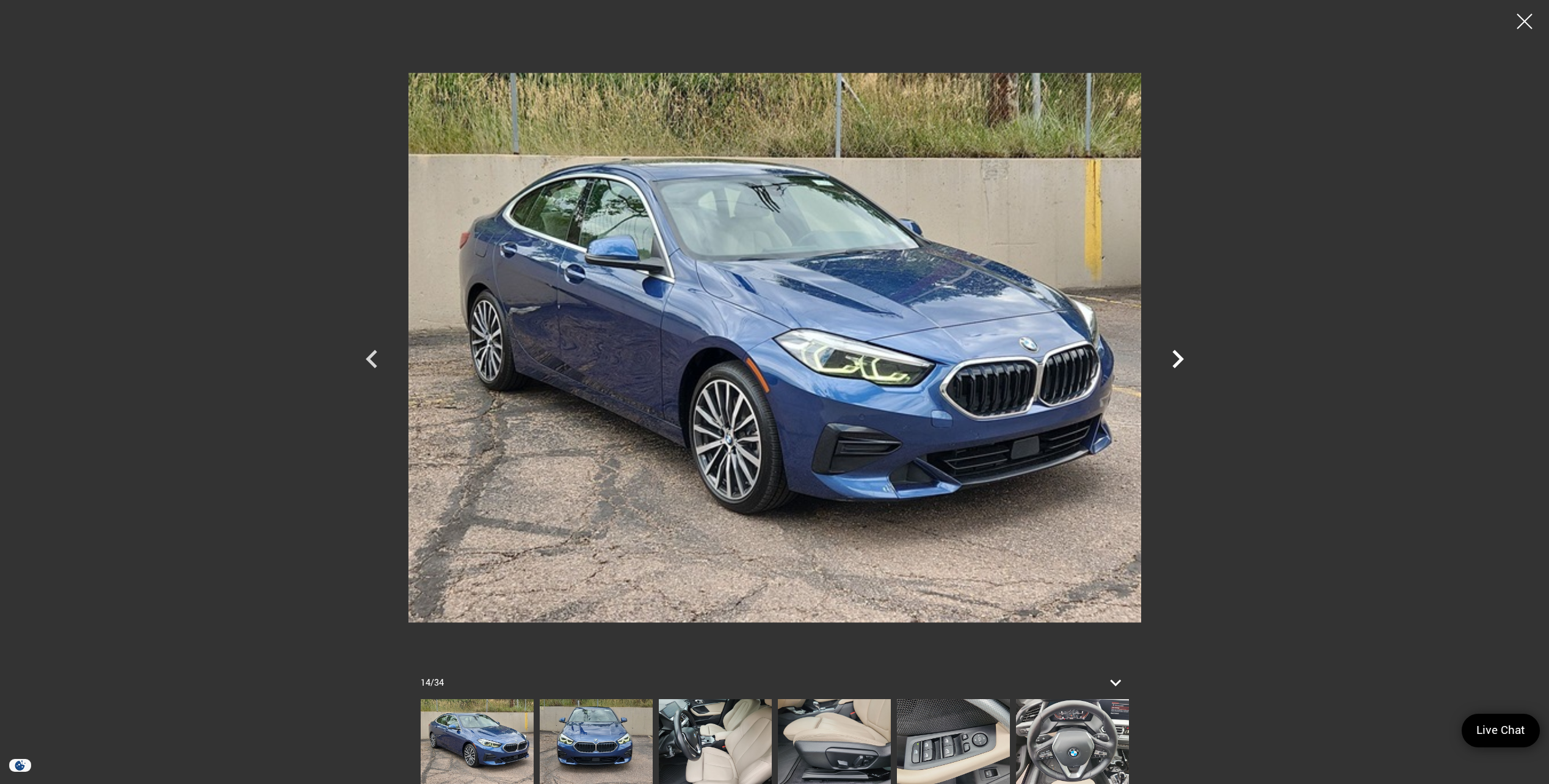
click at [1178, 352] on icon "Next" at bounding box center [1178, 358] width 37 height 37
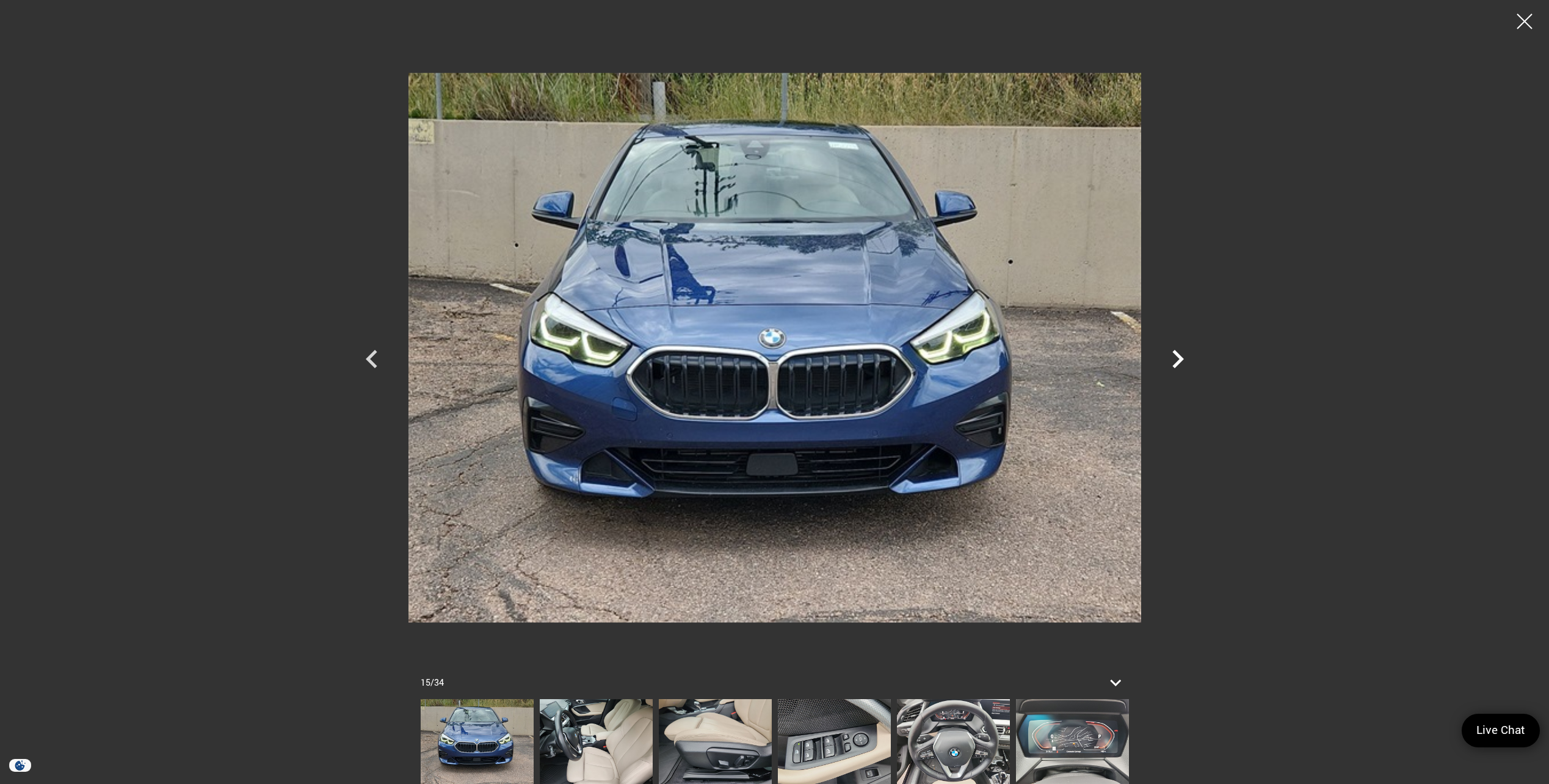
click at [1178, 350] on icon "Next" at bounding box center [1178, 358] width 37 height 37
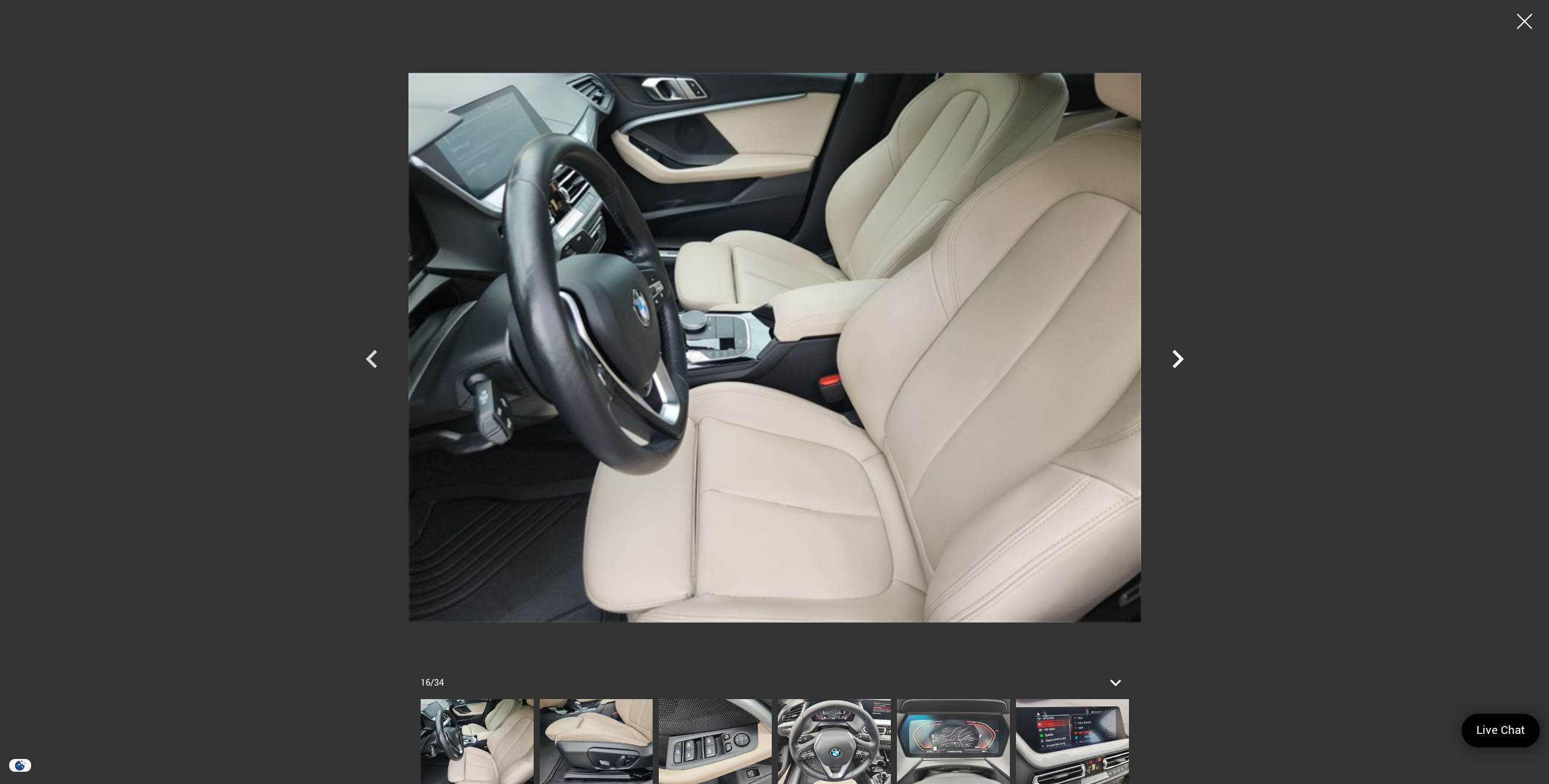
click at [1176, 349] on icon "Next" at bounding box center [1178, 358] width 37 height 37
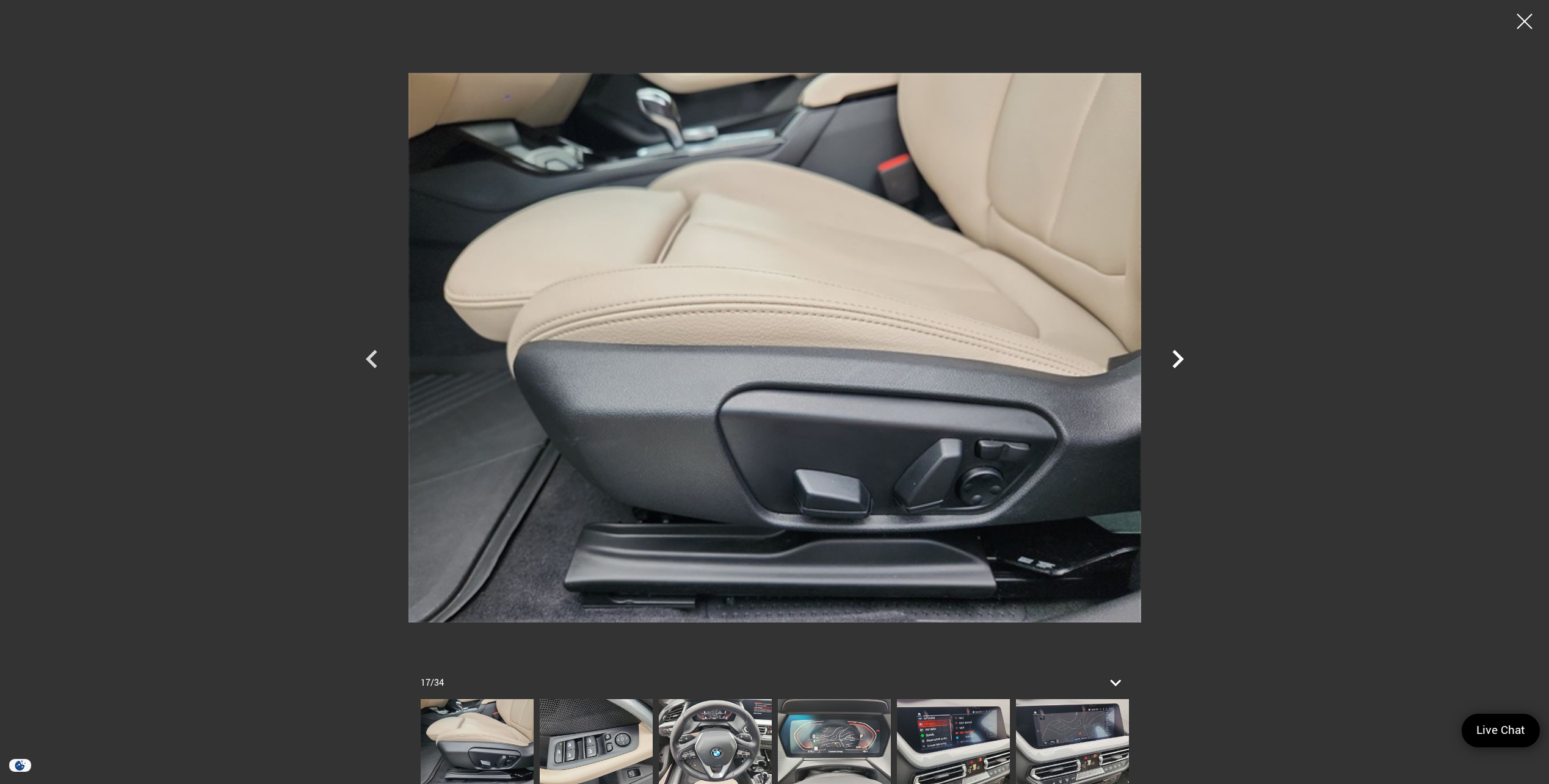
click at [1176, 348] on icon "Next" at bounding box center [1178, 358] width 37 height 37
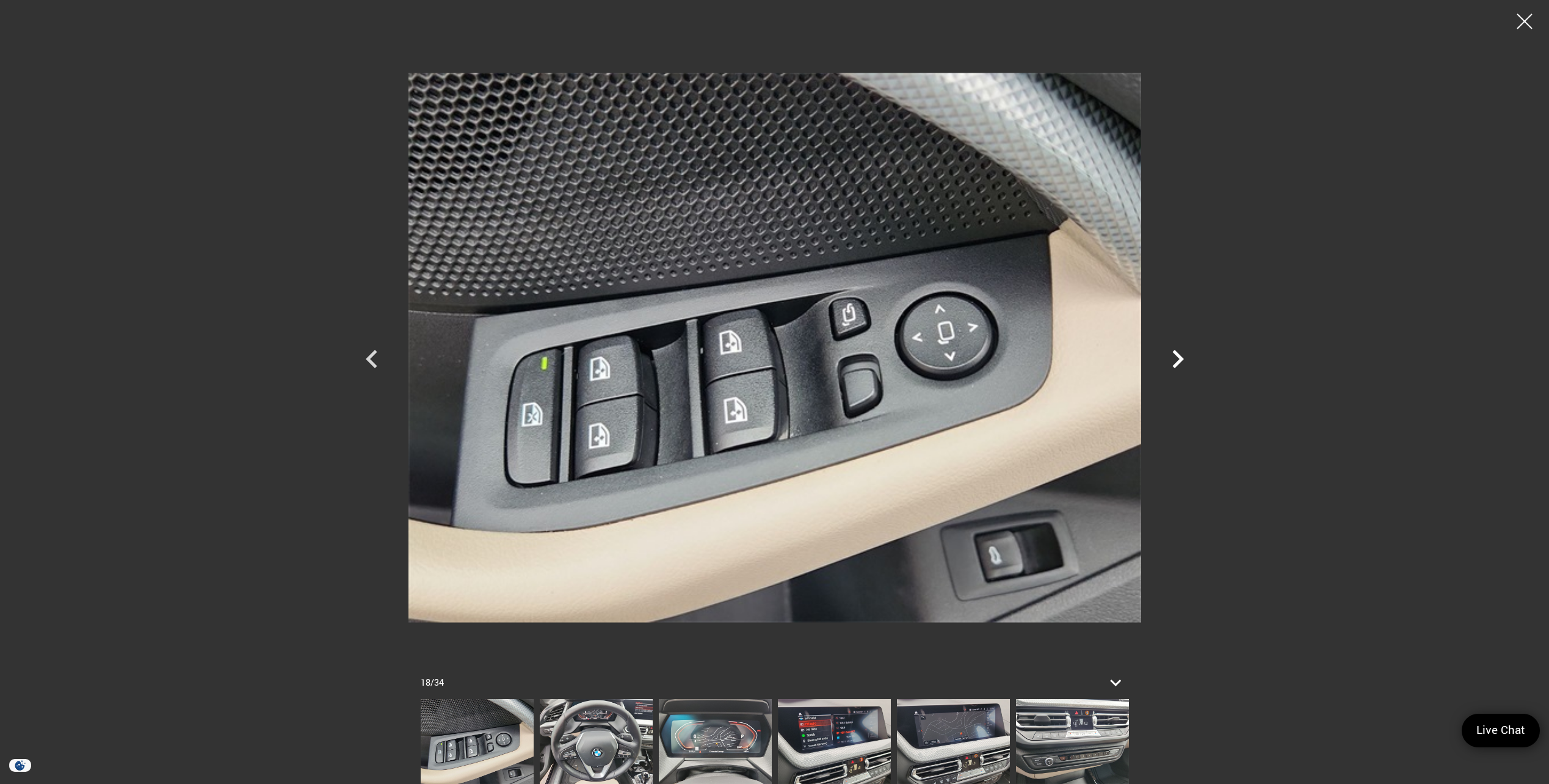
click at [1176, 348] on icon "Next" at bounding box center [1178, 358] width 37 height 37
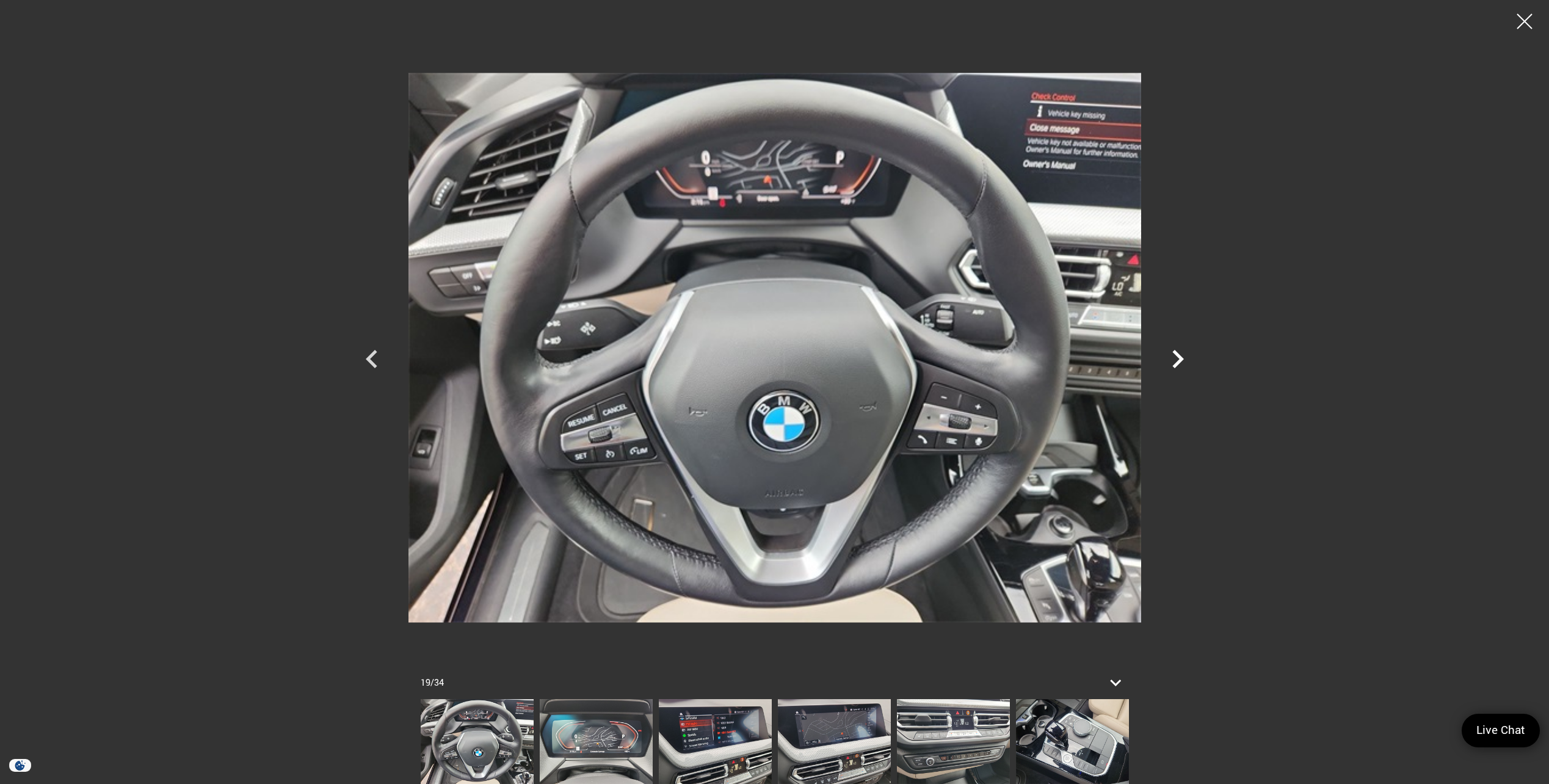
click at [1173, 347] on icon "Next" at bounding box center [1178, 358] width 37 height 37
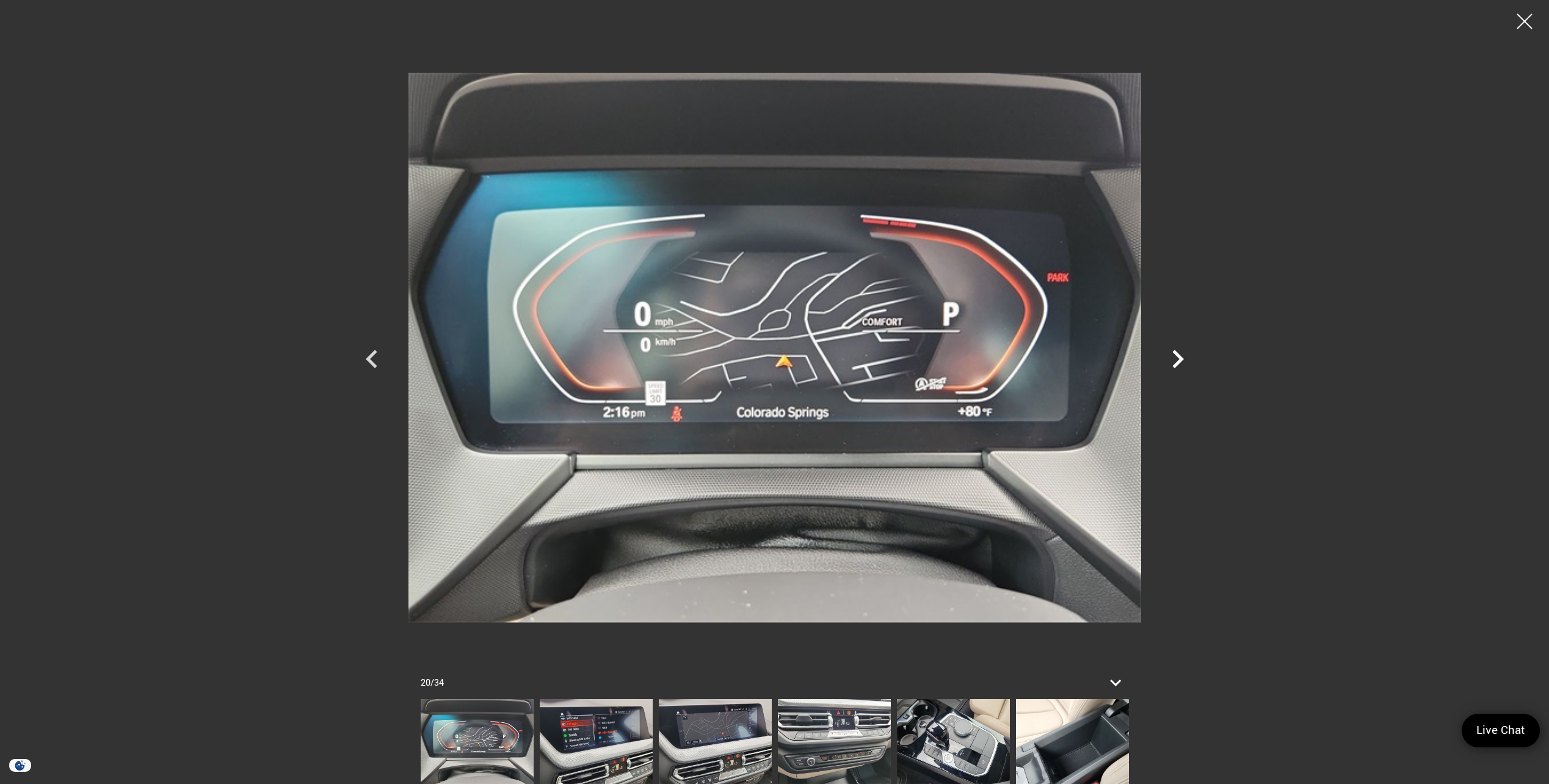
click at [1173, 347] on icon "Next" at bounding box center [1178, 358] width 37 height 37
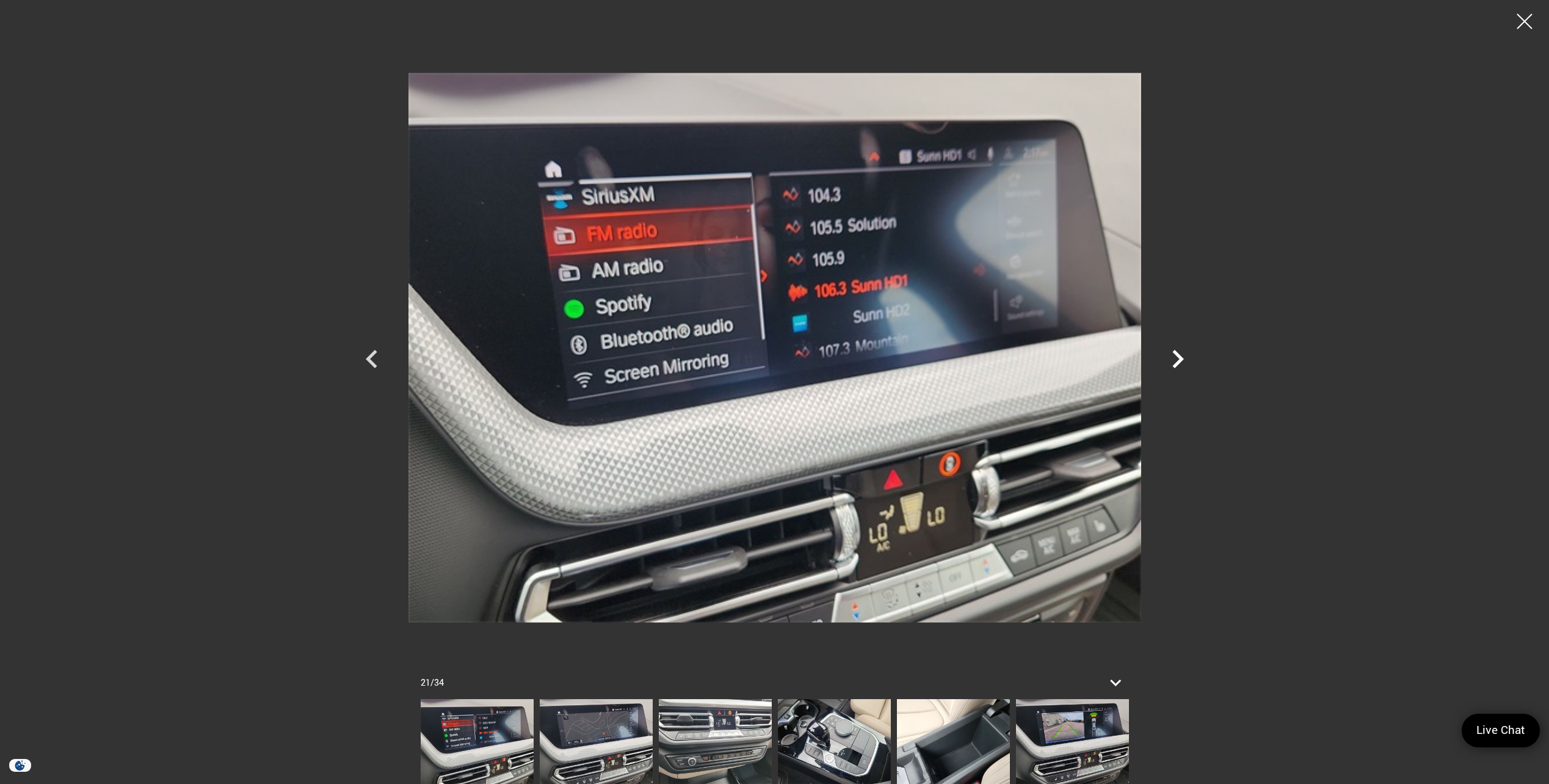
click at [1172, 347] on icon "Next" at bounding box center [1178, 358] width 37 height 37
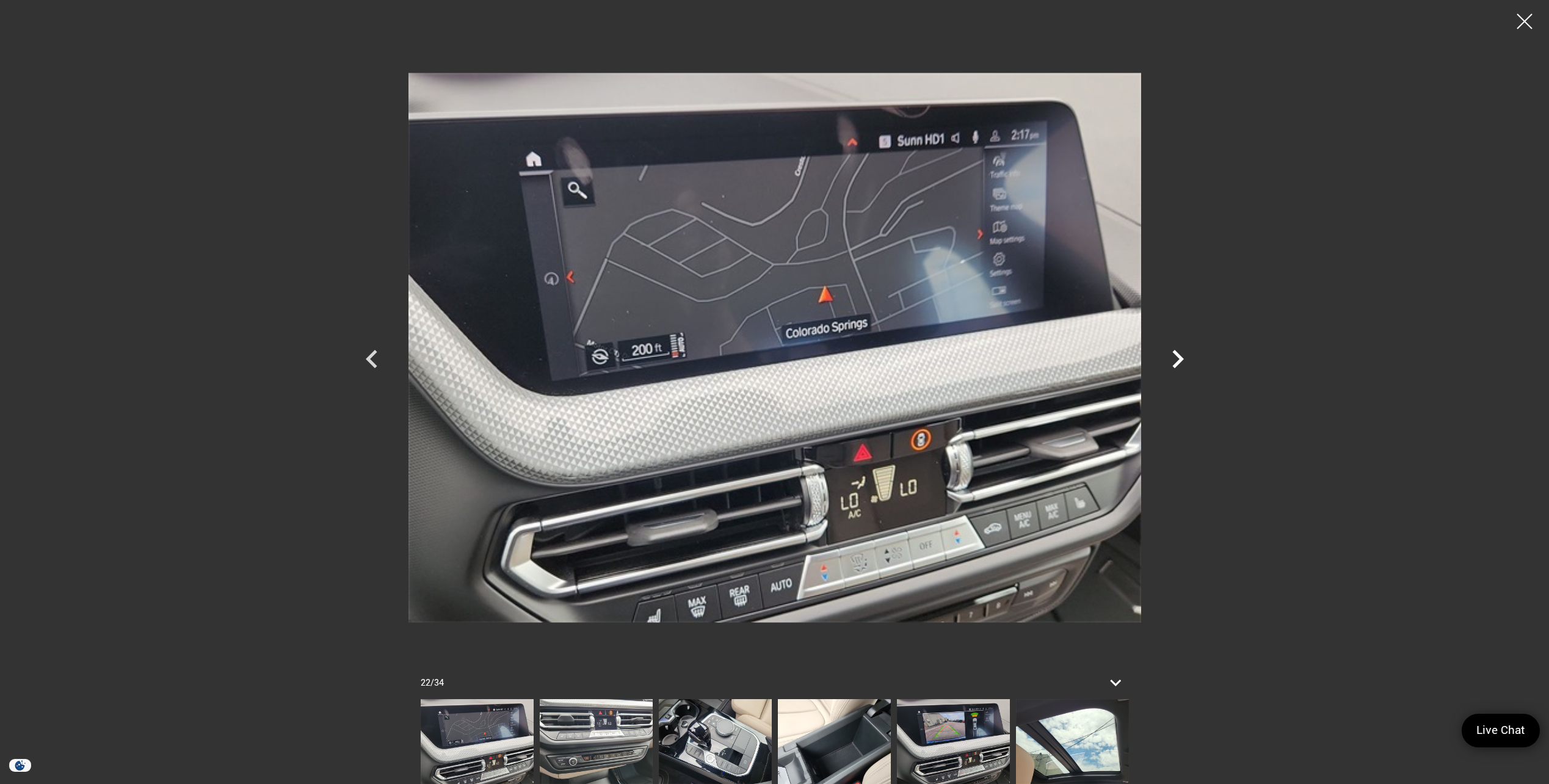
click at [1172, 347] on icon "Next" at bounding box center [1178, 358] width 37 height 37
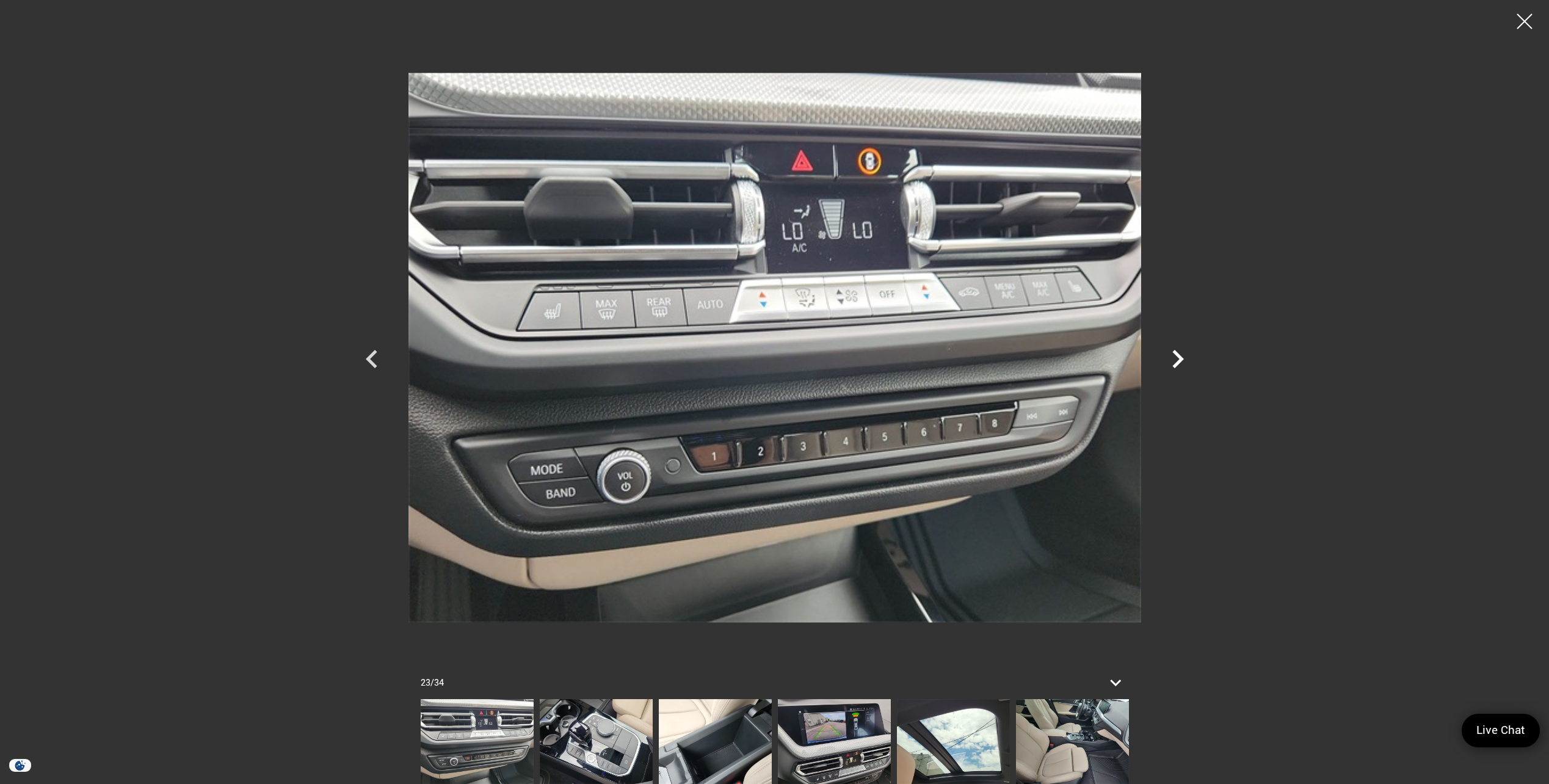
click at [1168, 349] on icon "Next" at bounding box center [1178, 358] width 37 height 37
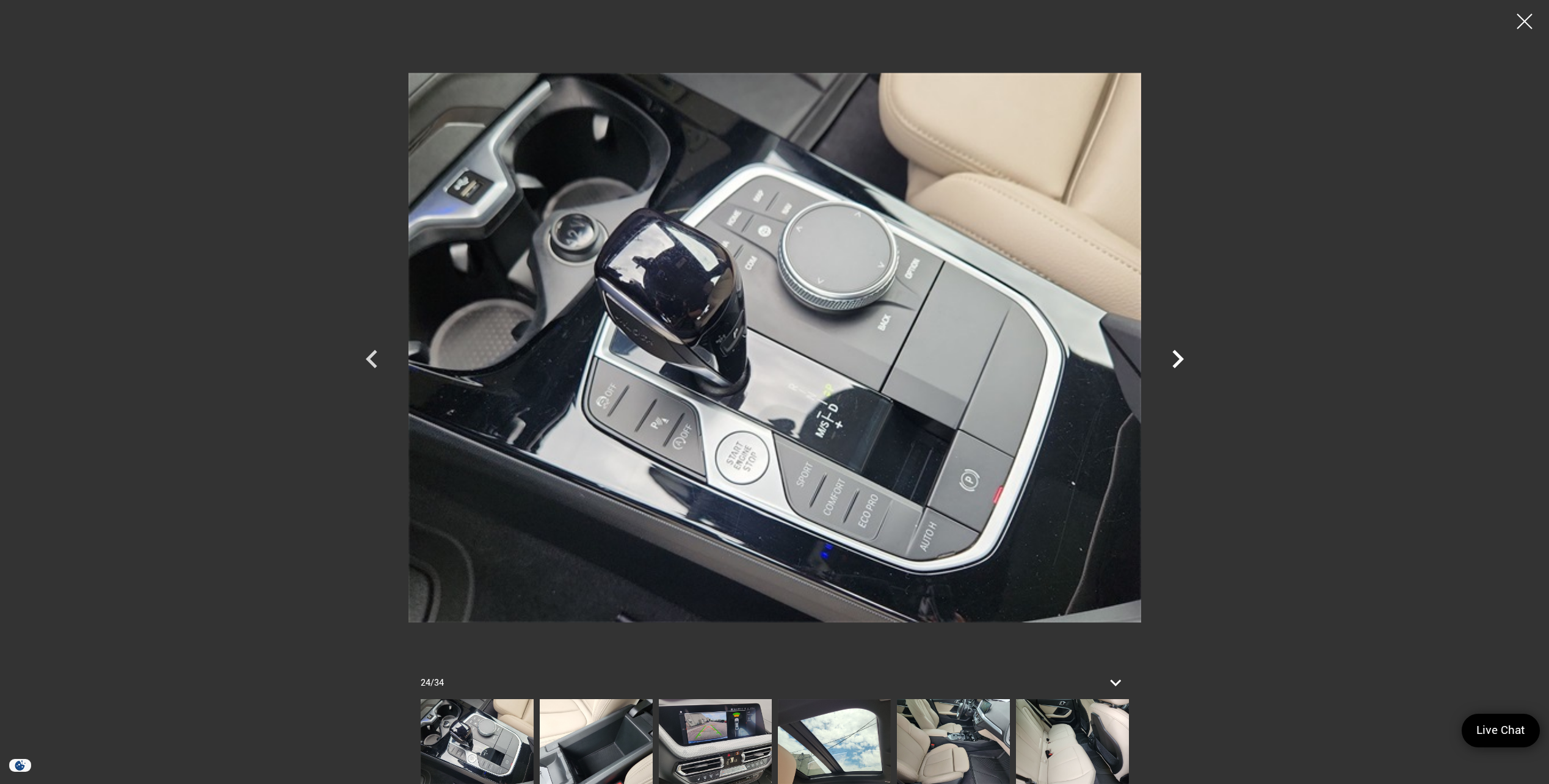
click at [1172, 352] on icon "Next" at bounding box center [1178, 358] width 37 height 37
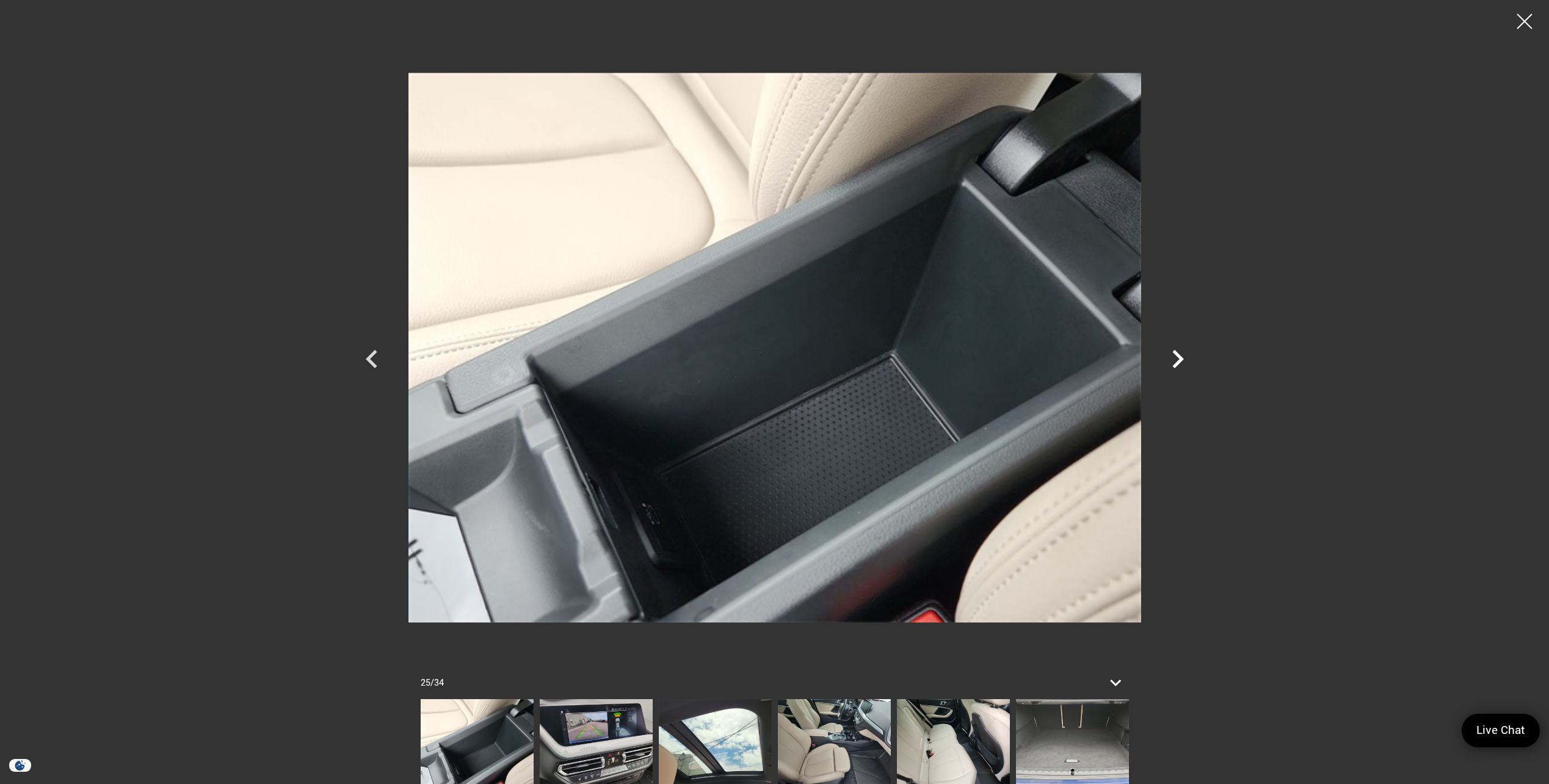
click at [1172, 347] on icon "Next" at bounding box center [1178, 358] width 37 height 37
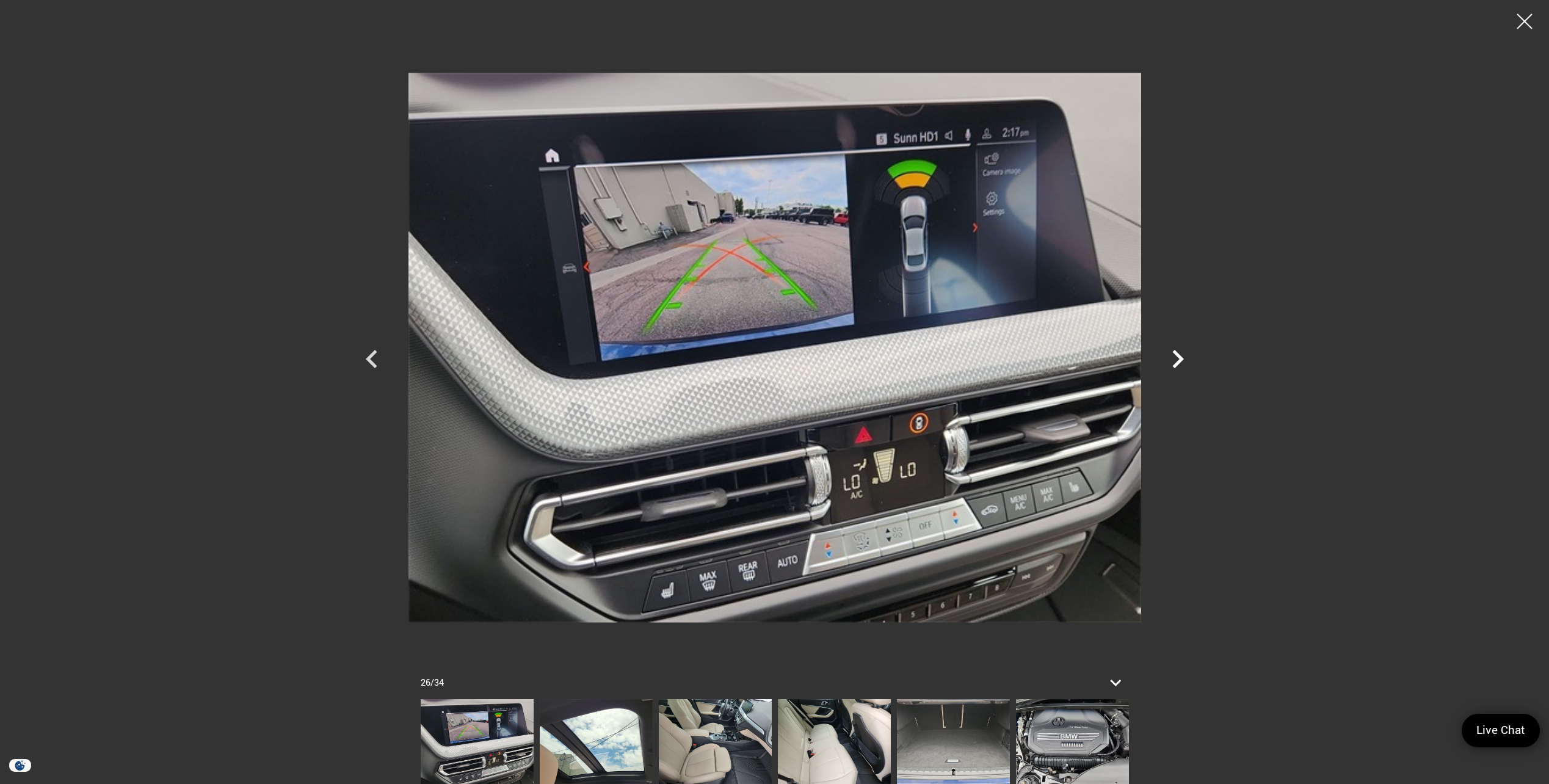
click at [1178, 360] on icon "Next" at bounding box center [1178, 358] width 37 height 37
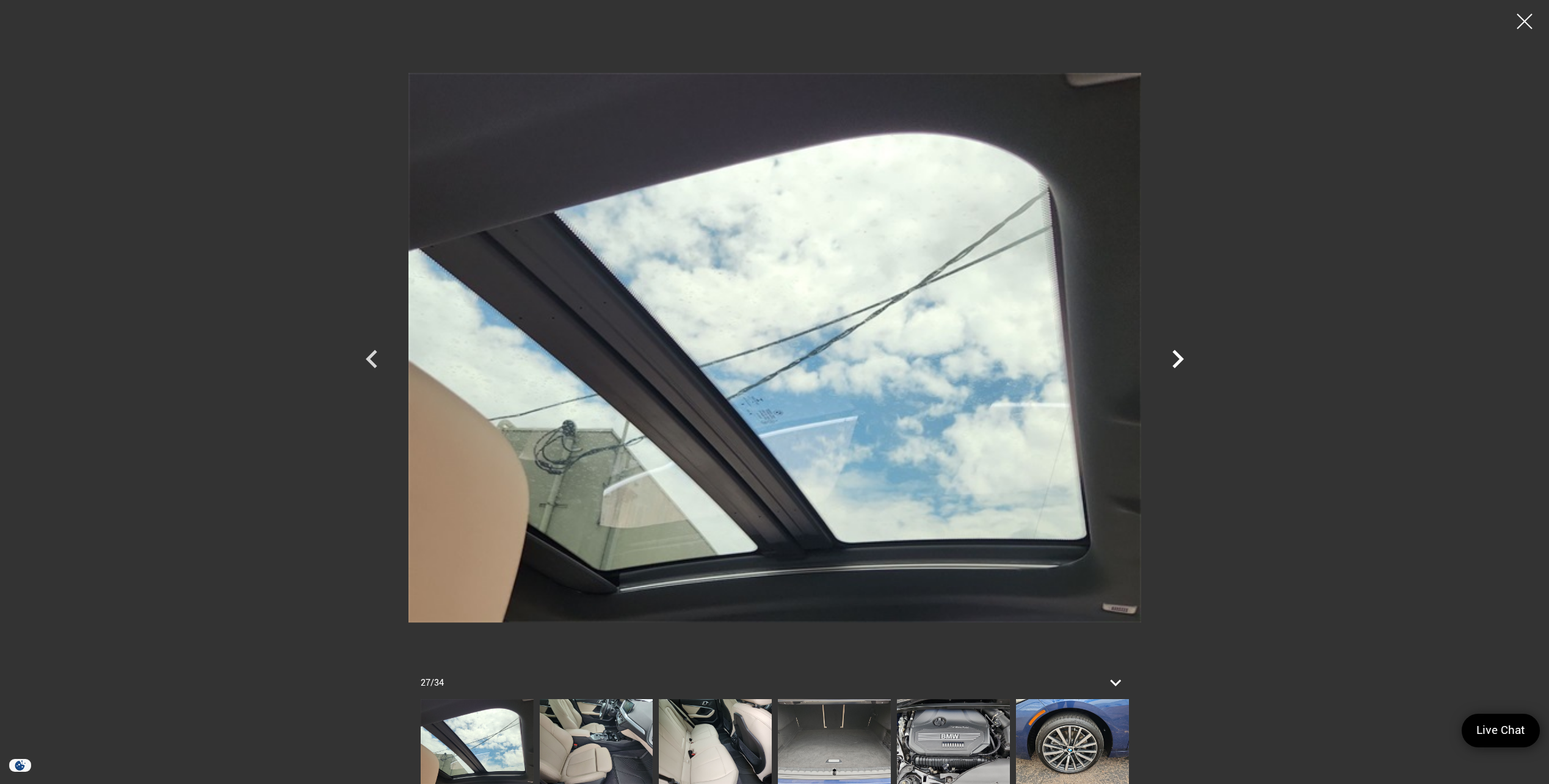
click at [1176, 360] on icon "Next" at bounding box center [1178, 358] width 37 height 37
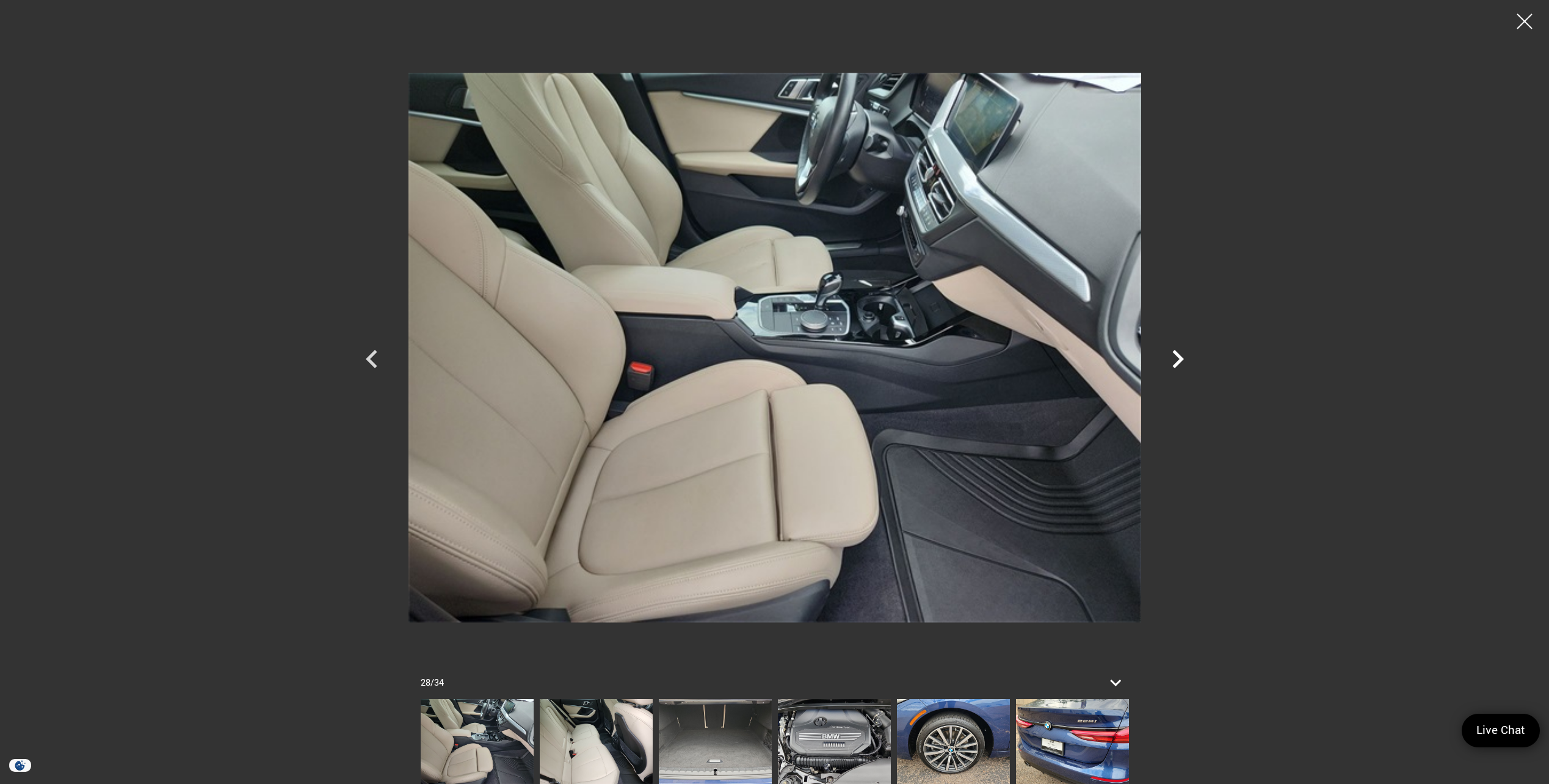
click at [1182, 360] on icon "Next" at bounding box center [1178, 358] width 11 height 18
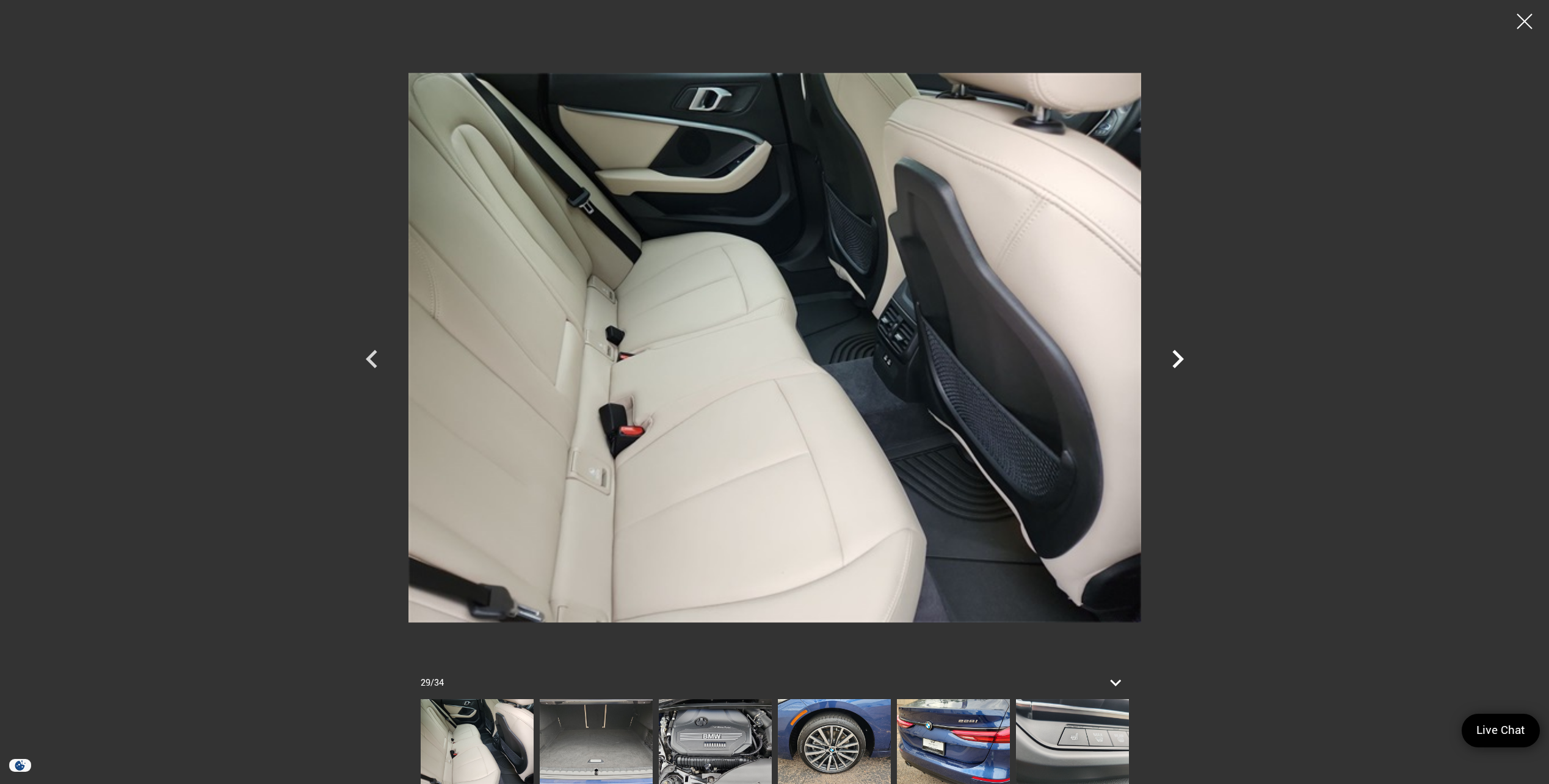
click at [1182, 360] on icon "Next" at bounding box center [1178, 358] width 11 height 18
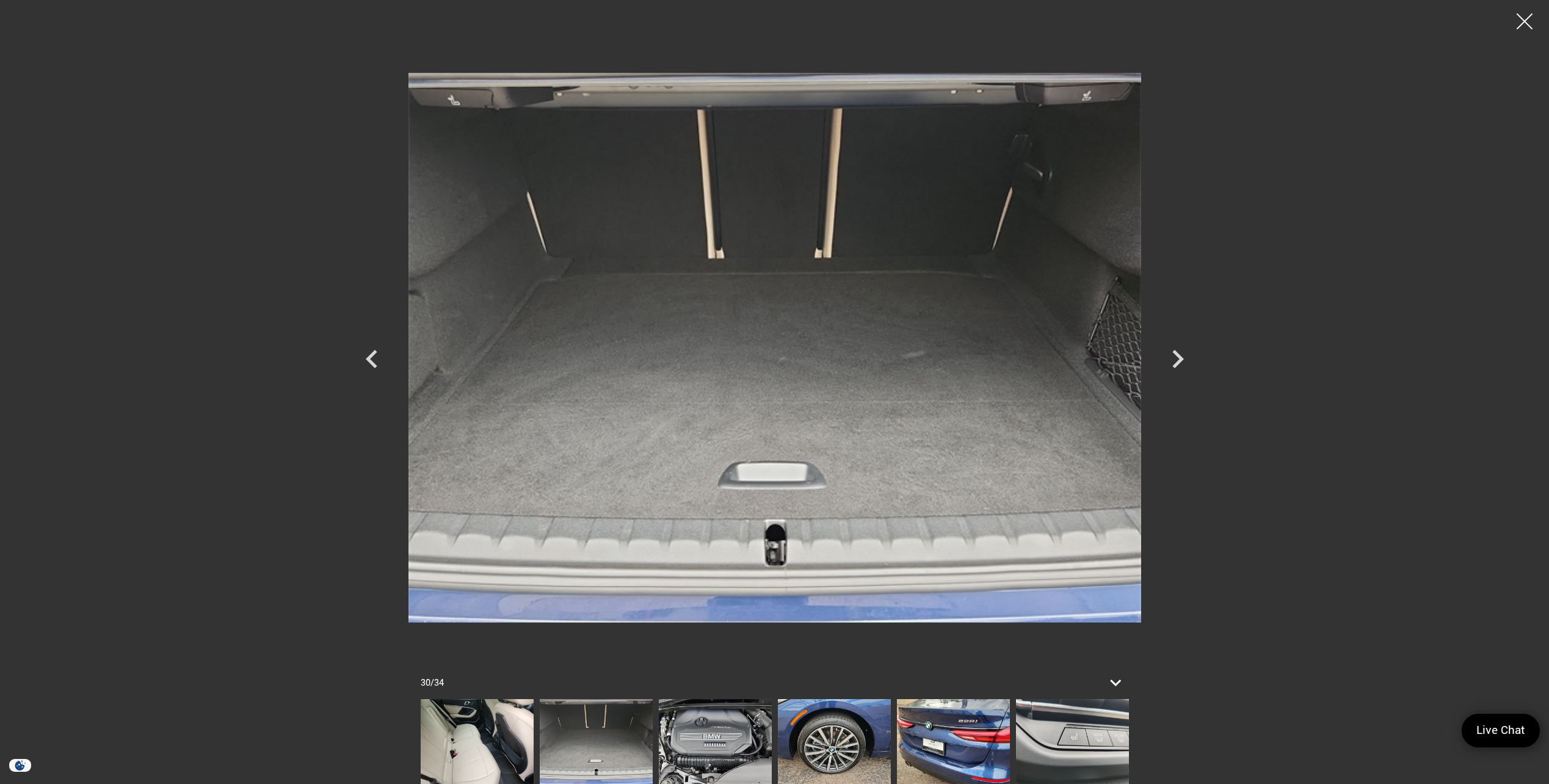
click at [1524, 19] on div at bounding box center [1525, 21] width 32 height 32
